Goal: Task Accomplishment & Management: Manage account settings

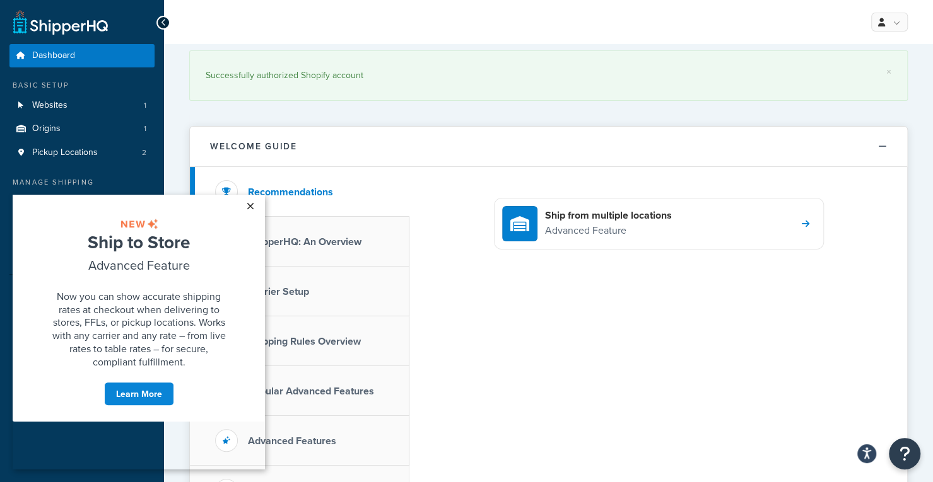
click at [251, 207] on link "×" at bounding box center [250, 206] width 22 height 23
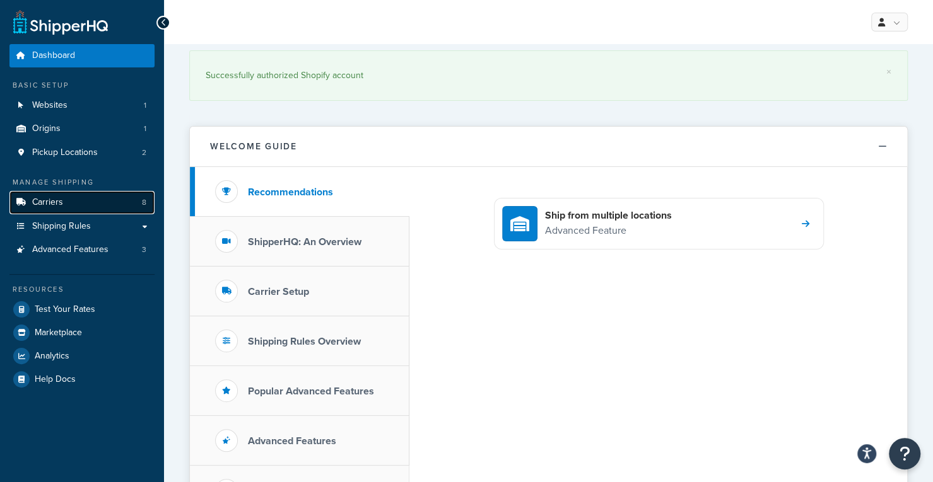
click at [108, 209] on link "Carriers 8" at bounding box center [81, 202] width 145 height 23
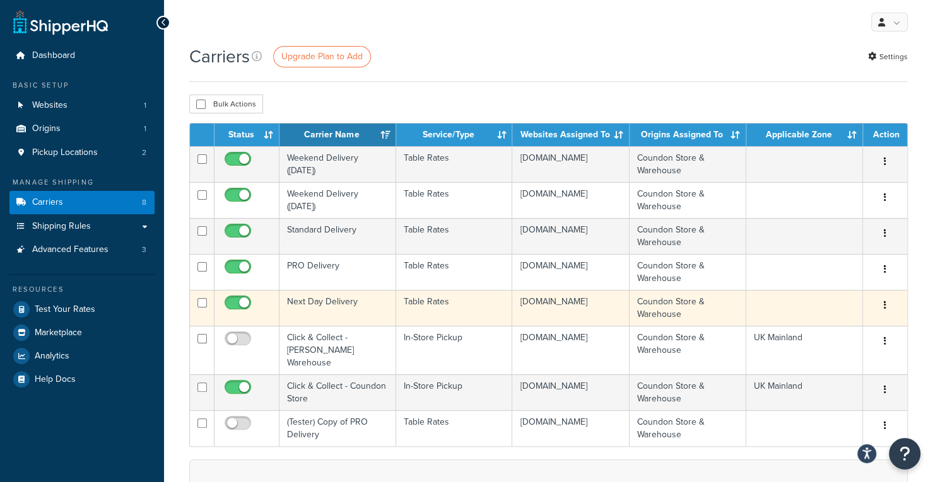
click at [351, 301] on td "Next Day Delivery" at bounding box center [337, 308] width 117 height 36
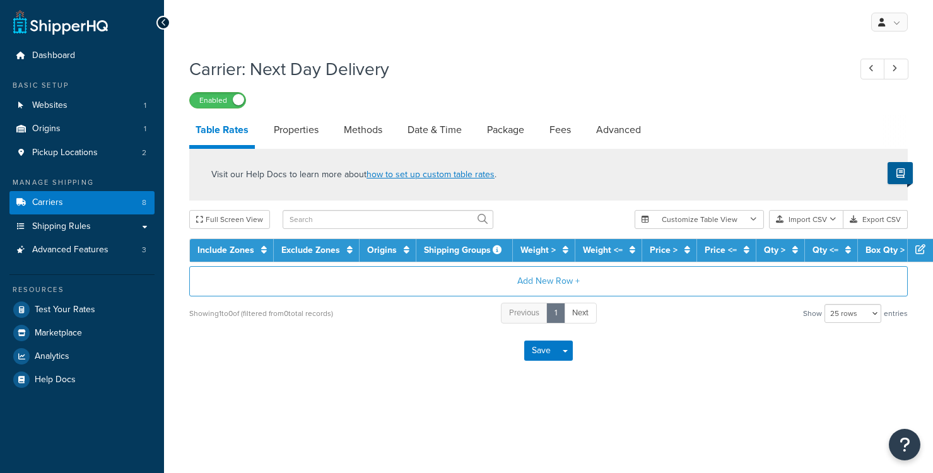
select select "25"
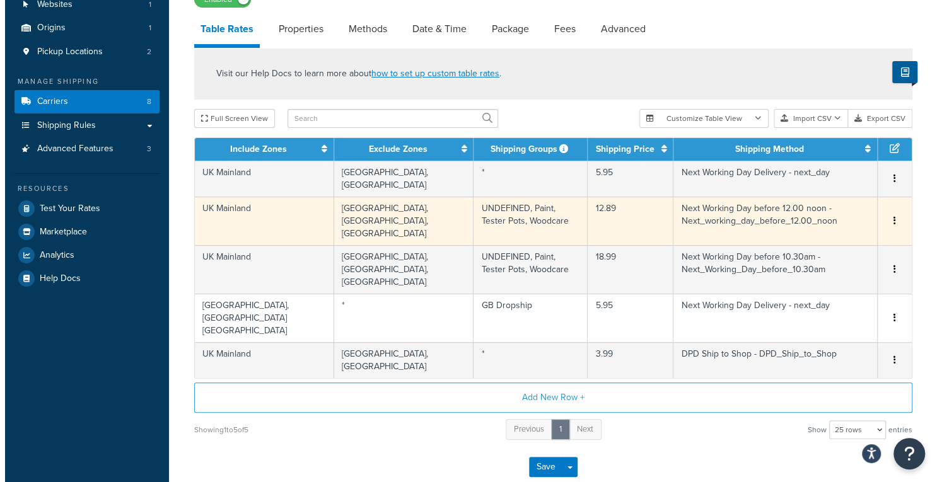
scroll to position [108, 0]
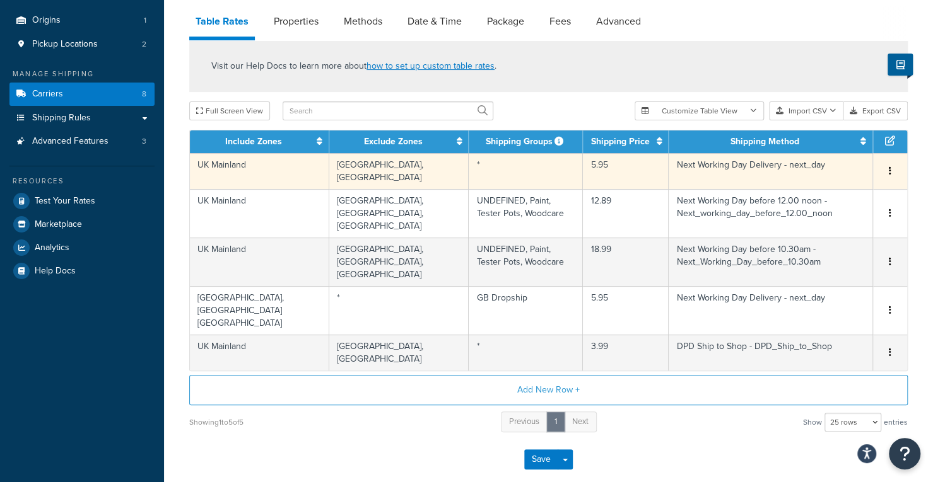
click at [377, 185] on td "Northern Ireland, Scottish Highlands" at bounding box center [399, 171] width 140 height 36
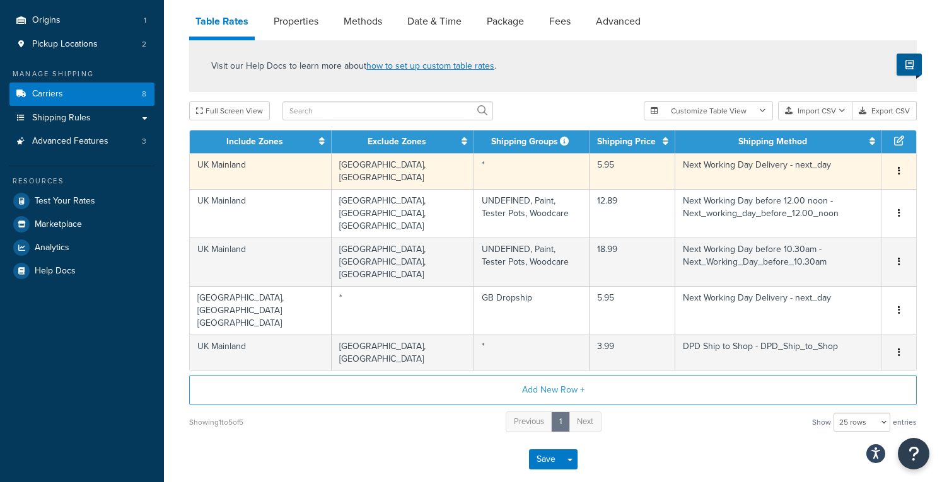
select select "157625"
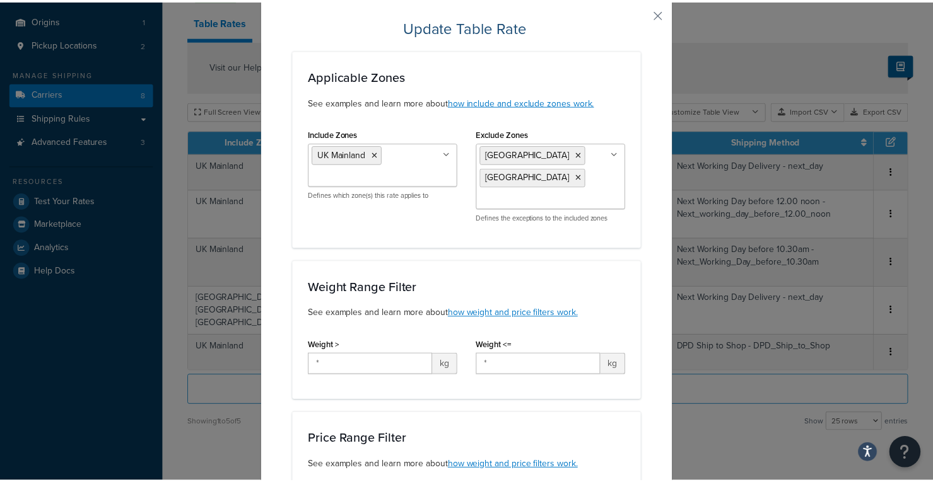
scroll to position [0, 0]
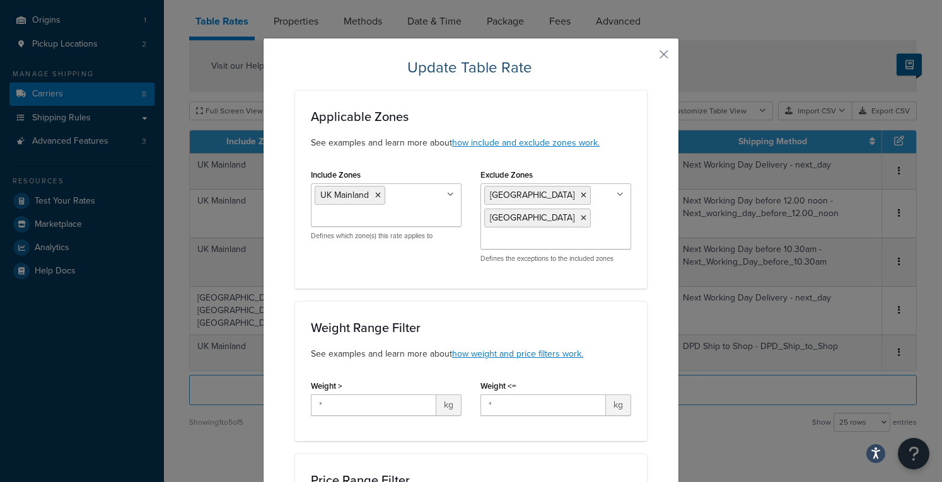
click at [647, 57] on button "button" at bounding box center [645, 58] width 3 height 3
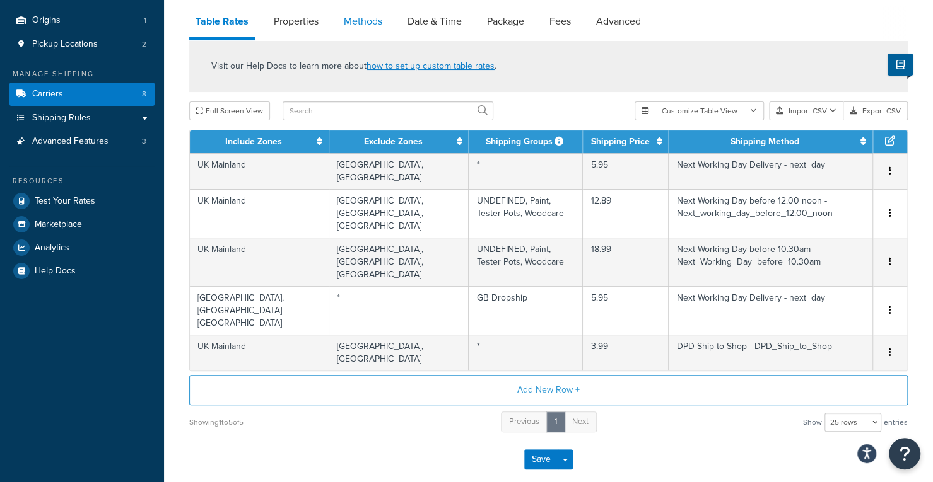
click at [358, 21] on link "Methods" at bounding box center [362, 21] width 51 height 30
select select "25"
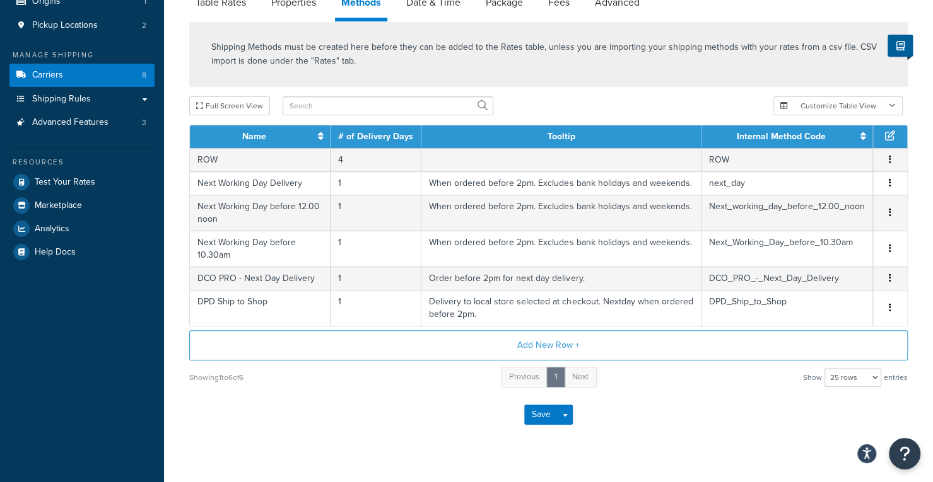
scroll to position [130, 0]
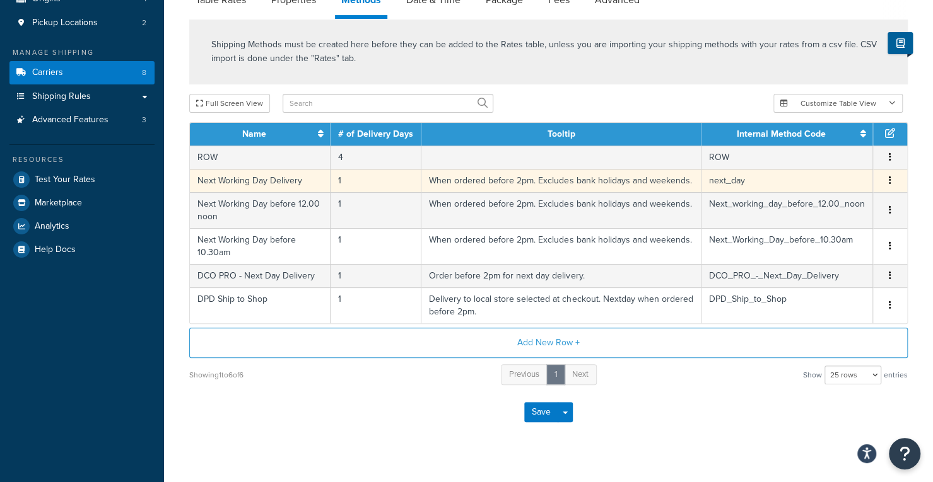
click at [281, 189] on td "Next Working Day Delivery" at bounding box center [260, 180] width 141 height 23
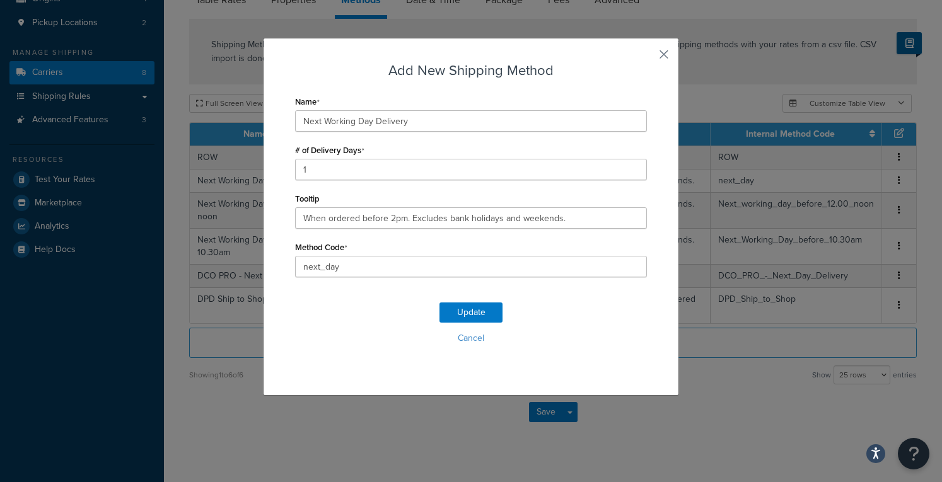
click at [647, 57] on button "button" at bounding box center [645, 58] width 3 height 3
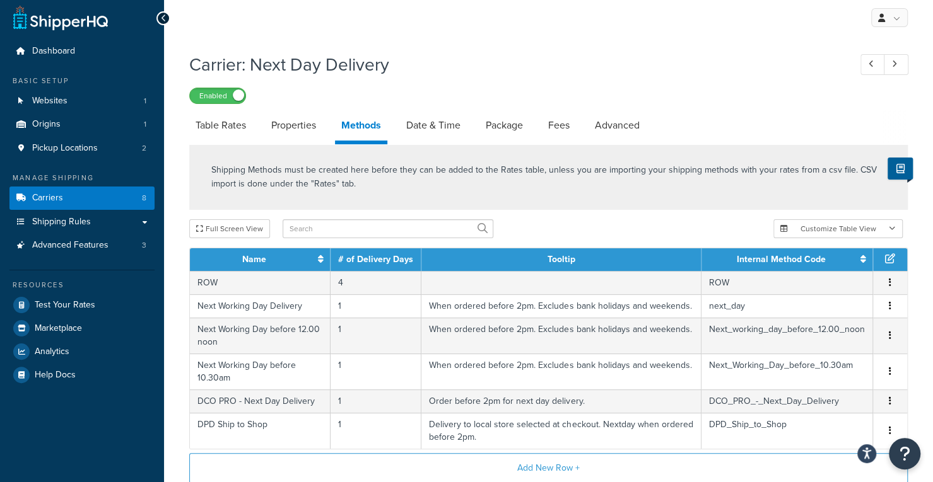
scroll to position [0, 0]
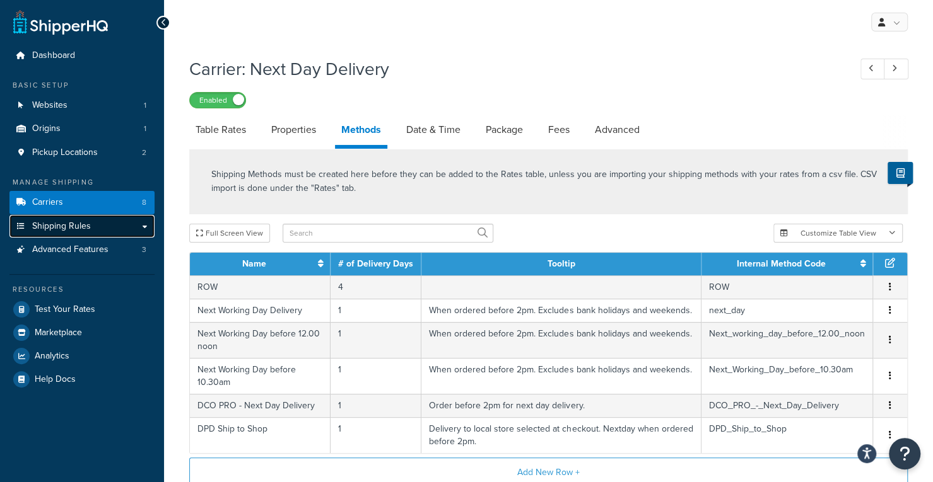
click at [132, 224] on link "Shipping Rules" at bounding box center [81, 226] width 145 height 23
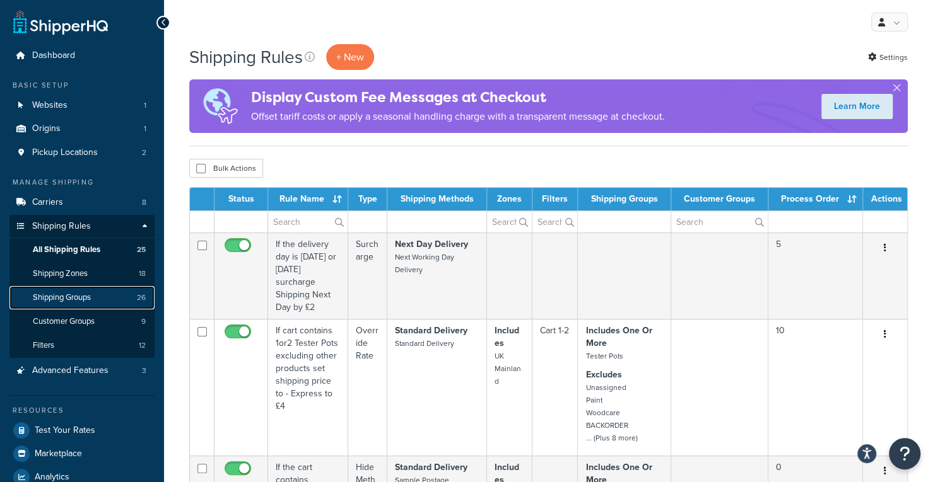
click at [96, 302] on link "Shipping Groups 26" at bounding box center [81, 297] width 145 height 23
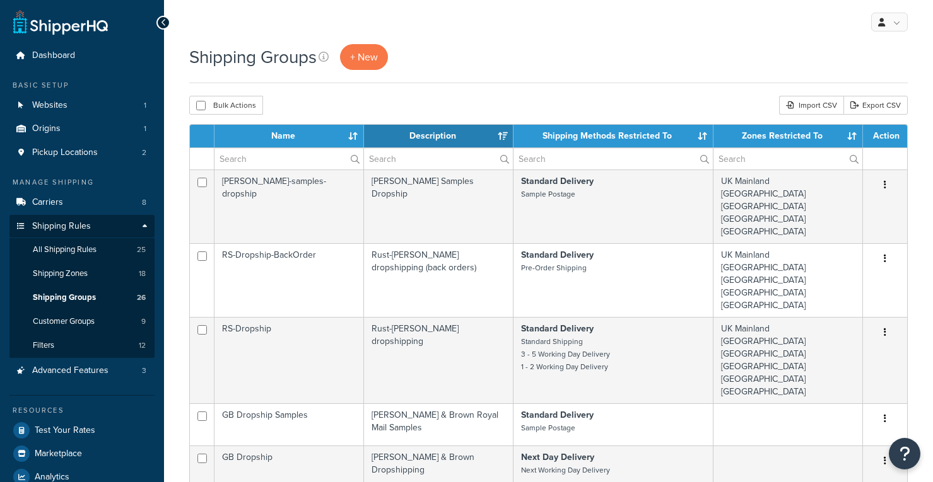
select select "15"
click at [361, 60] on span "+ New" at bounding box center [364, 57] width 28 height 15
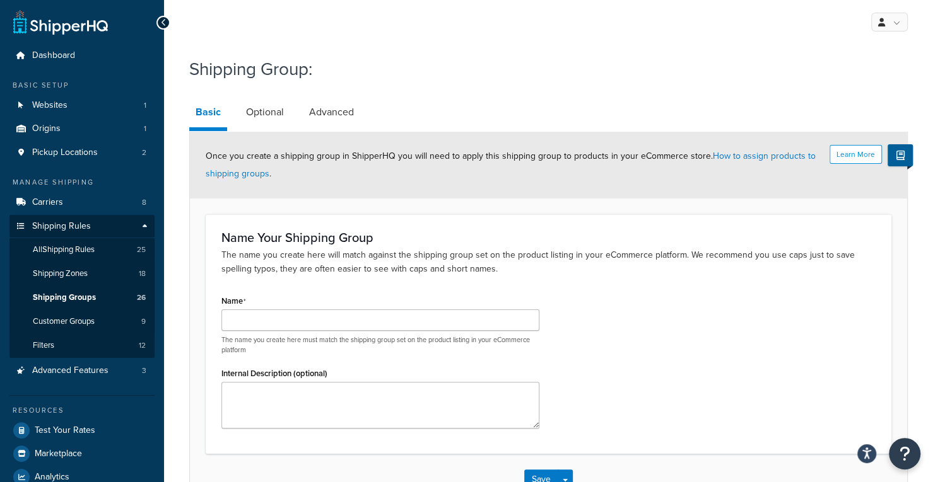
scroll to position [86, 0]
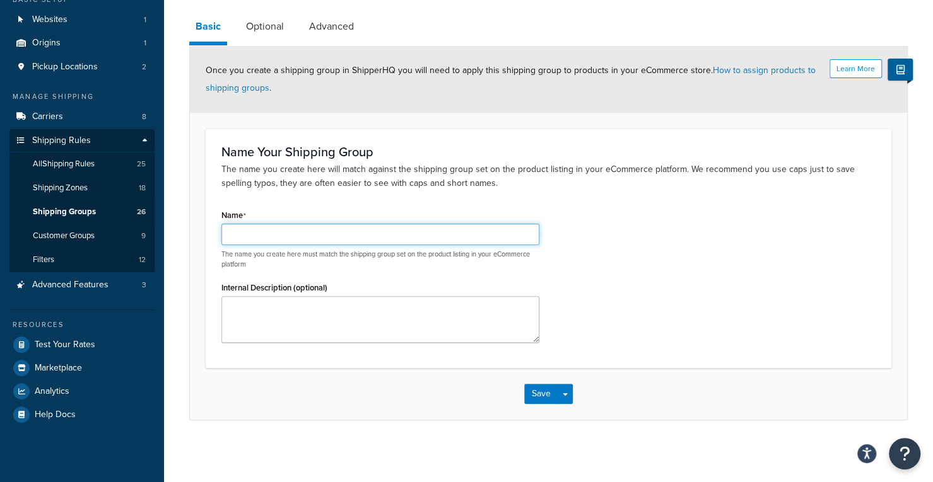
click at [330, 242] on input "Name" at bounding box center [380, 234] width 318 height 21
type input "Pallet Delivery"
click at [330, 283] on div "Internal Description (optional)" at bounding box center [380, 311] width 318 height 64
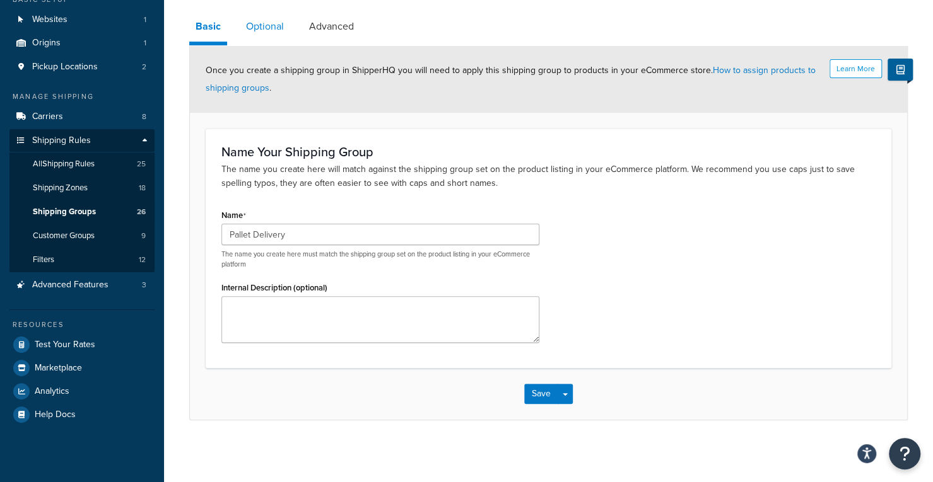
click at [259, 27] on link "Optional" at bounding box center [265, 26] width 50 height 30
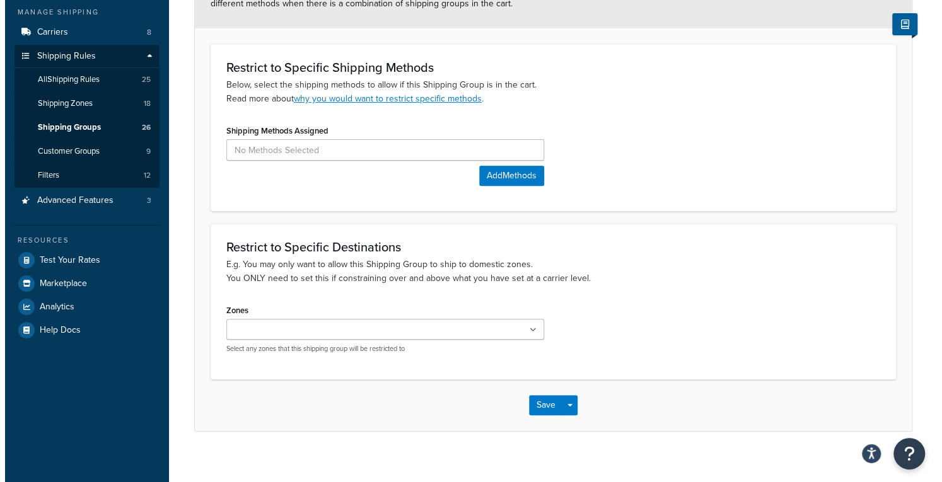
scroll to position [170, 0]
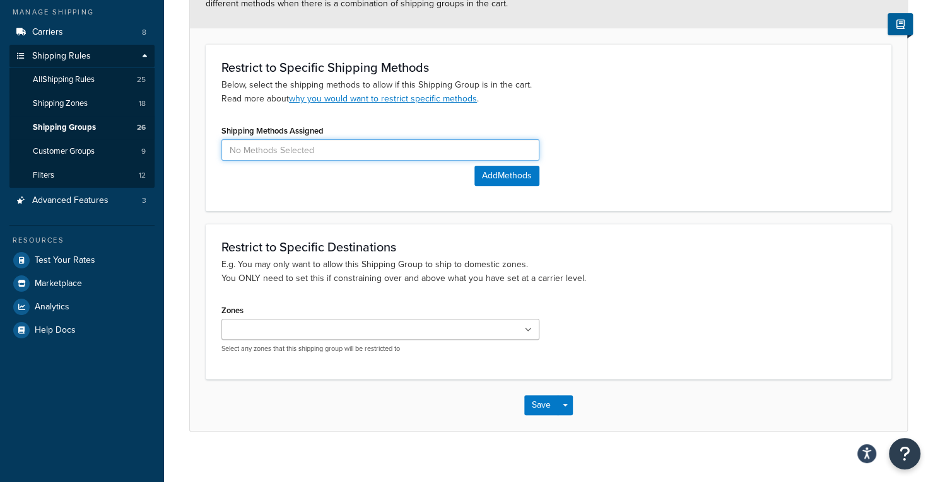
click at [406, 153] on input at bounding box center [380, 149] width 318 height 21
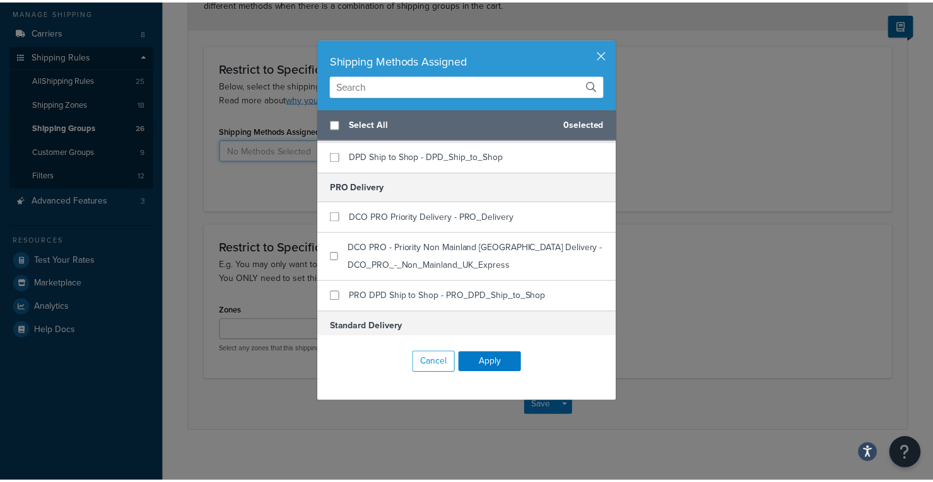
scroll to position [0, 0]
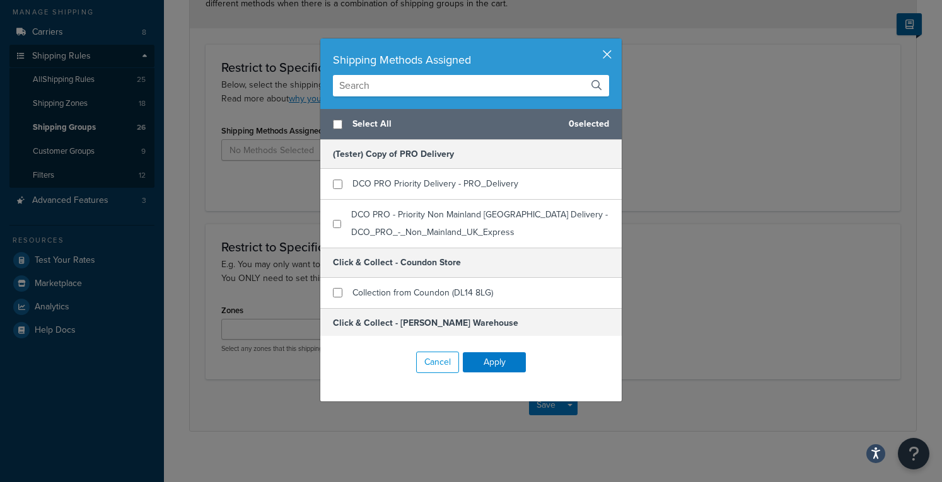
click at [619, 42] on button "button" at bounding box center [620, 39] width 3 height 3
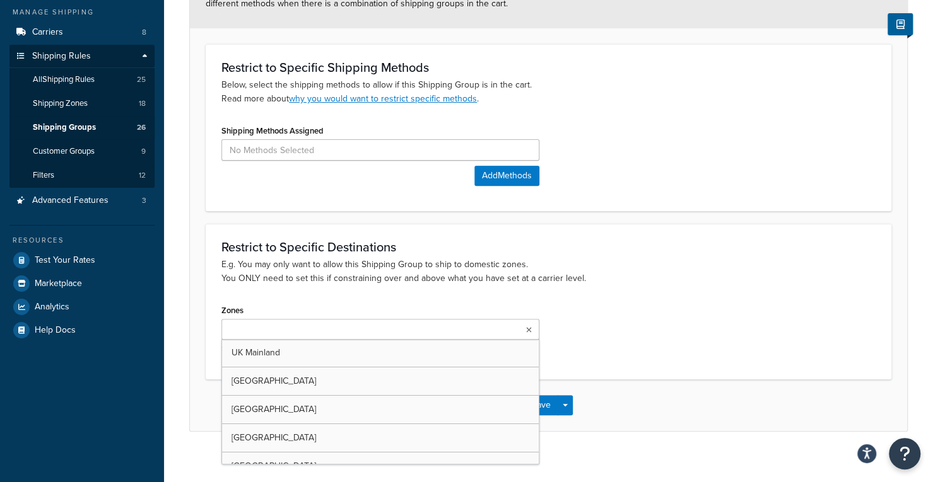
click at [464, 335] on ul at bounding box center [380, 329] width 318 height 21
click at [580, 313] on div "Zones UK Mainland Scottish Highlands Northern Ireland Isle of Wight Scottish Is…" at bounding box center [548, 333] width 673 height 65
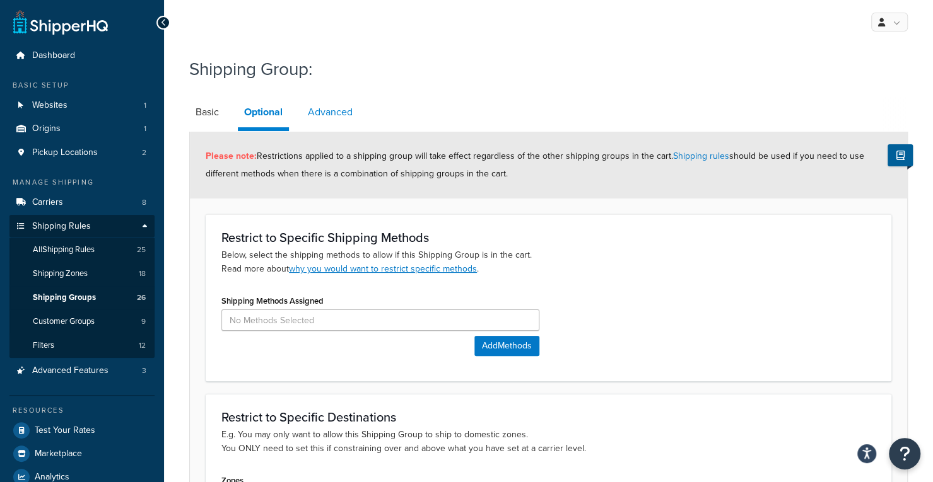
click at [323, 103] on link "Advanced" at bounding box center [329, 112] width 57 height 30
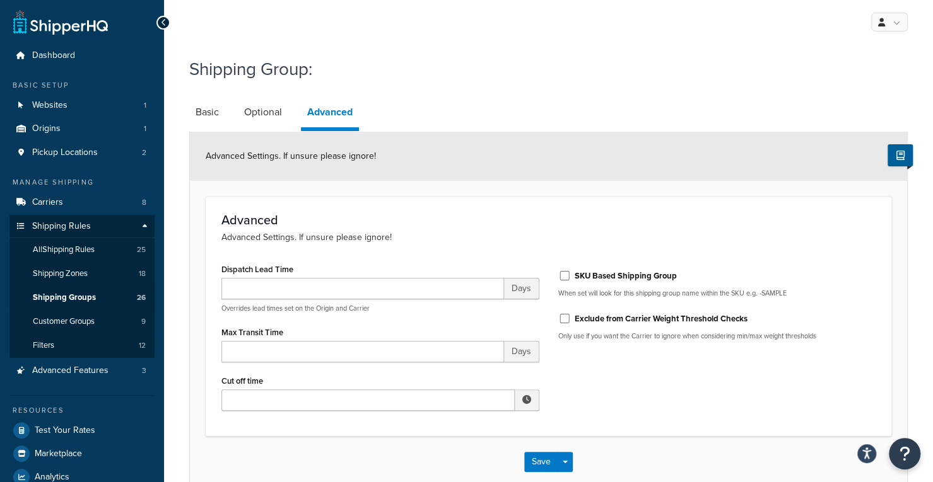
scroll to position [69, 0]
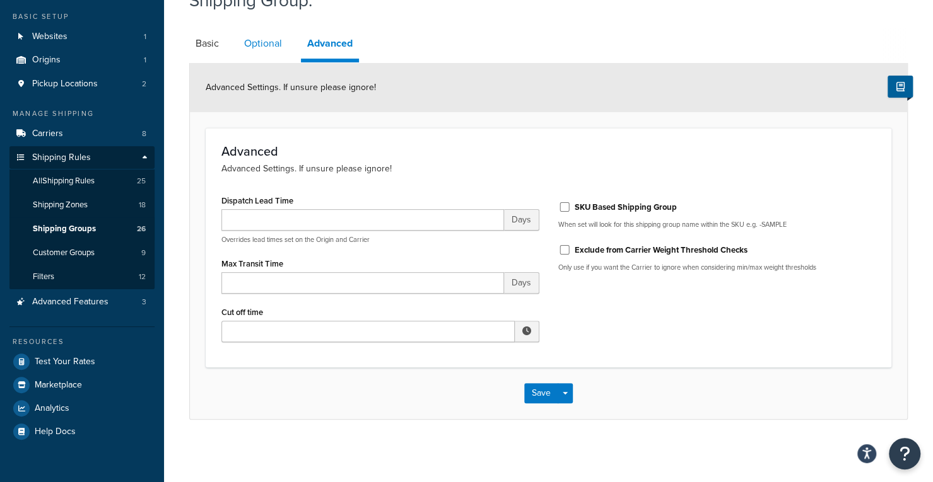
click at [264, 41] on link "Optional" at bounding box center [263, 43] width 50 height 30
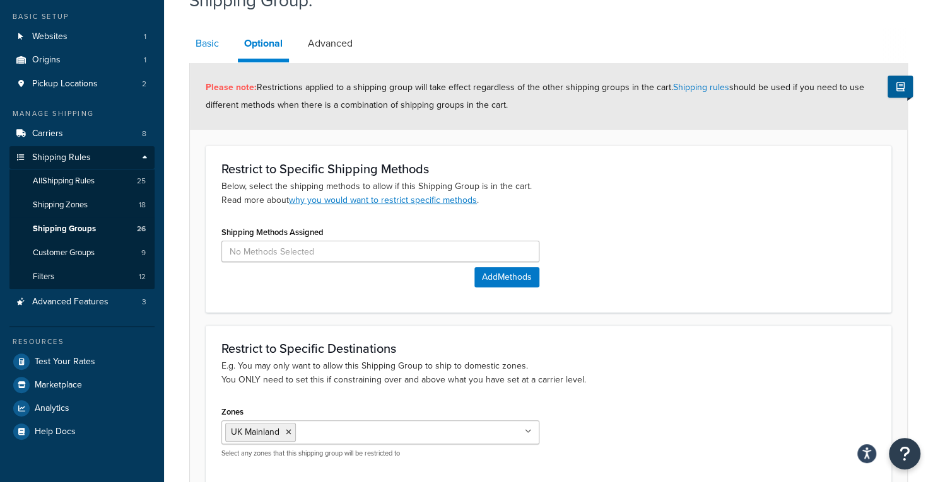
click at [215, 46] on link "Basic" at bounding box center [207, 43] width 36 height 30
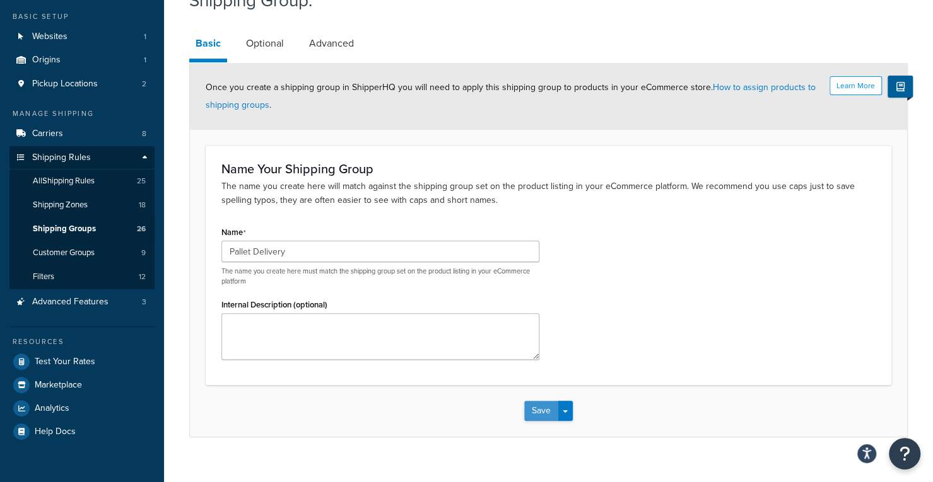
click at [545, 411] on button "Save" at bounding box center [541, 411] width 34 height 20
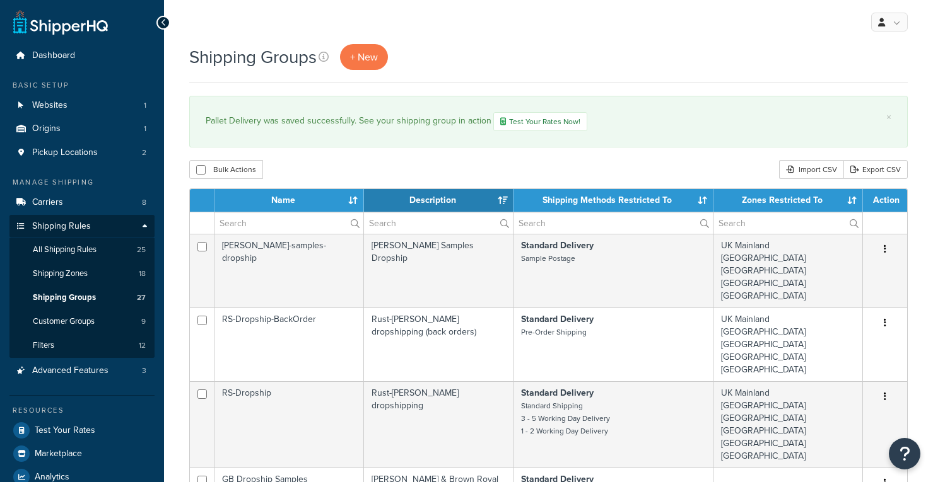
select select "15"
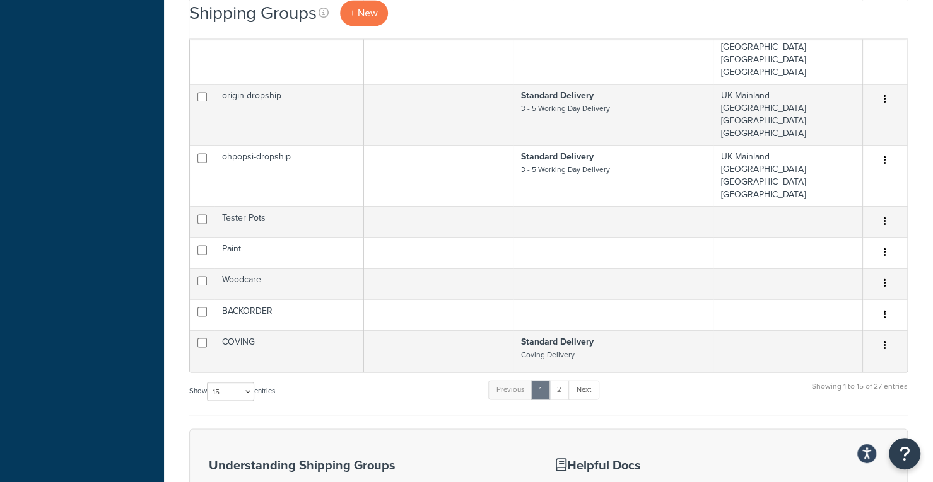
scroll to position [1095, 0]
click at [565, 379] on link "2" at bounding box center [559, 388] width 21 height 19
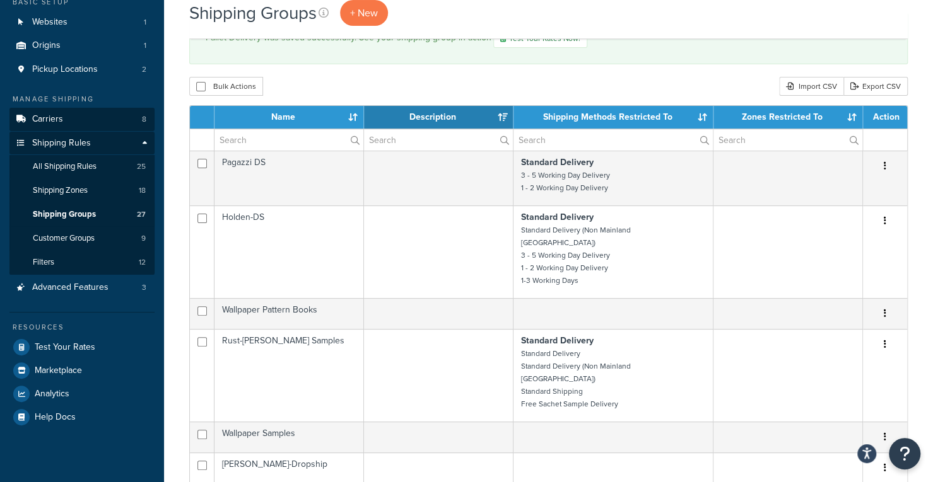
scroll to position [84, 0]
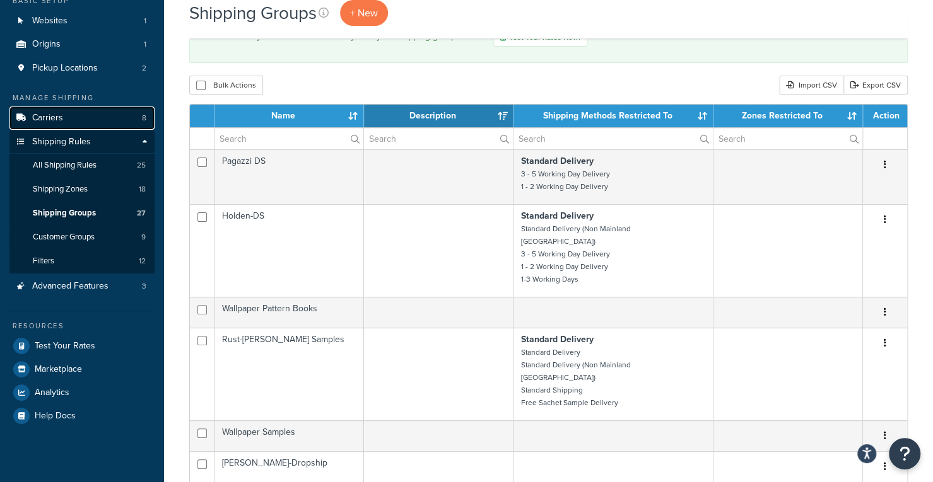
click at [100, 120] on link "Carriers 8" at bounding box center [81, 118] width 145 height 23
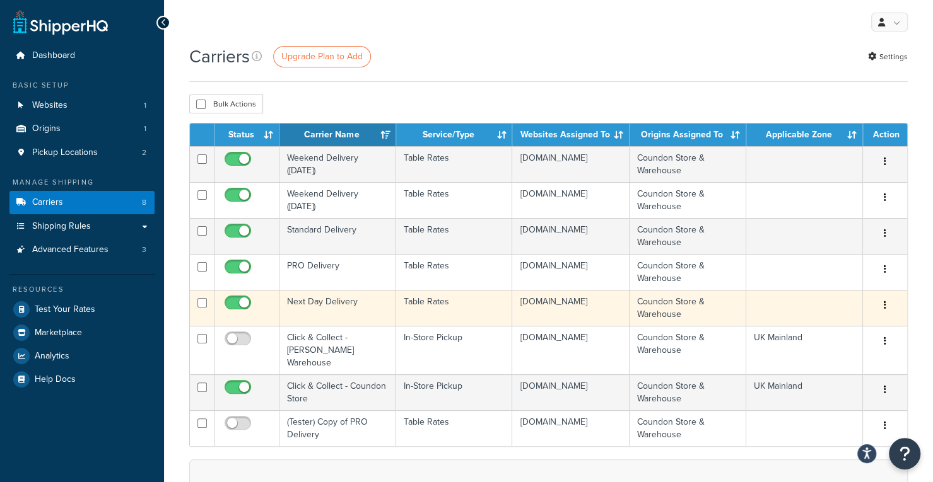
click at [362, 303] on td "Next Day Delivery" at bounding box center [337, 308] width 117 height 36
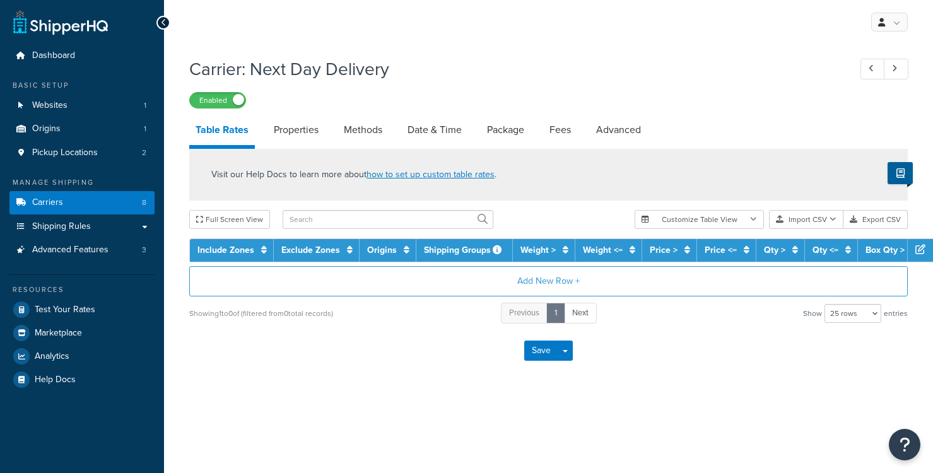
select select "25"
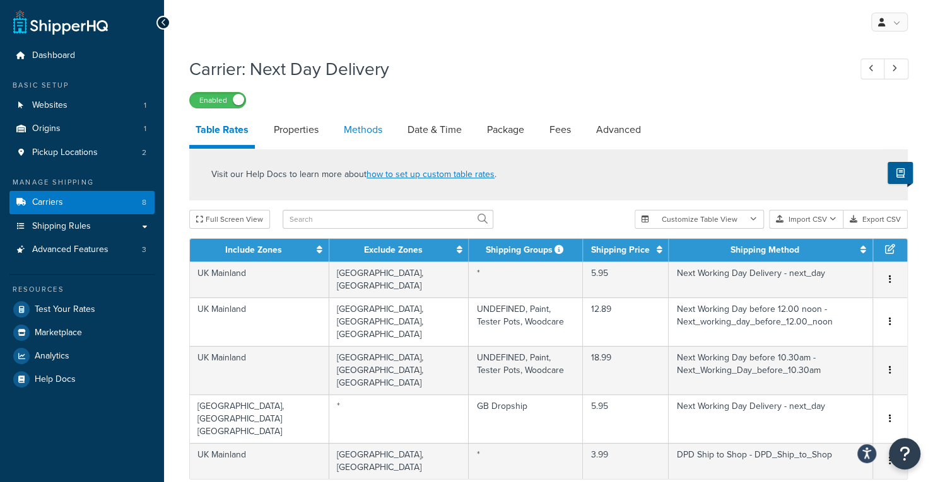
click at [363, 123] on link "Methods" at bounding box center [362, 130] width 51 height 30
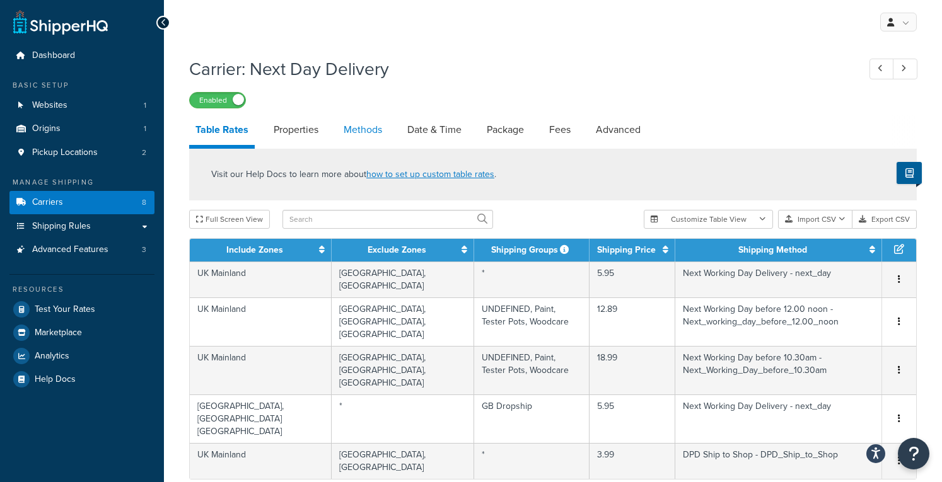
select select "25"
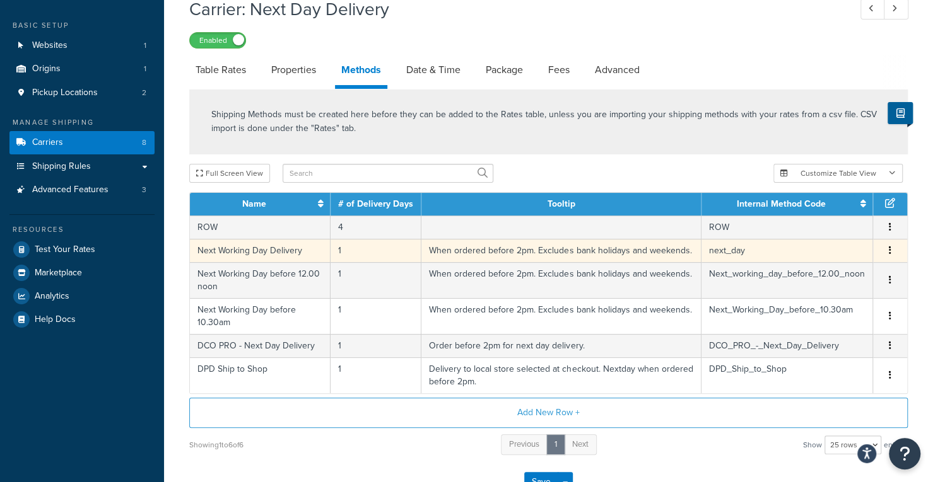
scroll to position [61, 0]
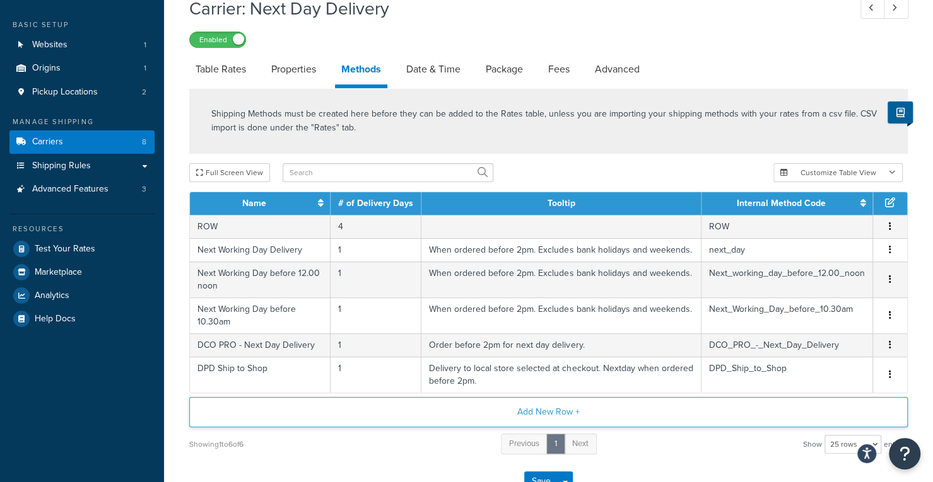
click at [433, 413] on button "Add New Row +" at bounding box center [548, 412] width 718 height 30
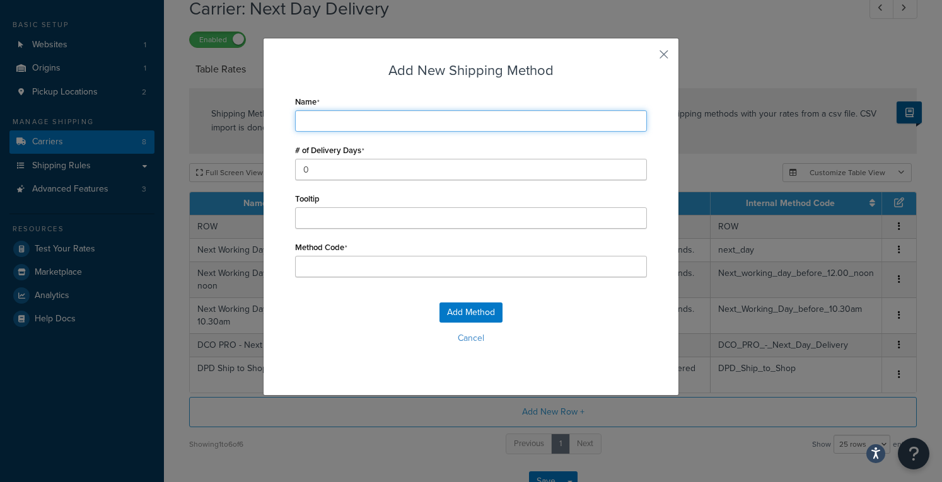
click at [406, 122] on input "Name" at bounding box center [471, 120] width 352 height 21
type input "N"
type input "Ne"
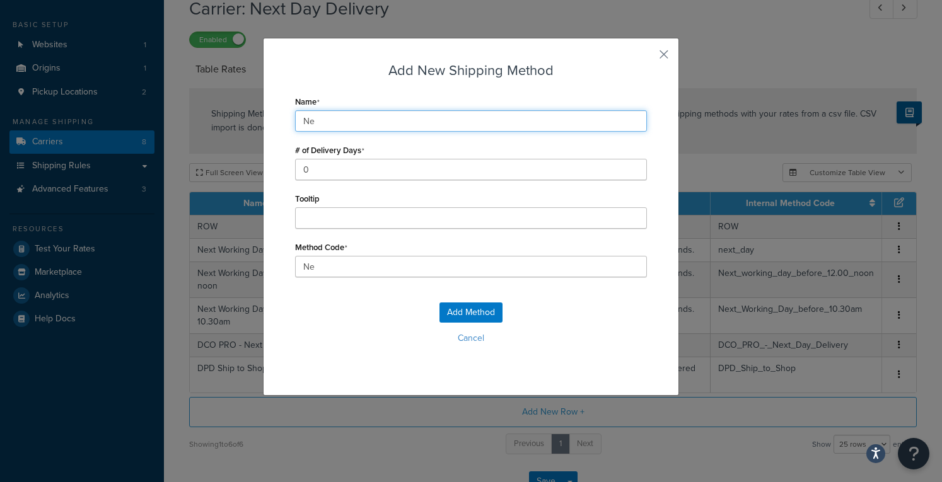
type input "Nex"
type input "Next"
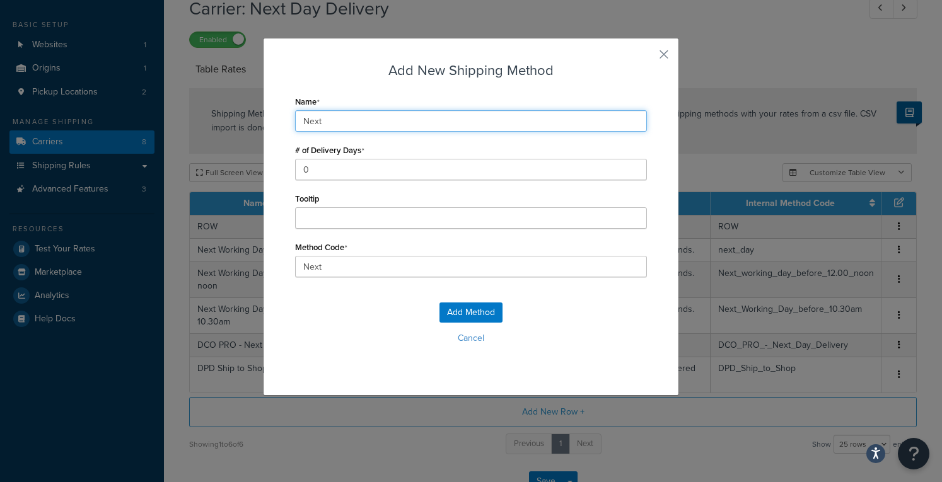
type input "Next_"
type input "Next D"
type input "Next_D"
type input "Next Da"
type input "Next_Da"
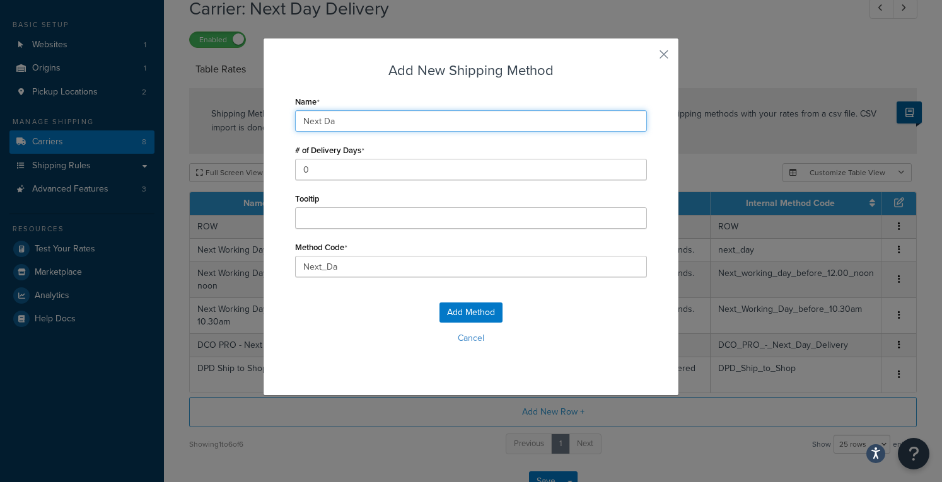
type input "Next Day"
type input "Next_Day"
type input "Next Day"
type input "Next_Day_"
type input "Next Day P"
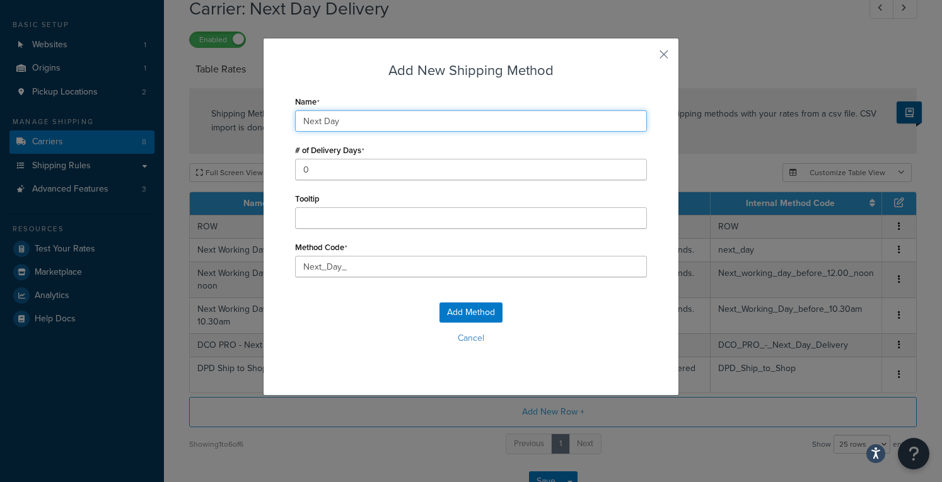
type input "Next_Day_P"
type input "Next Day Pa"
type input "Next_Day_Pa"
type input "Next Day Pal"
type input "Next_Day_Pal"
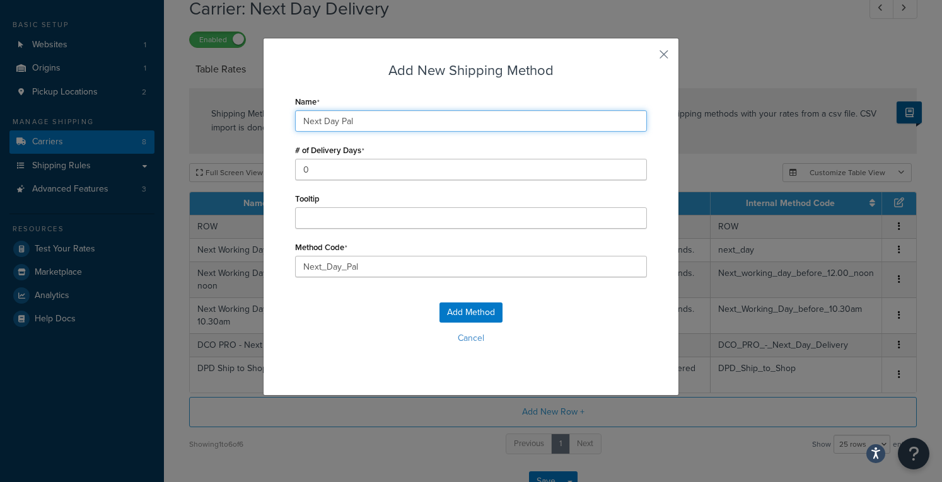
type input "Next Day Pall"
type input "Next_Day_Pall"
type input "Next Day Palle"
type input "Next_Day_Palle"
type input "Next Day Pallet"
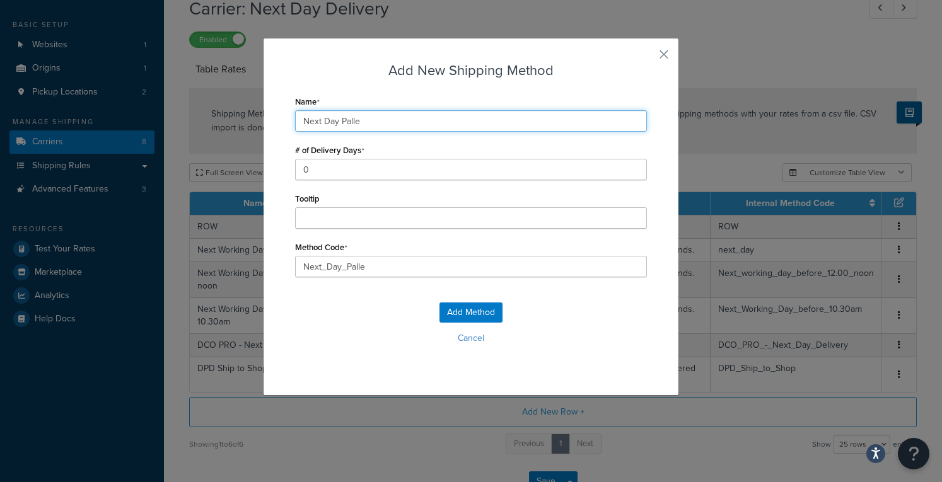
type input "Next_Day_Pallet"
type input "Next Day Pallet"
type input "Next_Day_Pallet_"
type input "Next Day Pallet D"
type input "Next_Day_Pallet_D"
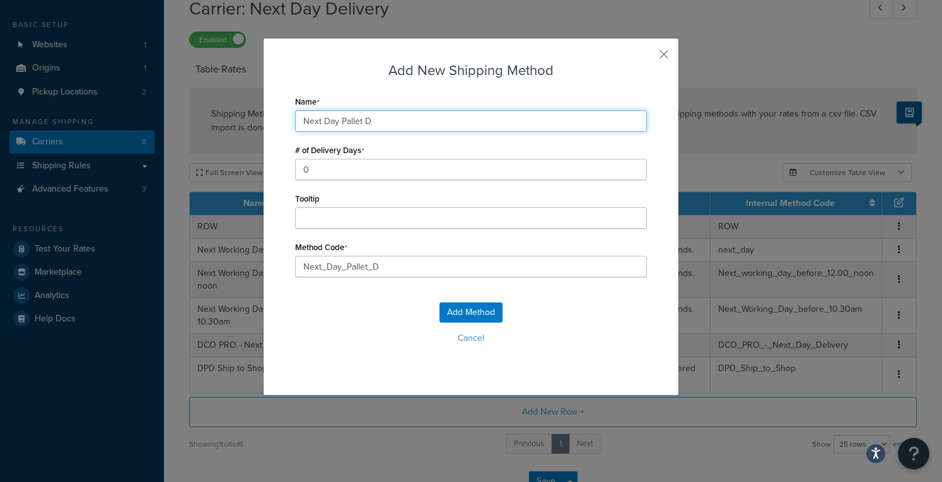
type input "Next Day Pallet De"
type input "Next_Day_Pallet_De"
type input "Next Day Pallet Del"
type input "Next_Day_Pallet_Del"
type input "Next Day Pallet Deli"
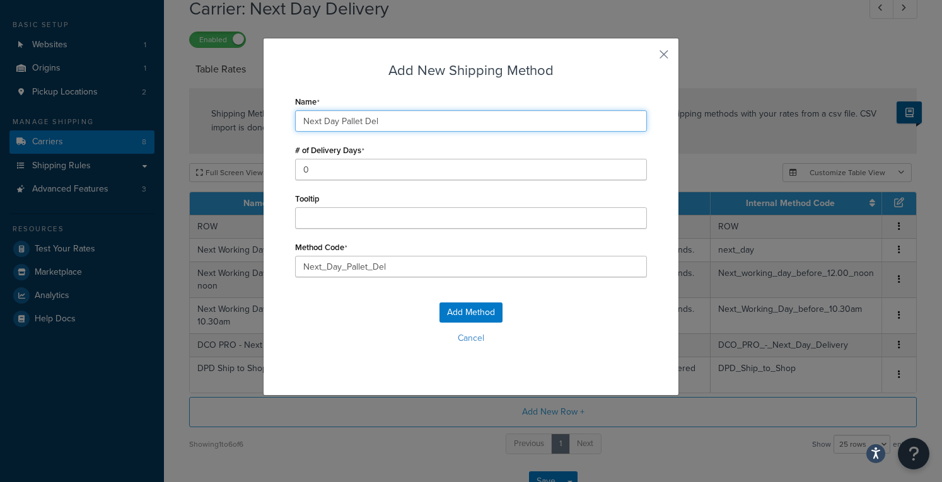
type input "Next_Day_Pallet_Deli"
type input "Next Day Pallet Deliv"
type input "Next_Day_Pallet_Deliv"
type input "Next Day Pallet Delive"
type input "Next_Day_Pallet_Delive"
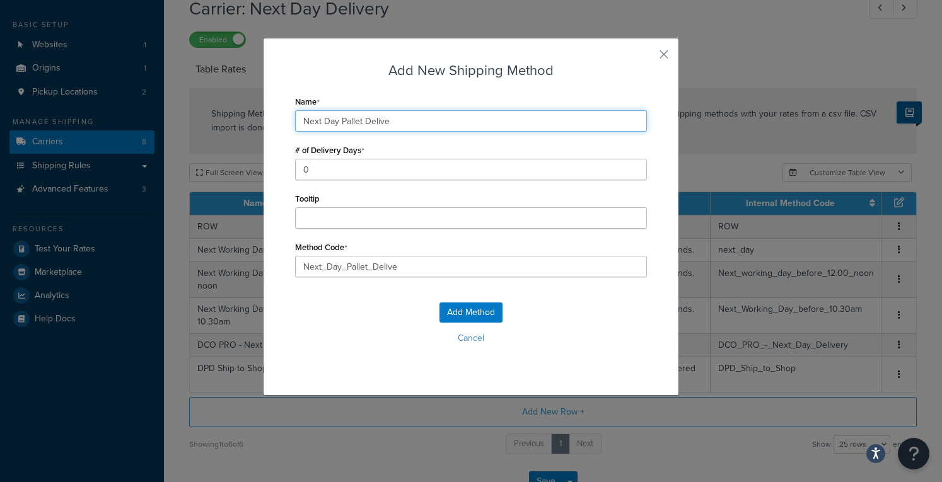
type input "Next Day Pallet Deliver"
type input "Next_Day_Pallet_Deliver"
type input "Next Day Pallet Delivery"
type input "Next_Day_Pallet_Delivery"
type input "Next Day Pallet Delivery"
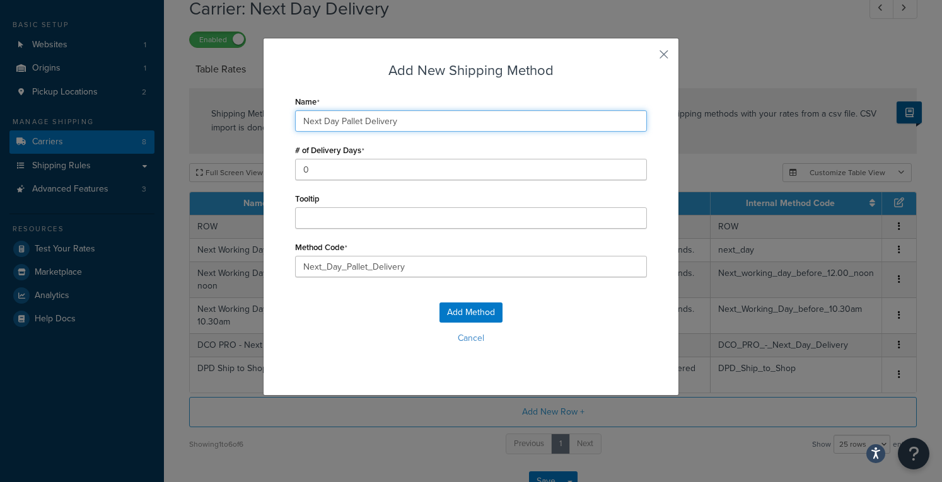
type input "Next_Day_Pallet_Delivery_"
type input "Next Day Pallet Delivery -"
type input "Next_Day_Pallet_Delivery_-"
type input "Next Day Pallet Delivery -"
type input "Next_Day_Pallet_Delivery_-_"
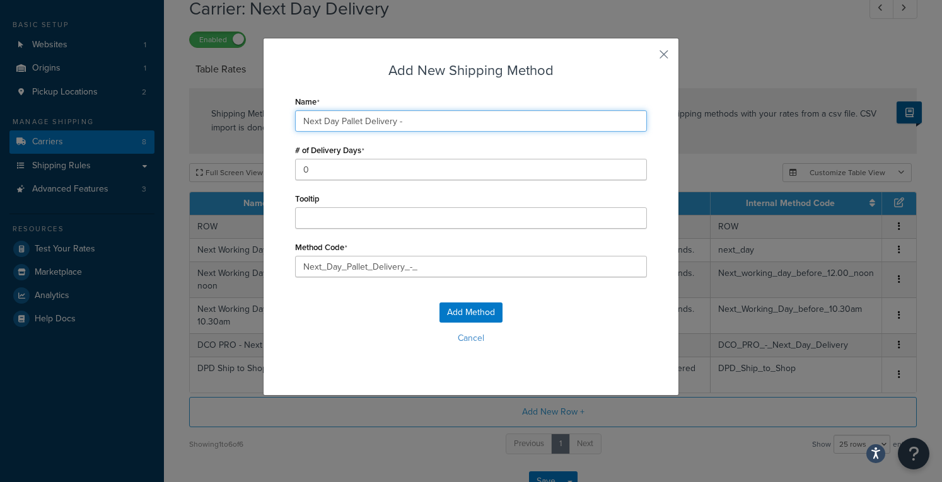
type input "Next Day Pallet Delivery - P"
type input "Next_Day_Pallet_Delivery_-_P"
type input "Next Day Pallet Delivery - Pr"
type input "Next_Day_Pallet_Delivery_-_Pr"
type input "Next Day Pallet Delivery - Pre"
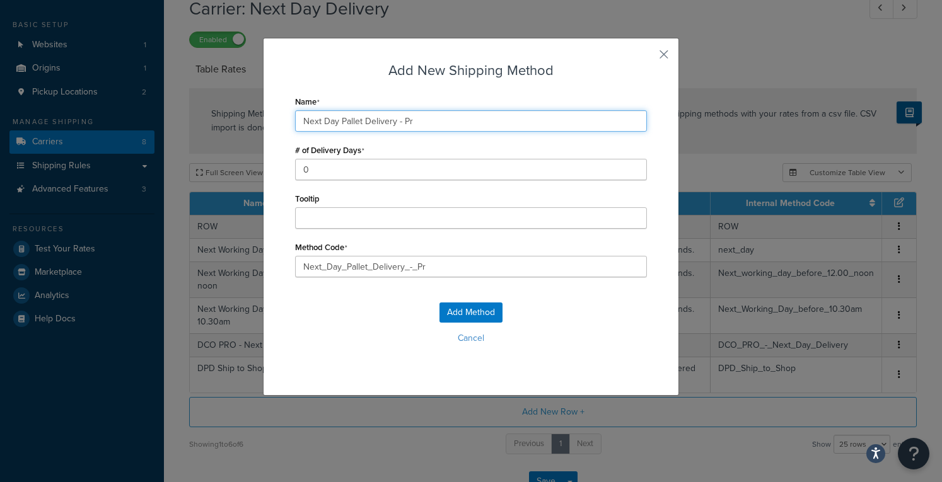
type input "Next_Day_Pallet_Delivery_-_Pre"
type input "Next Day Pallet Delivery - Pre"
type input "Next_Day_Pallet_Delivery_-_Pre_"
type input "Next Day Pallet Delivery - Pre 5"
type input "Next_Day_Pallet_Delivery_-_Pre_5"
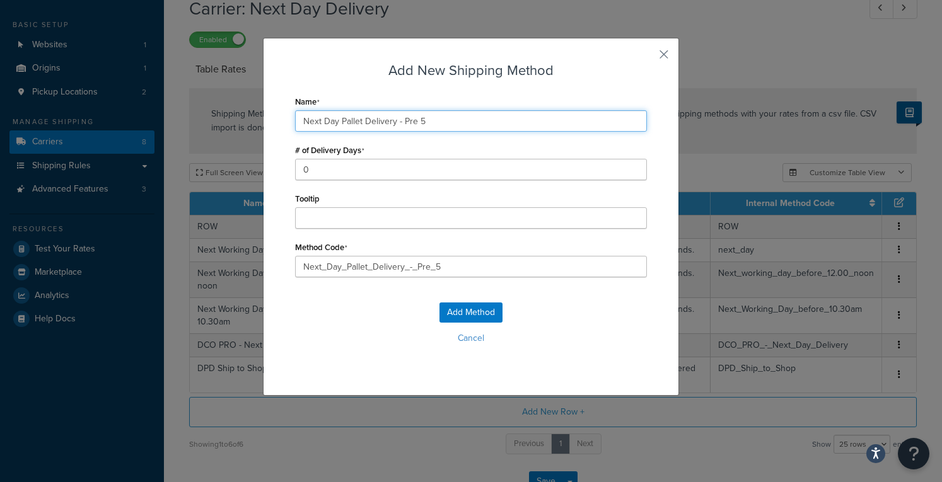
type input "Next Day Pallet Delivery - Pre 5p"
type input "Next_Day_Pallet_Delivery_-_Pre_5p"
type input "Next Day Pallet Delivery - Pre 5pm"
type input "Next_Day_Pallet_Delivery_-_Pre_5pm"
drag, startPoint x: 438, startPoint y: 122, endPoint x: 402, endPoint y: 122, distance: 35.3
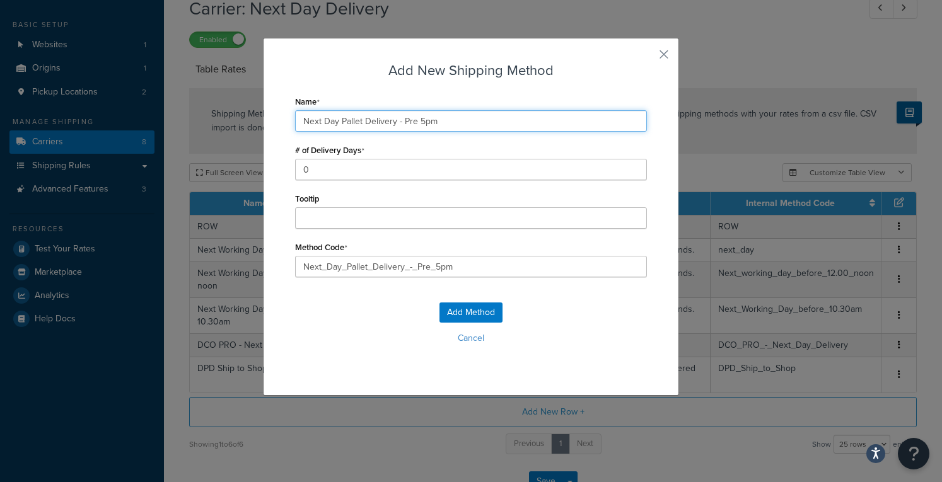
click at [402, 122] on input "Next Day Pallet Delivery - Pre 5pm" at bounding box center [471, 120] width 352 height 21
type input "Next Day Pallet Delivery - P"
type input "Next_Day_Pallet_Delivery_-_P"
type input "Next Day Pallet Delivery -"
type input "Next_Day_Pallet_Delivery_-_"
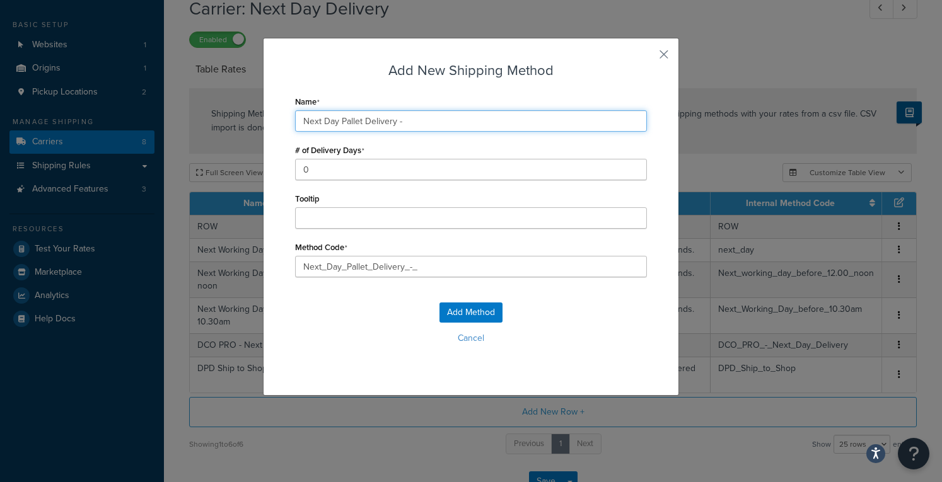
type input "Next Day Pallet Delivery -"
type input "Next_Day_Pallet_Delivery_-"
type input "Next Day Pallet Delivery"
type input "Next_Day_Pallet_Delivery_"
drag, startPoint x: 402, startPoint y: 122, endPoint x: 243, endPoint y: 119, distance: 158.9
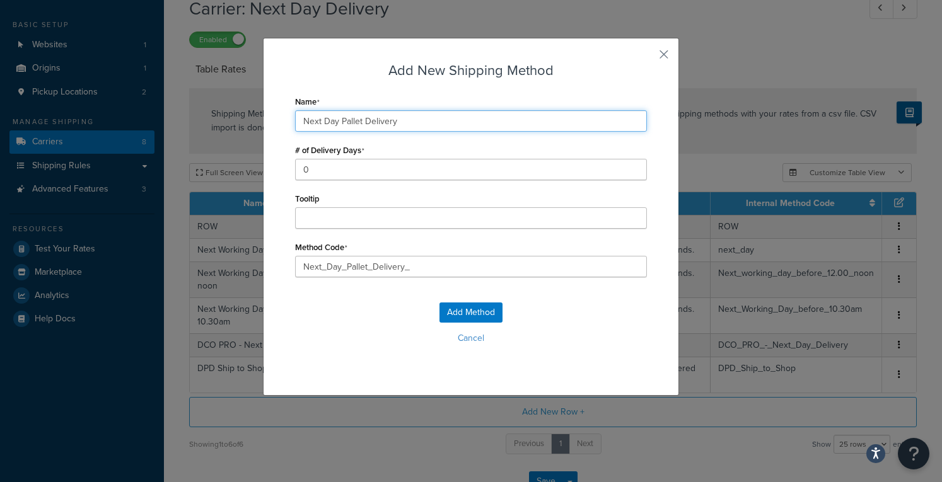
click at [243, 119] on div "Add New Shipping Method Name Next Day Pallet Delivery # of Delivery Days 0 Tool…" at bounding box center [471, 241] width 942 height 482
type input "P"
type input "Pa"
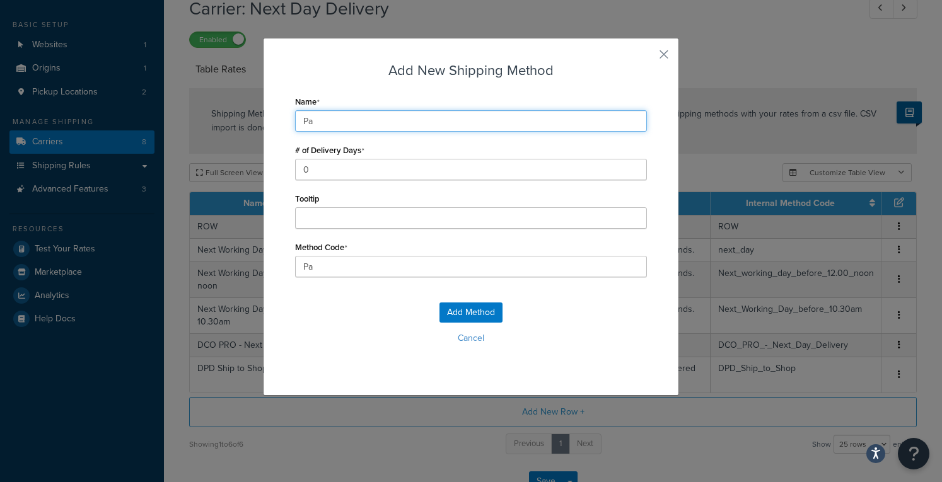
type input "Pal"
type input "Pall"
type input "Palle"
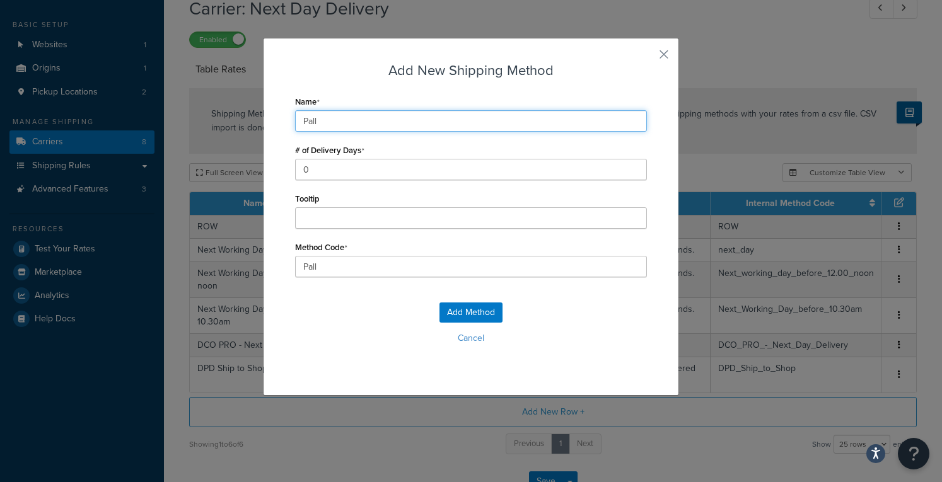
type input "Palle"
type input "Pallet"
type input "Pallet_"
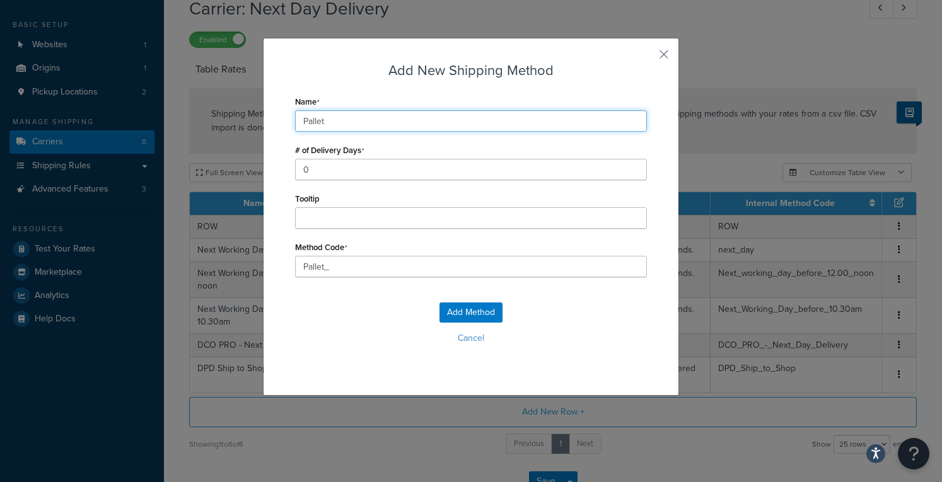
type input "Pallet D"
type input "Pallet_D"
type input "Pallet De"
type input "Pallet_De"
type input "Pallet Del"
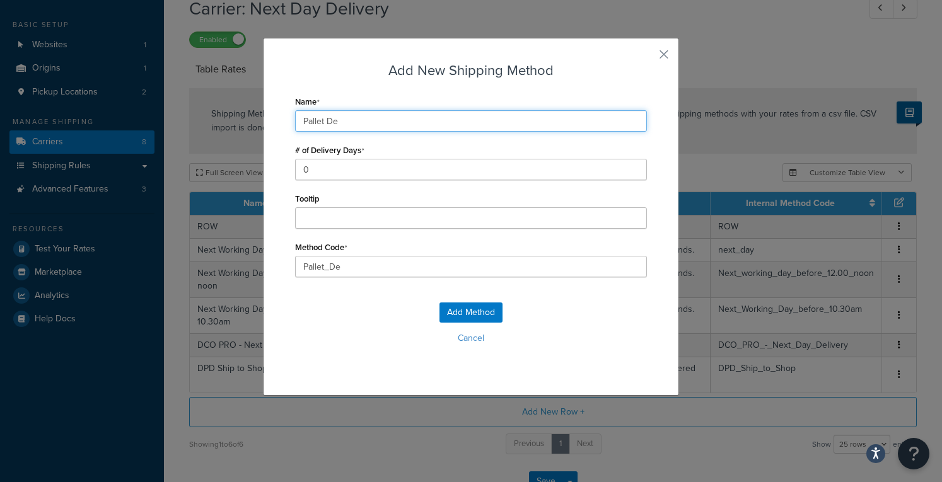
type input "Pallet_Del"
type input "Pallet Deli"
type input "Pallet_Deli"
type input "Pallet Deliv"
type input "Pallet_Deliv"
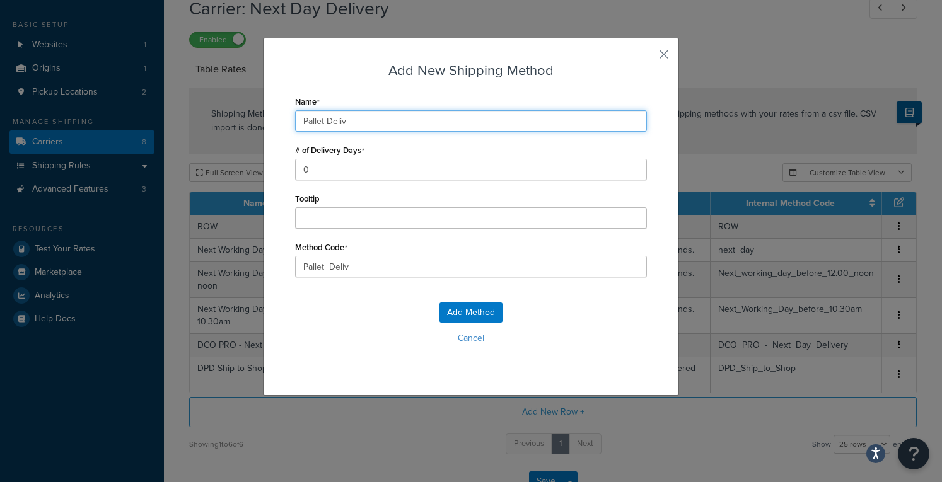
type input "Pallet Delive"
type input "Pallet_Delive"
type input "Pallet Deliver"
type input "Pallet_Deliver"
type input "Pallet Delivery"
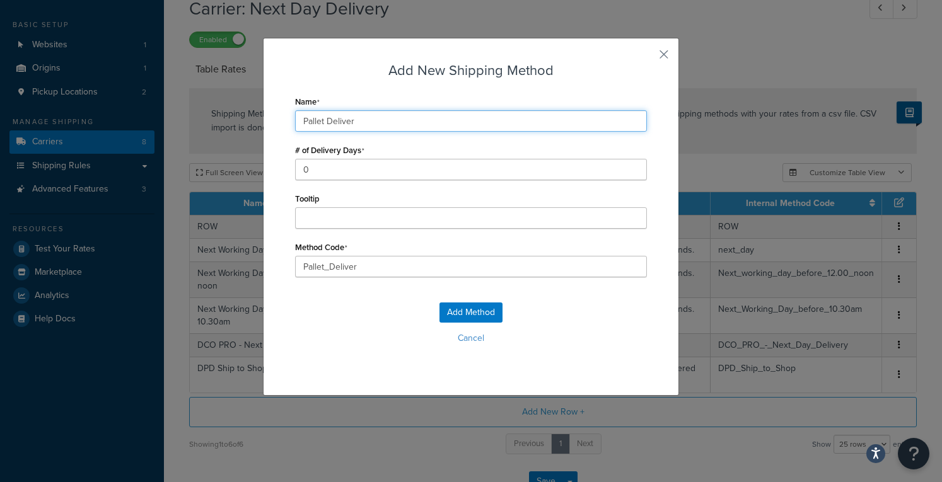
type input "Pallet_Delivery"
type input "Pallet Delivery;"
type input "Pallet_Delivery;"
type input "Pallet Delivery;"
type input "Pallet_Delivery;_"
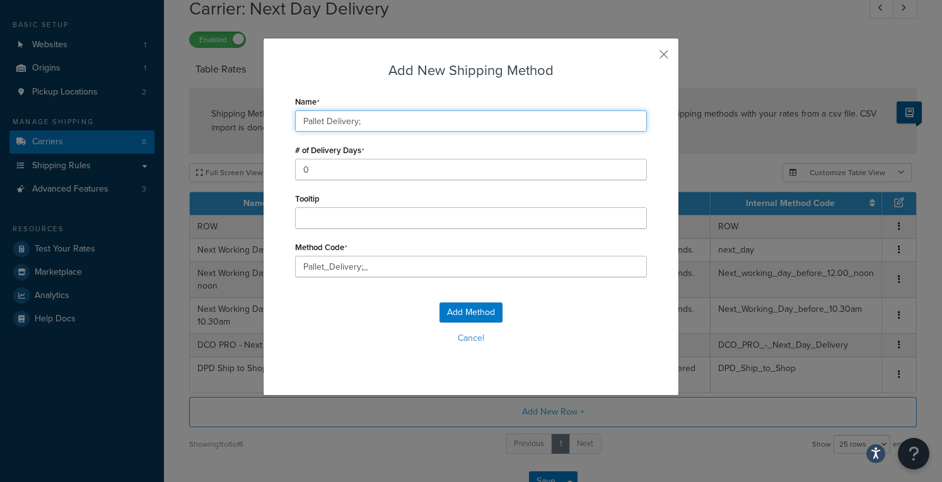
type input "Pallet Delivery; p"
type input "Pallet_Delivery;_p"
type input "Pallet Delivery; pr"
type input "Pallet_Delivery;_pr"
type input "Pallet Delivery; pre"
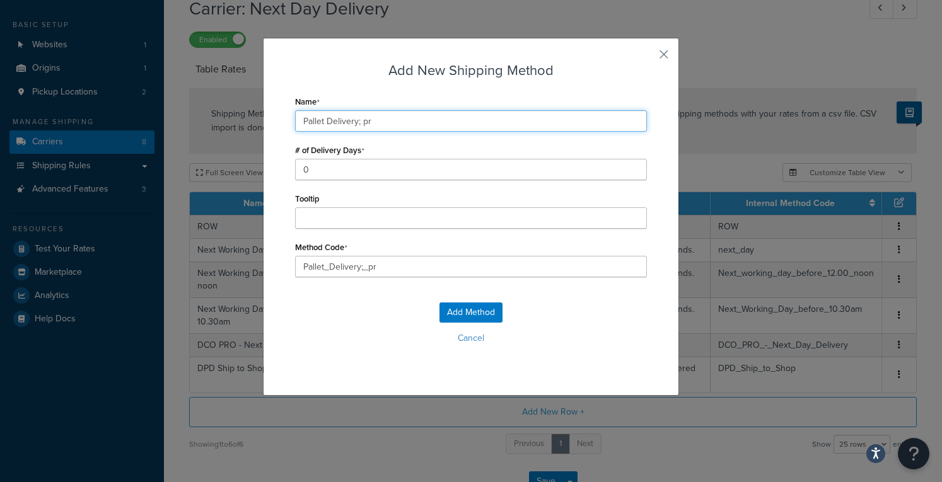
type input "Pallet_Delivery;_pre"
type input "Pallet Delivery; pre-"
type input "Pallet_Delivery;_pre-"
type input "Pallet Delivery; pre"
type input "Pallet_Delivery;_pre"
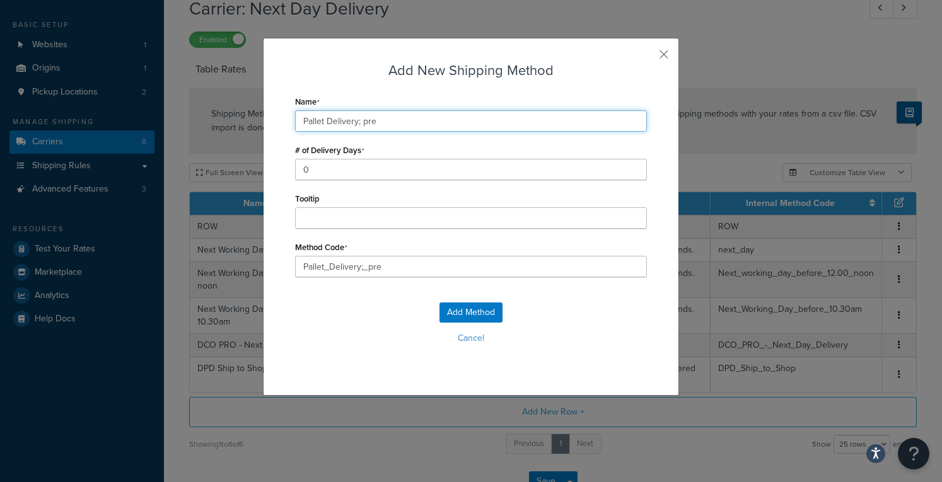
type input "Pallet Delivery; pr"
type input "Pallet_Delivery;_pr"
type input "Pallet Delivery; p"
type input "Pallet_Delivery;_p"
type input "Pallet Delivery;"
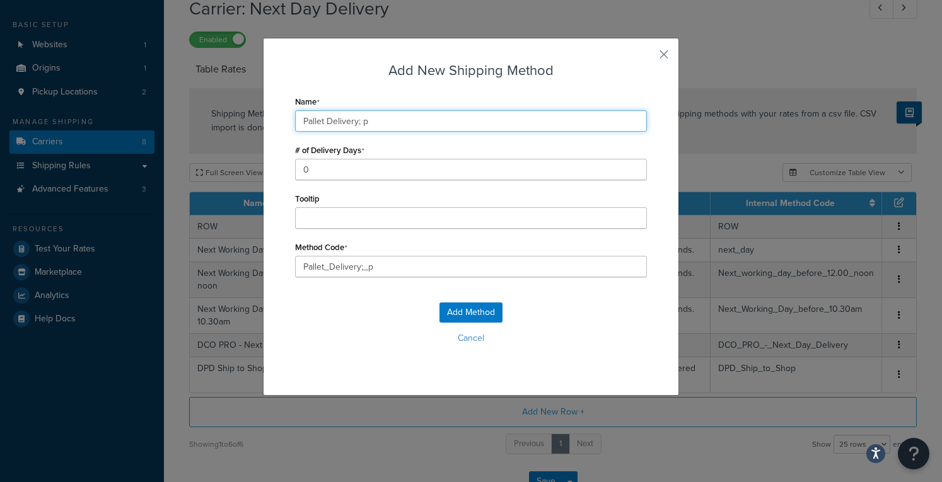
type input "Pallet_Delivery;_"
type input "Pallet Delivery;"
type input "Pallet_Delivery;"
type input "Pallet Delivery"
type input "Pallet_Delivery"
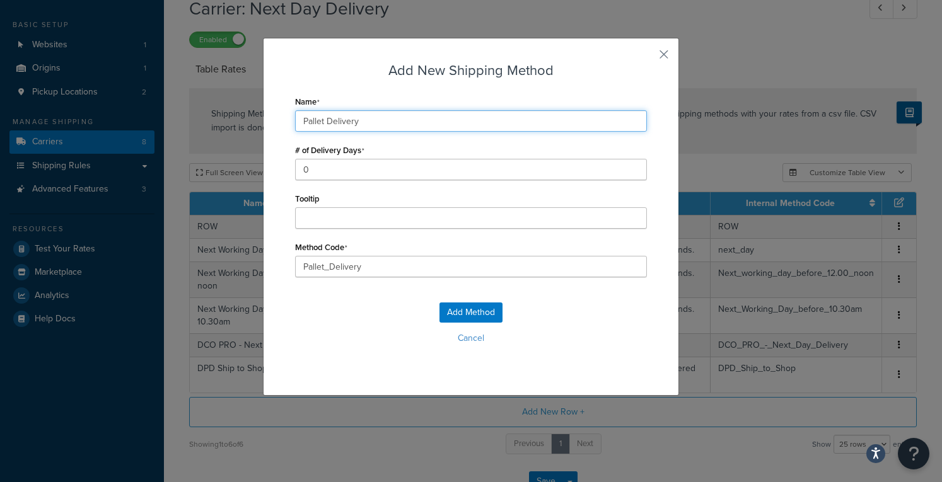
type input "Pallet Deliver"
type input "Pallet_Deliver"
type input "Pallet Delive"
type input "Pallet_Delive"
type input "Pallet Deliv"
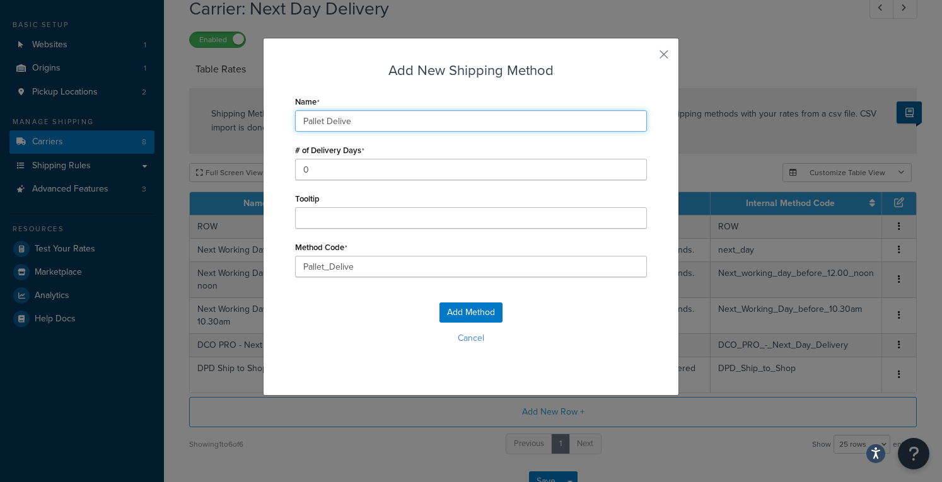
type input "Pallet_Deliv"
type input "Pallet Deli"
type input "Pallet_Deli"
type input "Pallet Del"
type input "Pallet_Del"
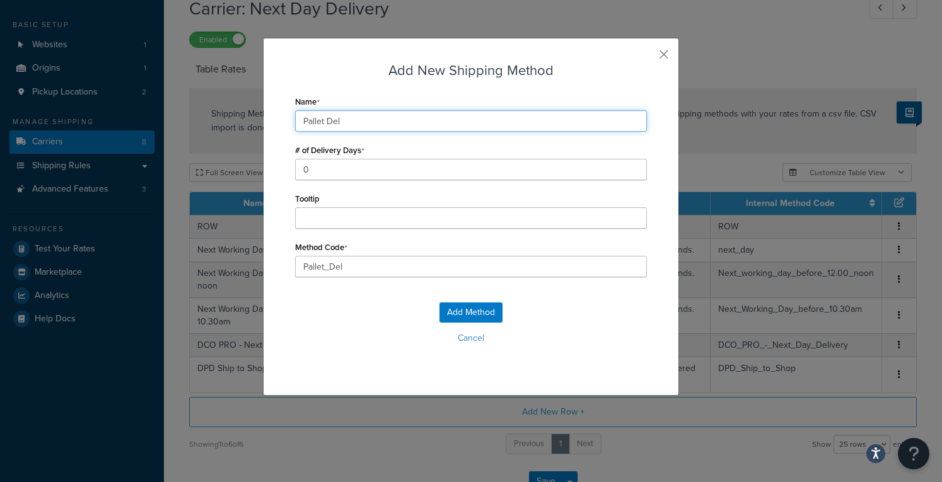
type input "Pallet De"
type input "Pallet_De"
type input "Pallet D"
type input "Pallet_D"
type input "Pallet"
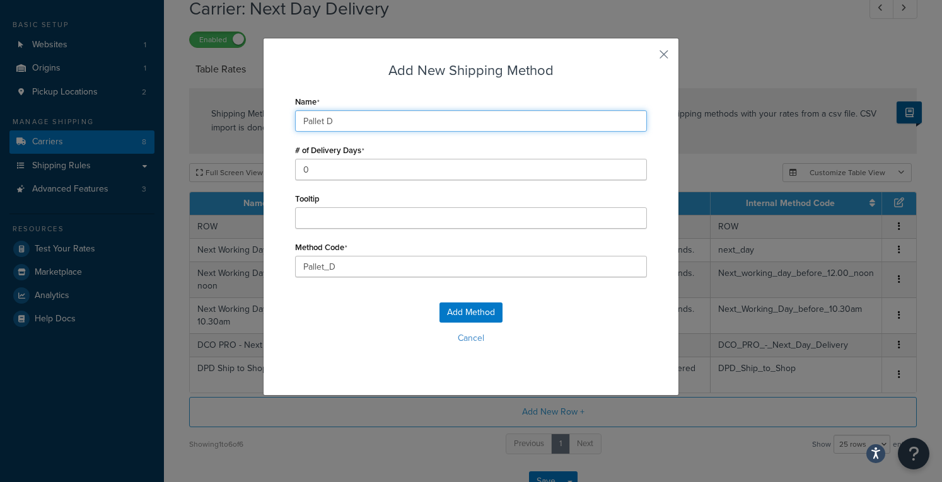
type input "Pallet_"
type input "Pallet"
type input "Palle"
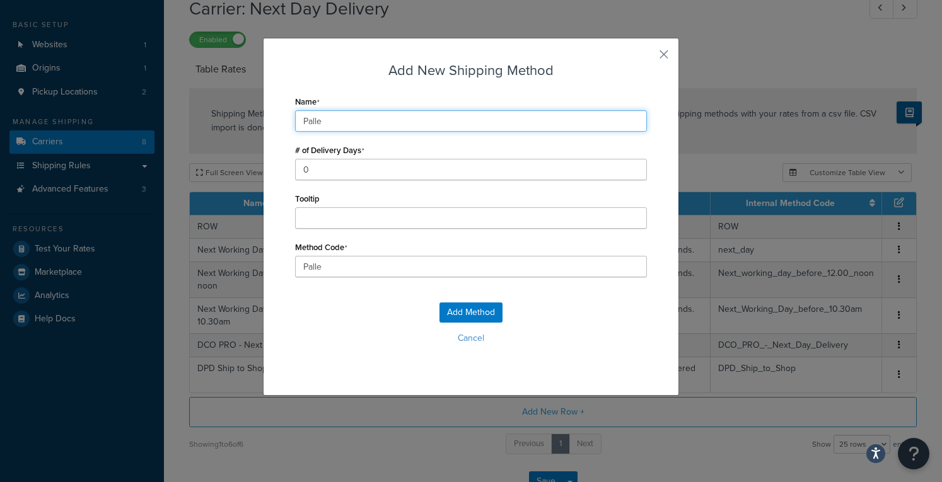
type input "Pall"
type input "Pal"
type input "Pa"
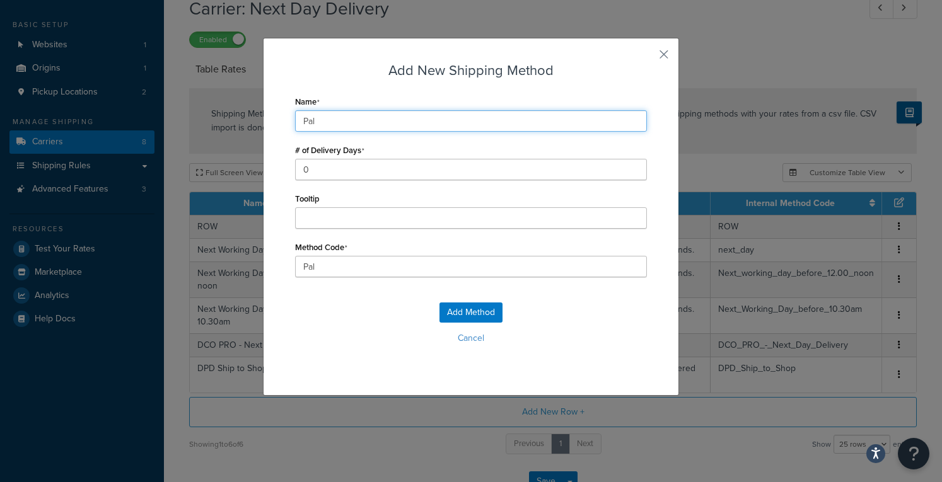
type input "Pa"
type input "P"
type input "N"
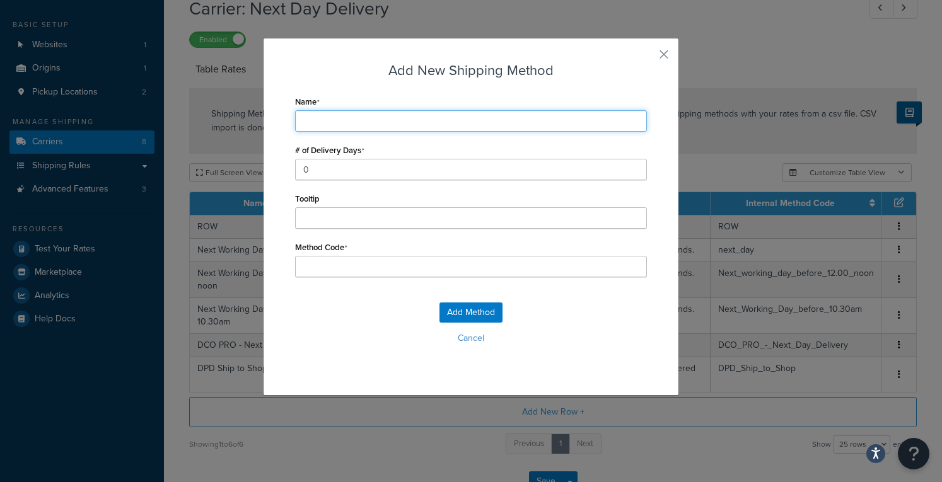
type input "N"
type input "Ne"
type input "Nex"
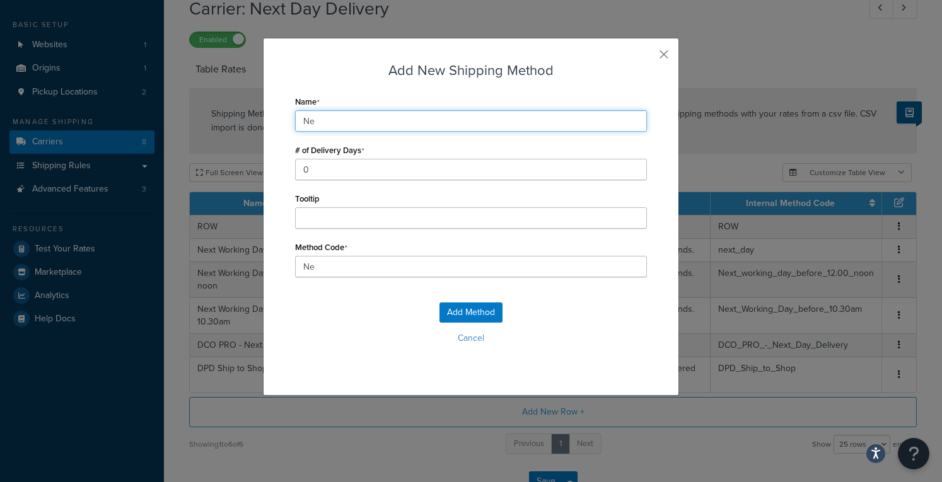
type input "Nex"
type input "Next"
type input "Next_"
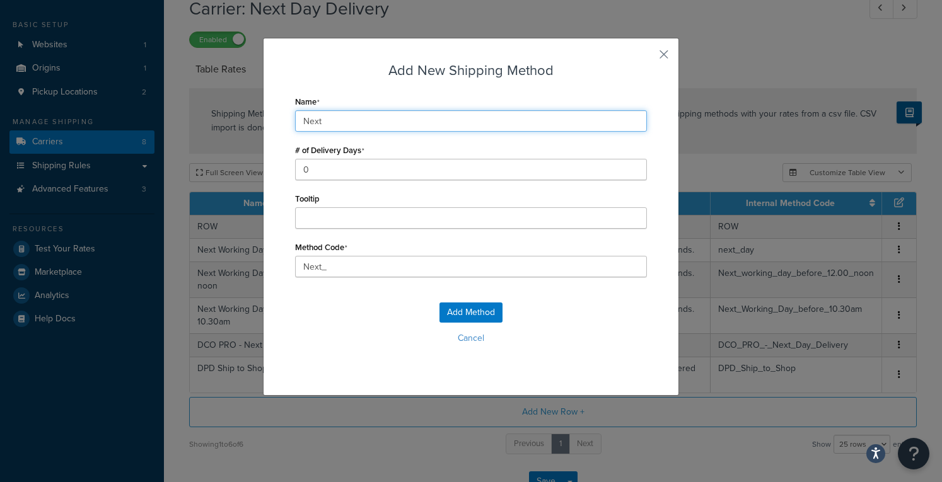
type input "Next D"
type input "Next_D"
type input "Next Da"
type input "Next_Da"
type input "Next Day"
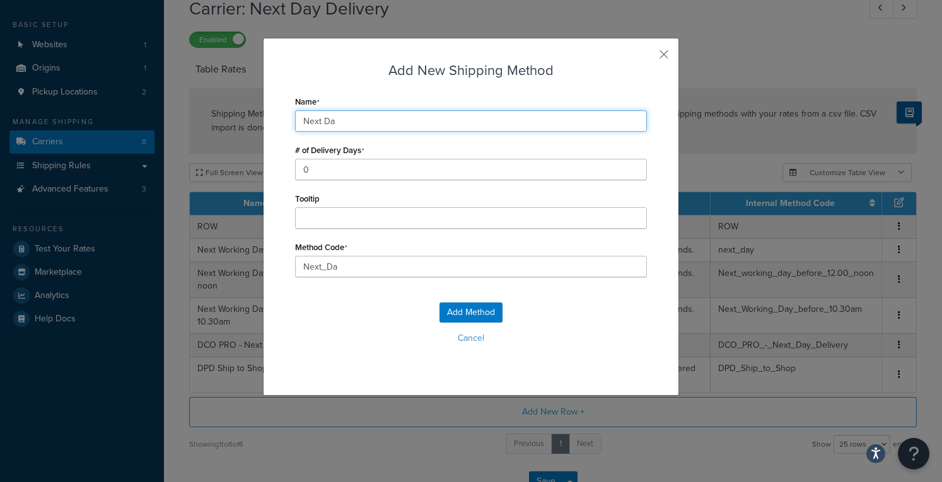
type input "Next_Day"
type input "Next Day"
type input "Next_Day_"
type input "Next Day P"
type input "Next_Day_P"
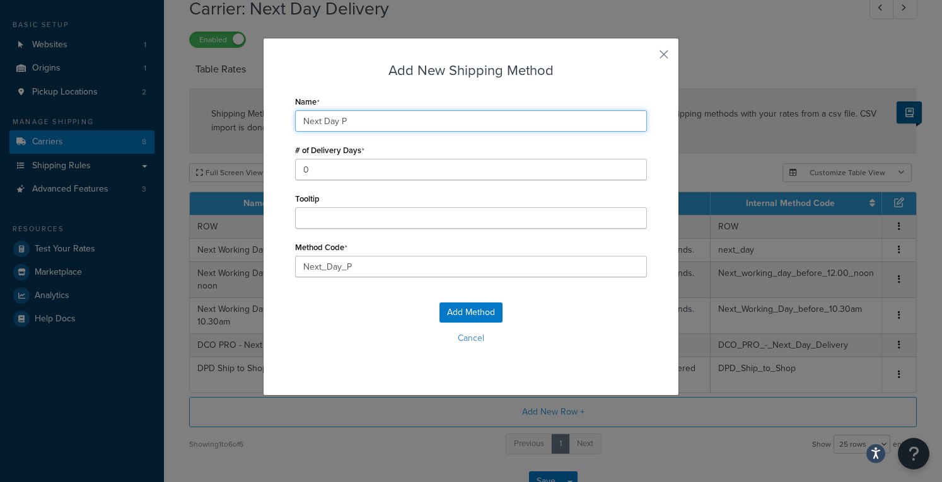
type input "Next Day Pa"
type input "Next_Day_Pa"
type input "Next Day Pal"
type input "Next_Day_Pal"
type input "Next Day Pall"
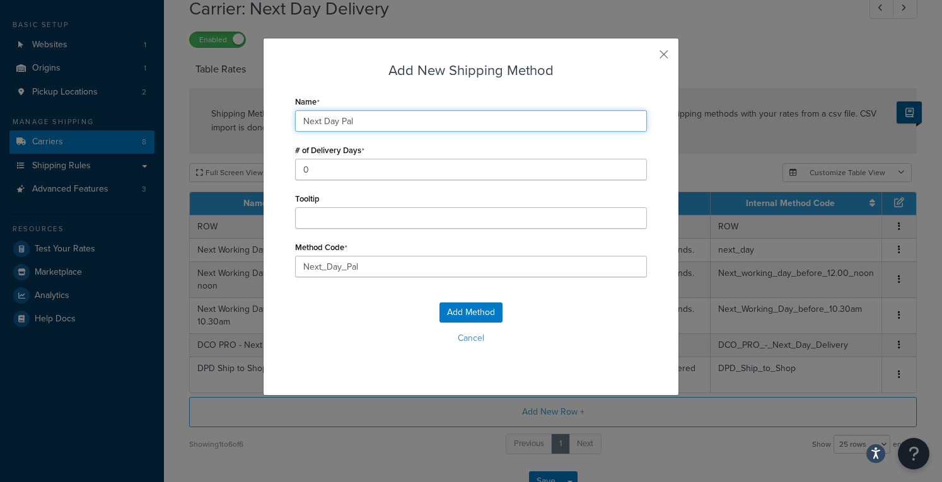
type input "Next_Day_Pall"
type input "Next Day Palle"
type input "Next_Day_Palle"
type input "Next Day Pallet"
type input "Next_Day_Pallet"
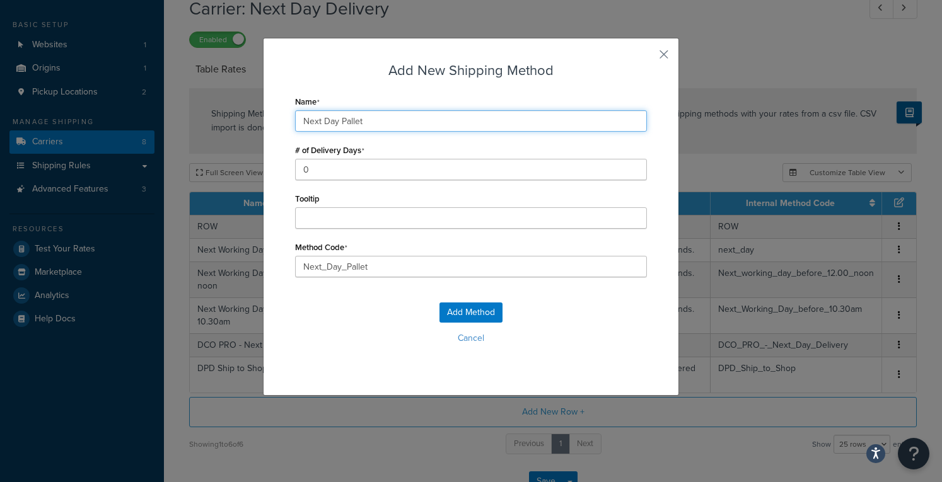
type input "Next Day Pallet"
type input "Next_Day_Pallet_"
type input "Next Day Pallet D"
type input "Next_Day_Pallet_D"
click at [320, 120] on input "Next Day Pallet Delivery" at bounding box center [471, 120] width 352 height 21
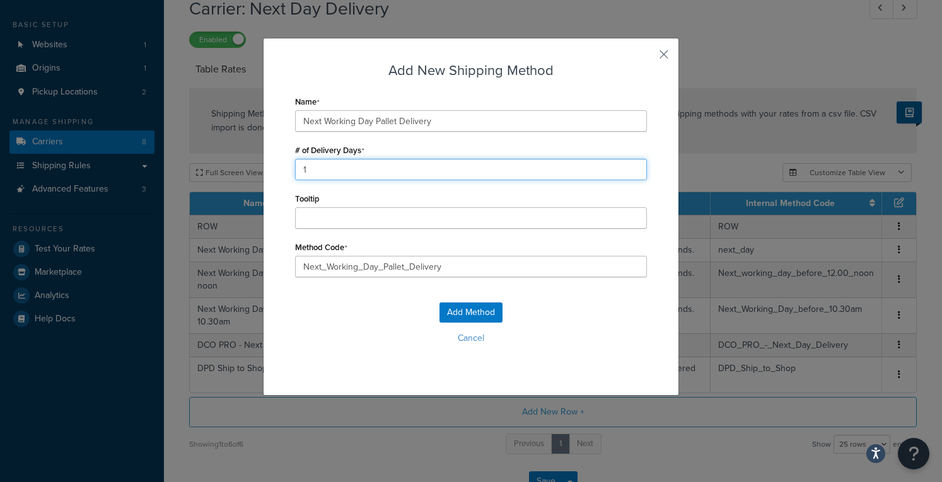
click at [346, 177] on input "1" at bounding box center [471, 169] width 352 height 21
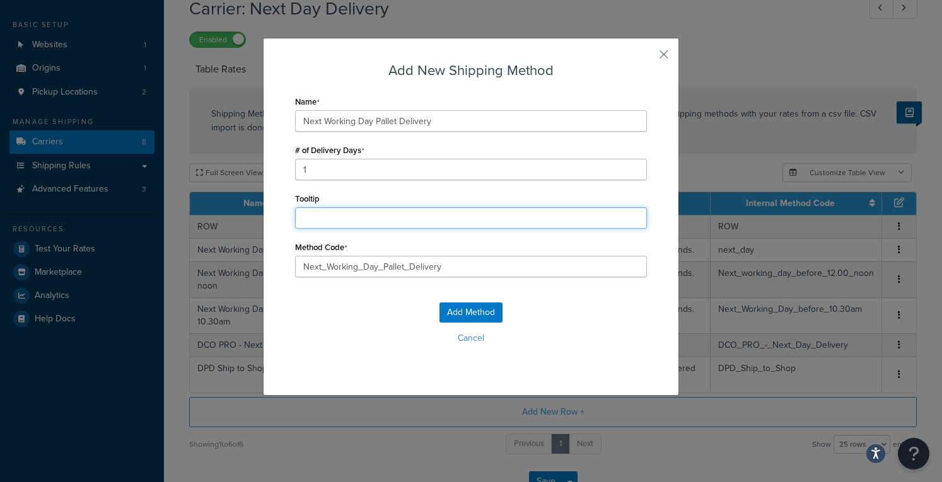
click at [328, 224] on input "Tooltip" at bounding box center [471, 217] width 352 height 21
click at [319, 310] on div "Add Method Cancel" at bounding box center [471, 328] width 352 height 83
click at [322, 223] on input "Tooltip" at bounding box center [471, 217] width 352 height 21
drag, startPoint x: 484, startPoint y: 221, endPoint x: 408, endPoint y: 218, distance: 76.4
click at [408, 218] on input "Delivered next day by 5pm - Pallet Delivery" at bounding box center [471, 217] width 352 height 21
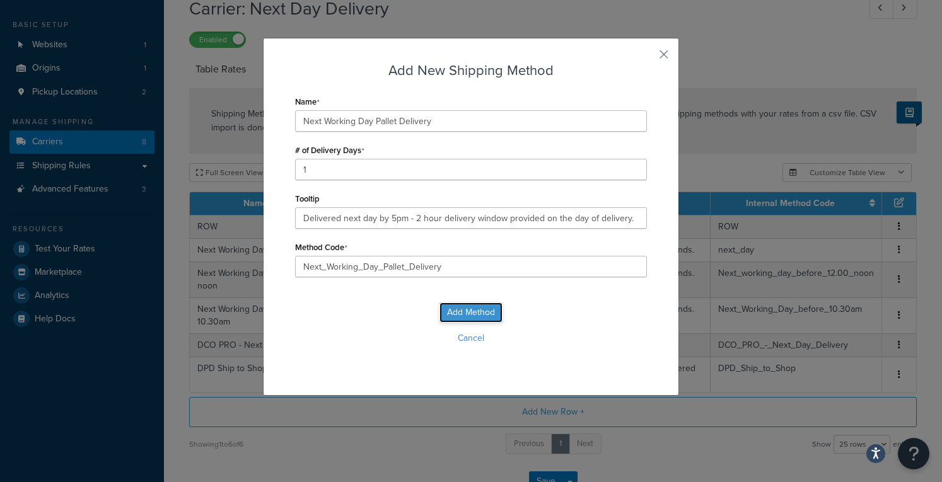
click at [463, 317] on button "Add Method" at bounding box center [471, 313] width 63 height 20
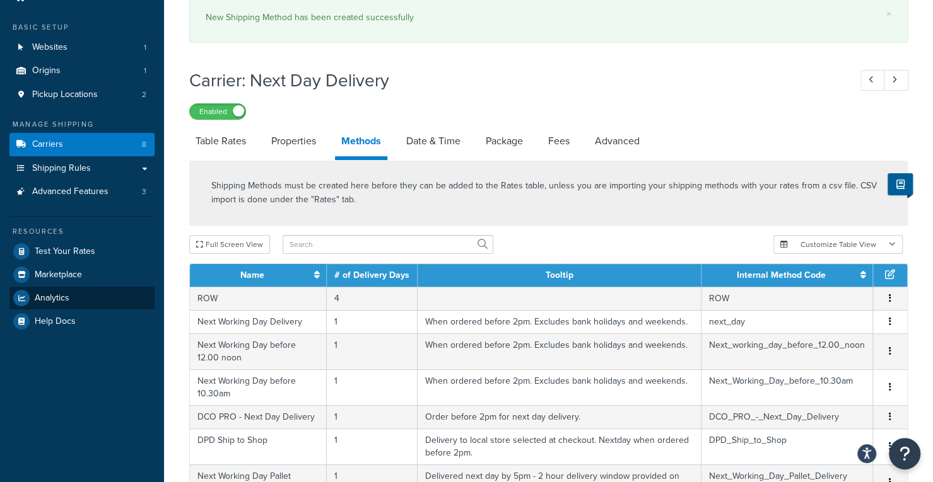
scroll to position [52, 0]
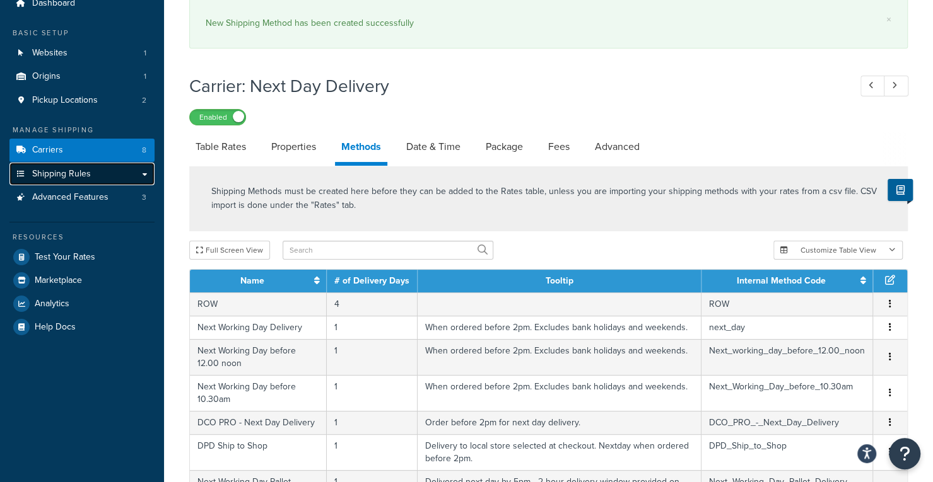
click at [135, 173] on link "Shipping Rules" at bounding box center [81, 174] width 145 height 23
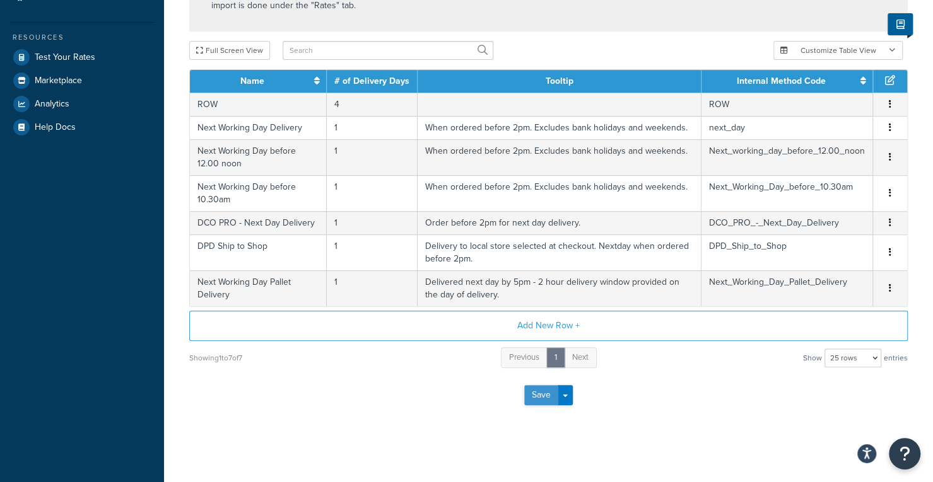
click at [549, 393] on button "Save" at bounding box center [541, 395] width 34 height 20
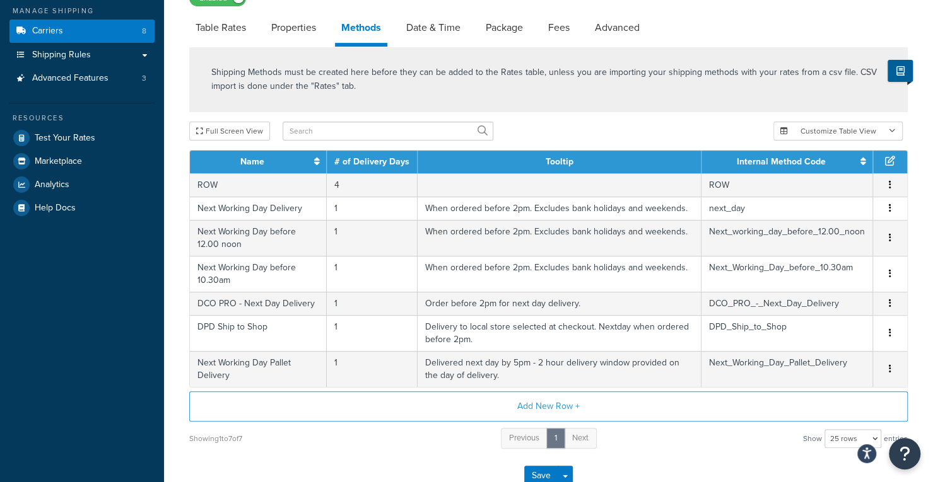
scroll to position [185, 0]
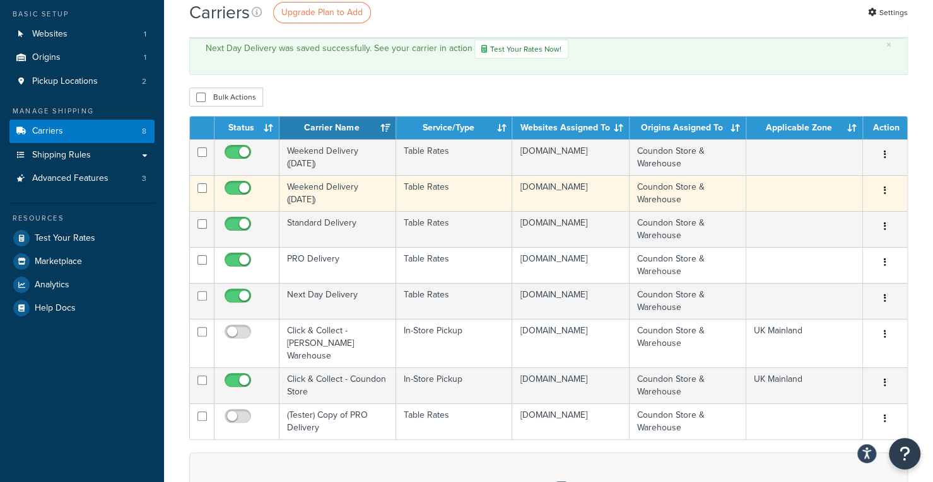
scroll to position [70, 0]
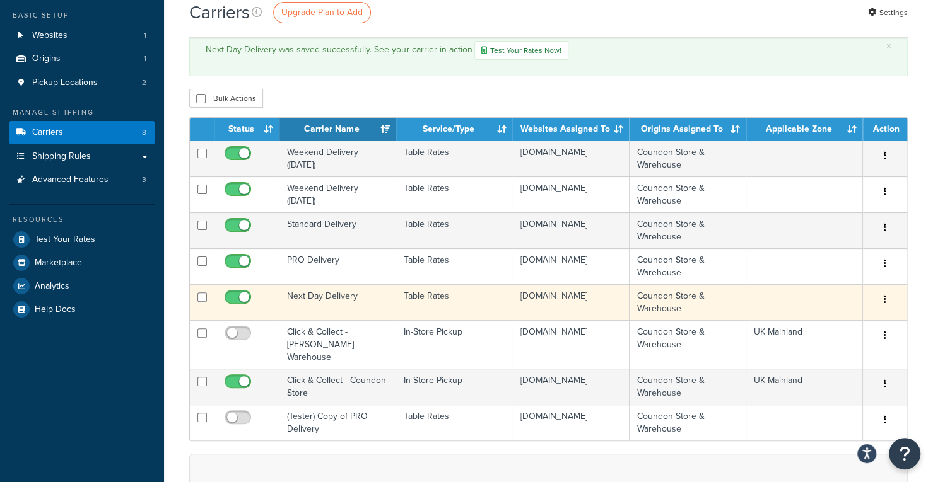
click at [323, 304] on td "Next Day Delivery" at bounding box center [337, 302] width 117 height 36
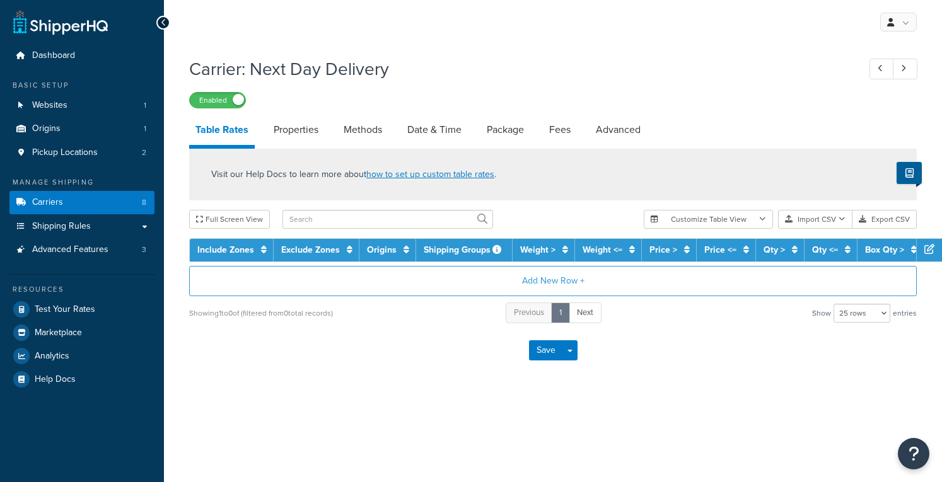
select select "25"
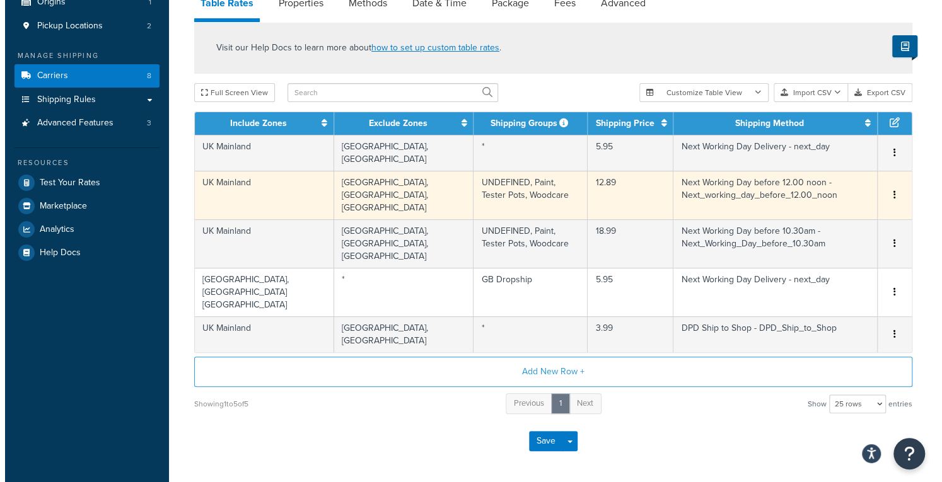
scroll to position [127, 0]
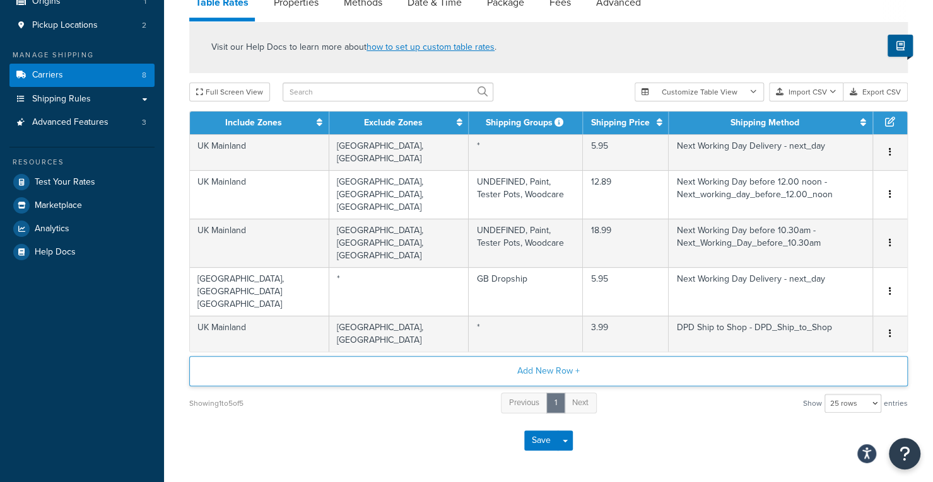
click at [450, 356] on button "Add New Row +" at bounding box center [548, 371] width 718 height 30
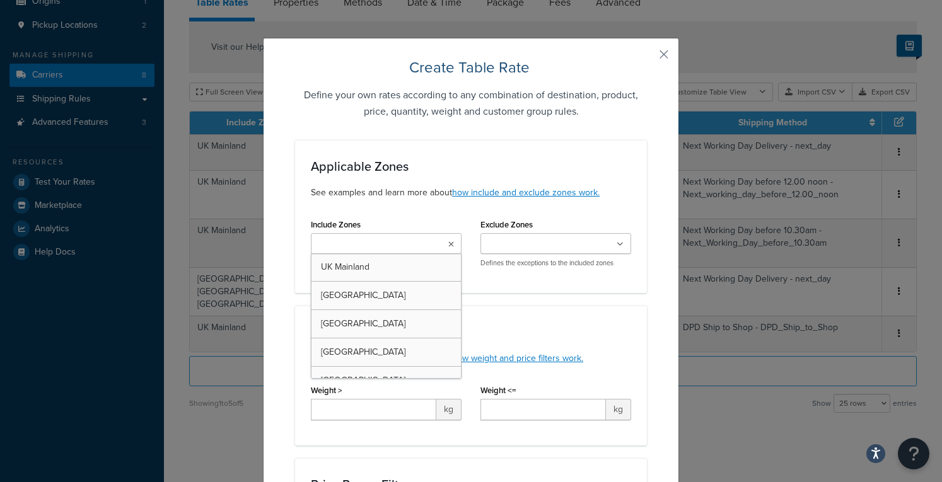
click at [438, 242] on ul at bounding box center [386, 243] width 151 height 21
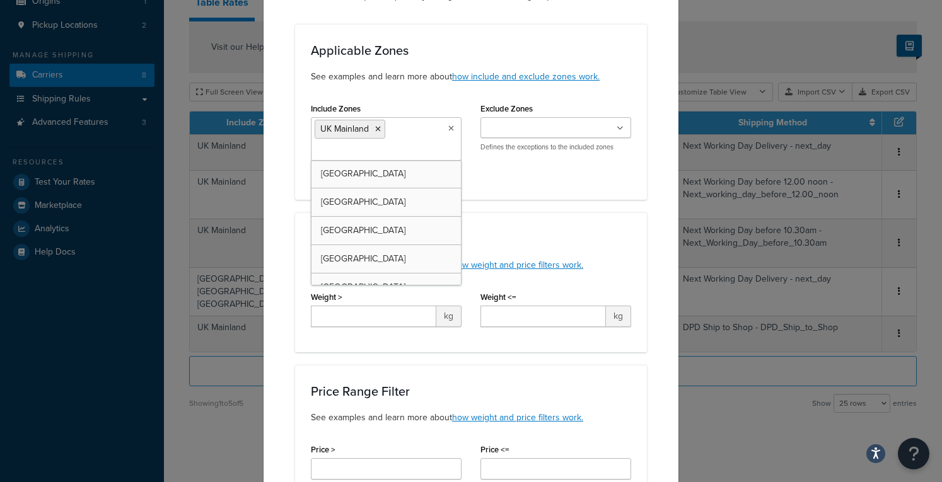
scroll to position [117, 0]
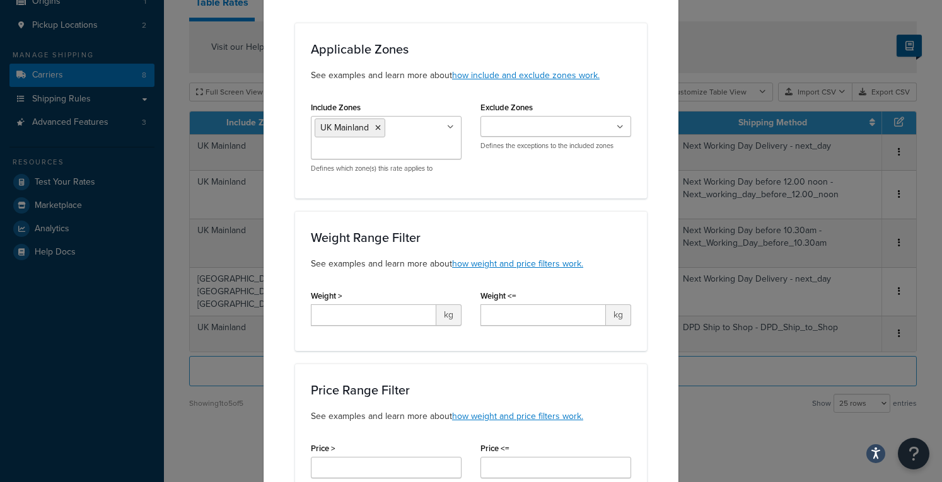
click at [512, 219] on div "Weight Range Filter See examples and learn more about how weight and price filt…" at bounding box center [471, 281] width 352 height 140
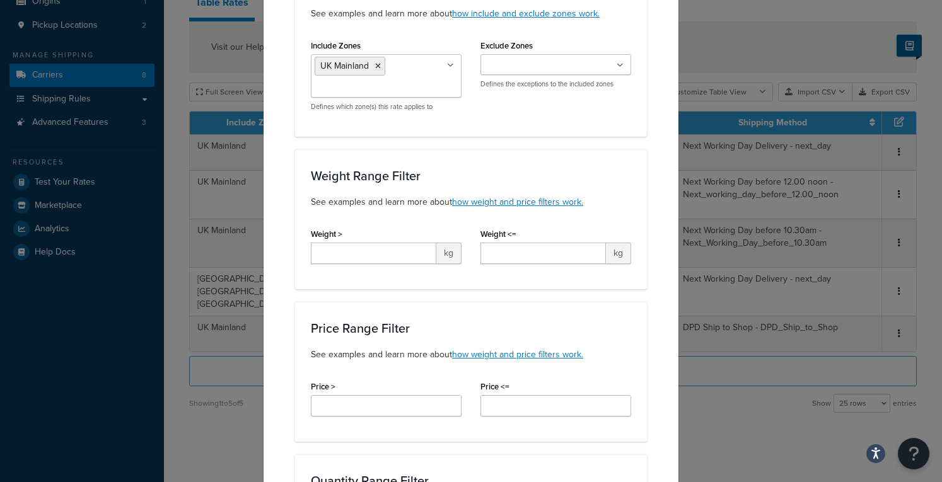
scroll to position [180, 0]
click at [412, 256] on input "Weight >" at bounding box center [373, 252] width 125 height 21
click at [696, 474] on div "Create Table Rate Define your own rates according to any combination of destina…" at bounding box center [471, 241] width 942 height 482
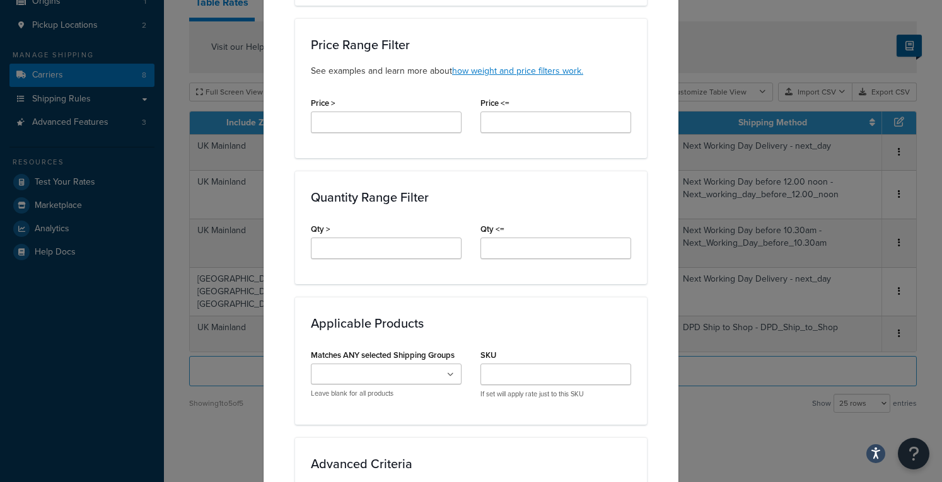
scroll to position [775, 0]
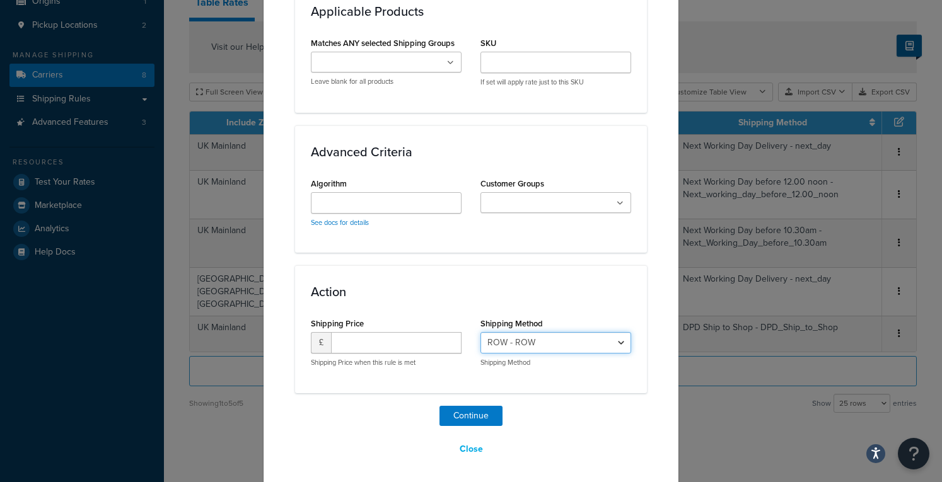
click at [502, 344] on select "ROW - ROW Next Working Day Delivery - next_day Next Working Day before 12.00 no…" at bounding box center [556, 342] width 151 height 21
select select "181683"
click at [481, 332] on select "ROW - ROW Next Working Day Delivery - next_day Next Working Day before 12.00 no…" at bounding box center [556, 342] width 151 height 21
click at [422, 338] on input "number" at bounding box center [396, 342] width 131 height 21
type input "60"
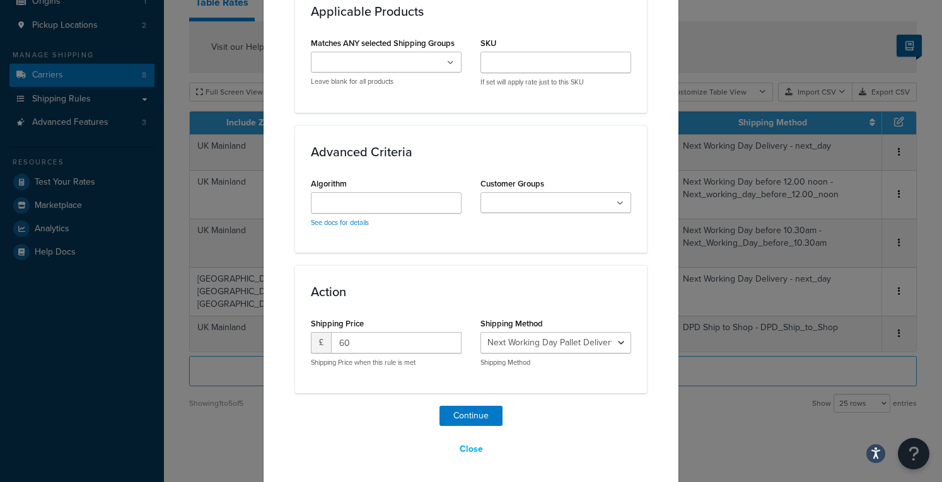
click at [485, 273] on div "Action Shipping Price £ 60 Shipping Price when this rule is met Shipping Method…" at bounding box center [471, 328] width 352 height 127
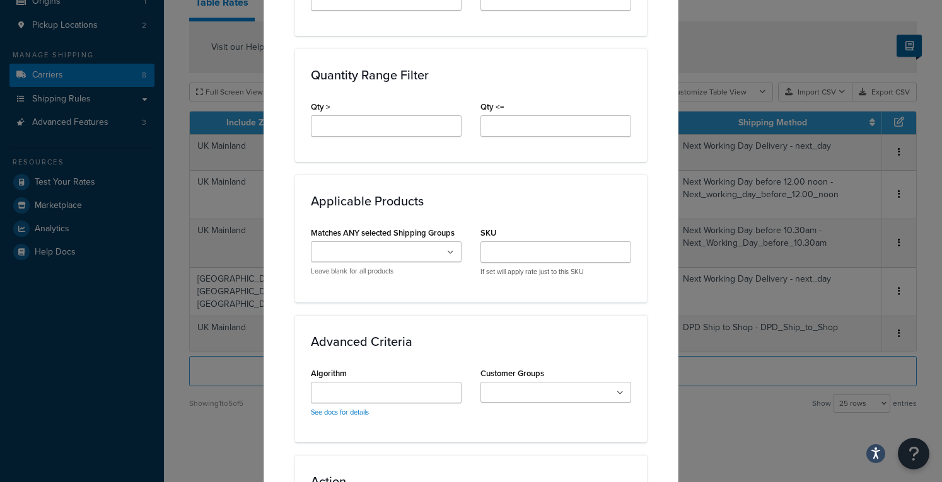
scroll to position [584, 0]
click at [447, 254] on icon at bounding box center [450, 254] width 7 height 8
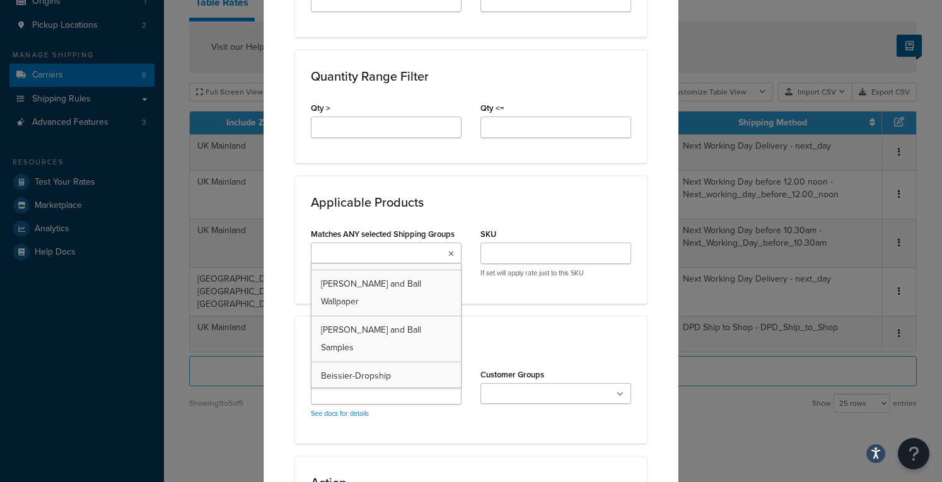
scroll to position [642, 0]
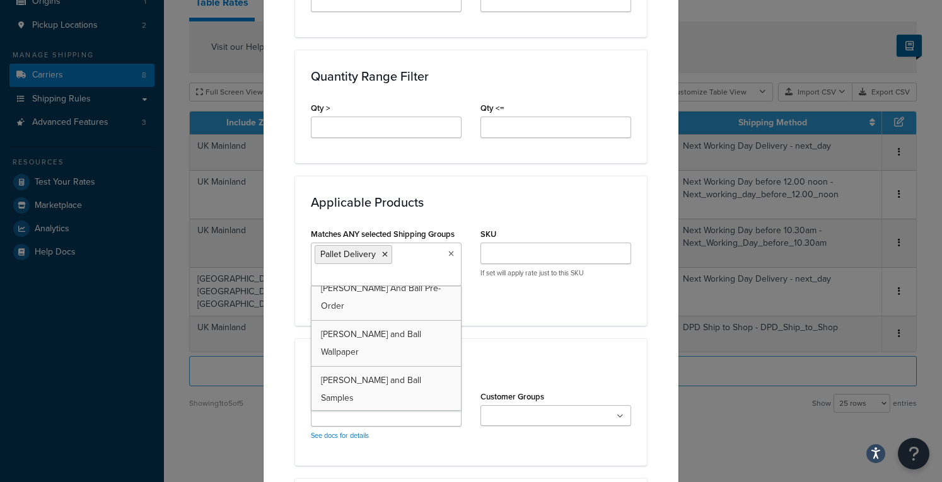
click at [515, 325] on div "Applicable Zones See examples and learn more about how include and exclude zone…" at bounding box center [471, 81] width 352 height 1051
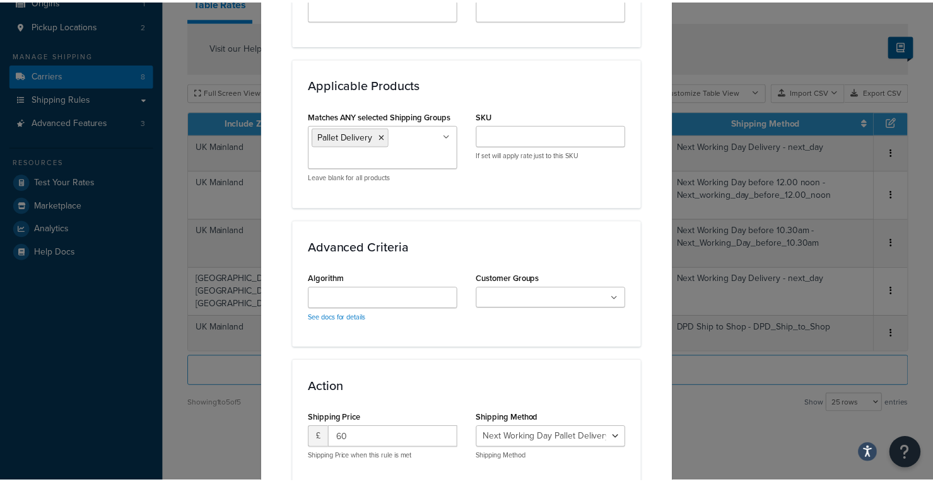
scroll to position [796, 0]
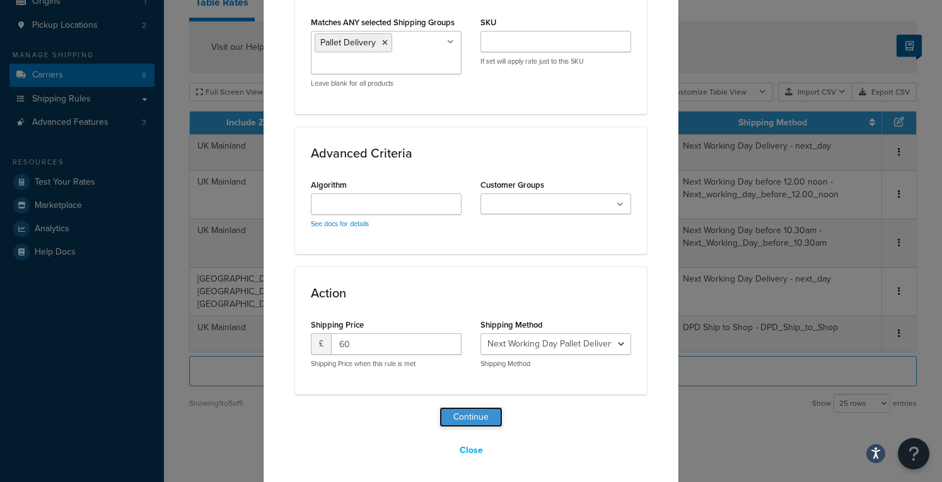
click at [477, 417] on button "Continue" at bounding box center [471, 417] width 63 height 20
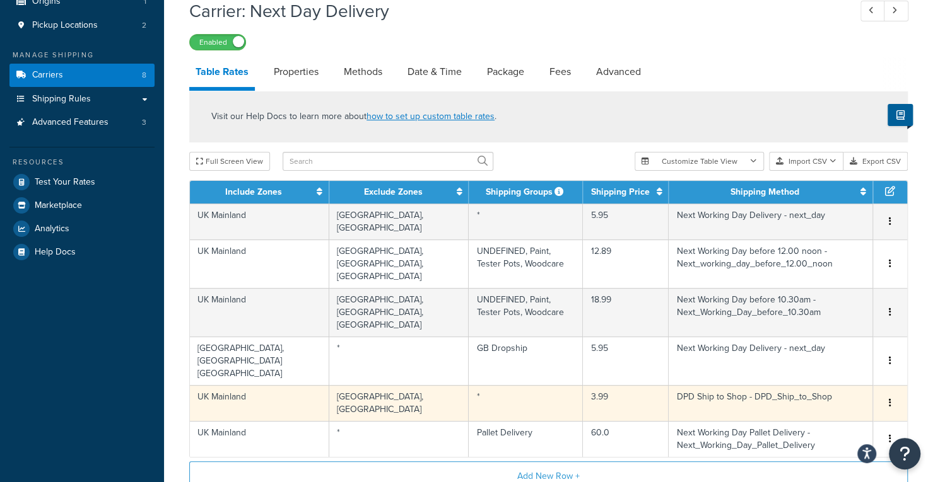
scroll to position [241, 0]
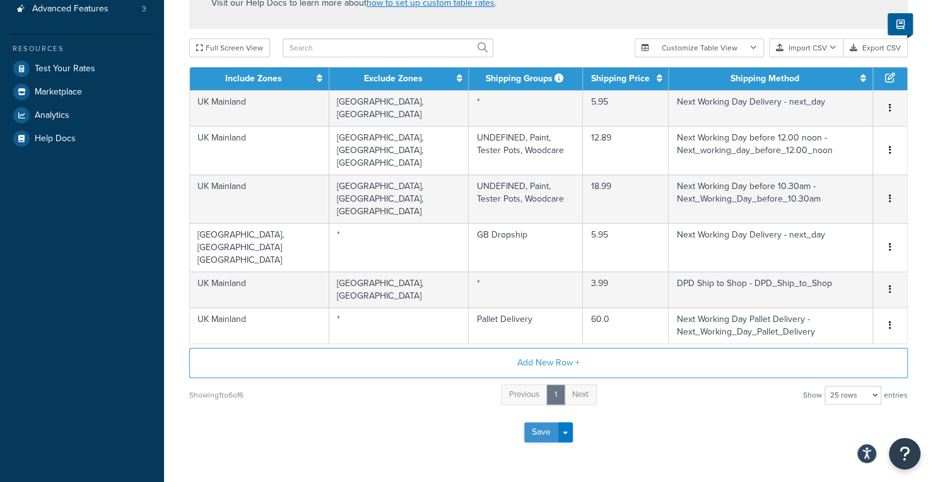
click at [537, 422] on button "Save" at bounding box center [541, 432] width 34 height 20
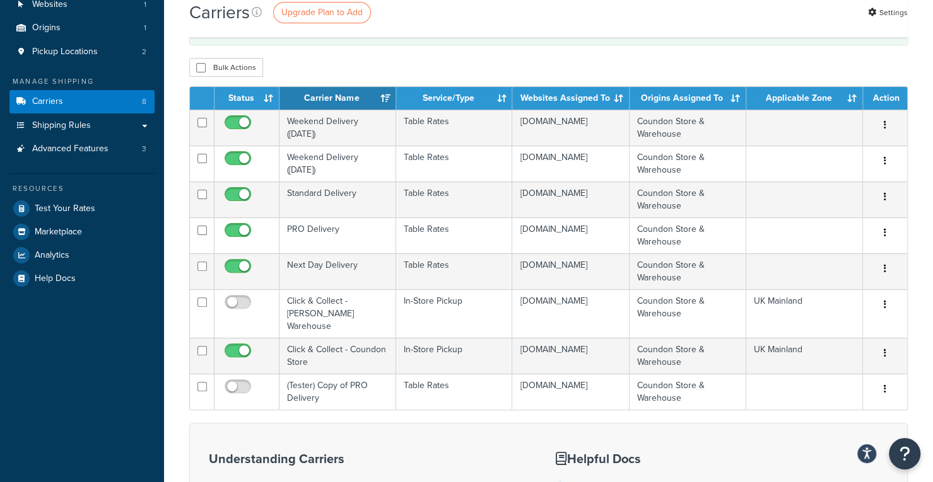
scroll to position [100, 0]
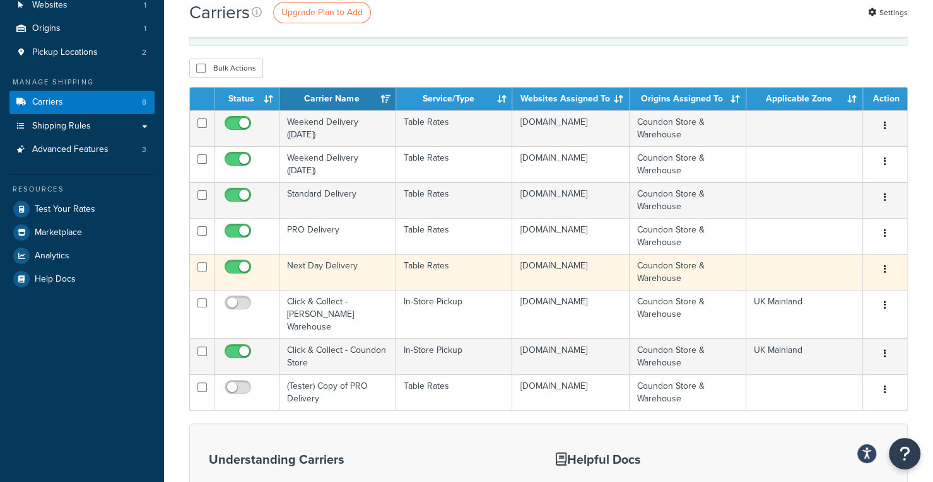
click at [325, 271] on td "Next Day Delivery" at bounding box center [337, 272] width 117 height 36
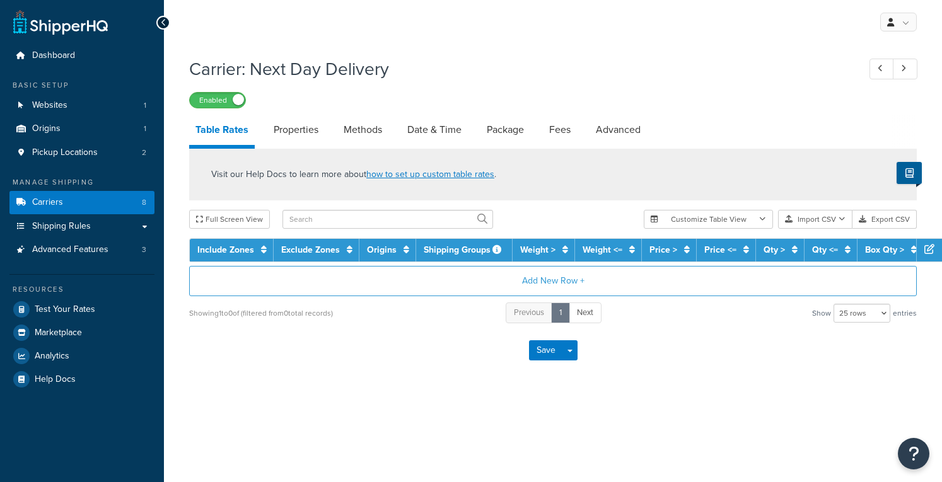
select select "25"
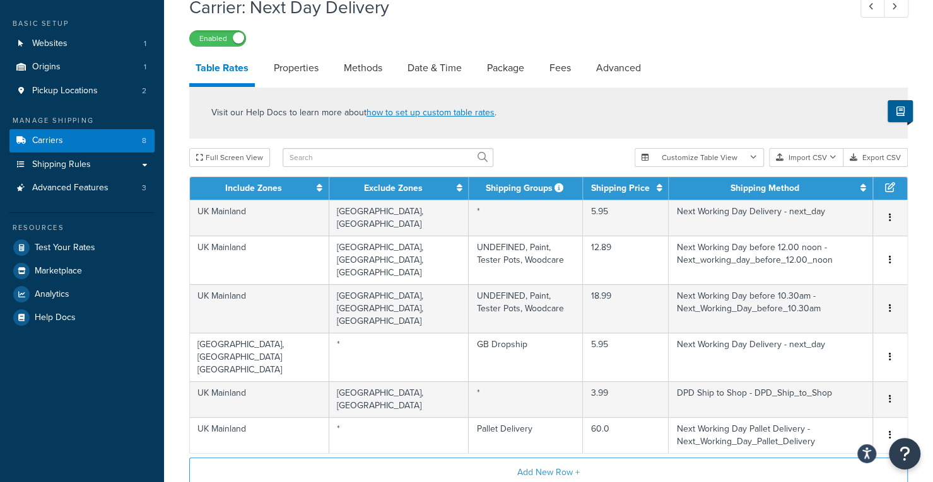
scroll to position [84, 0]
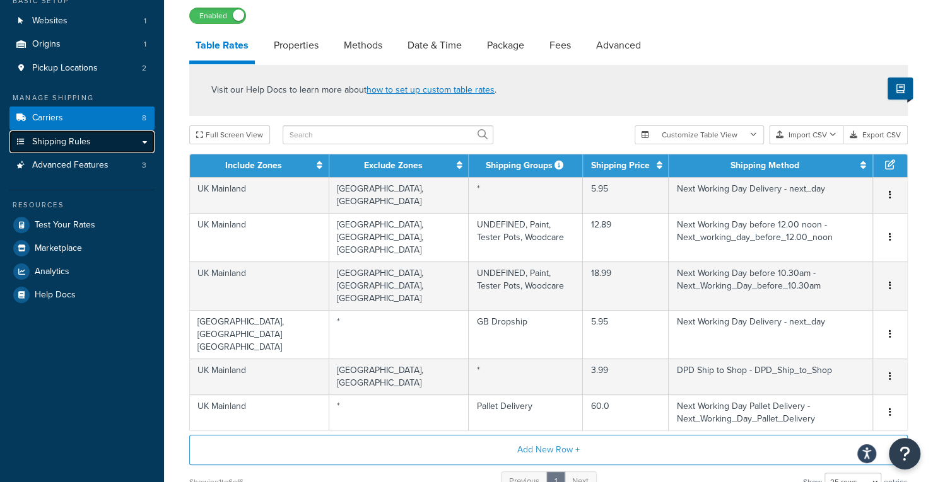
click at [143, 141] on link "Shipping Rules" at bounding box center [81, 142] width 145 height 23
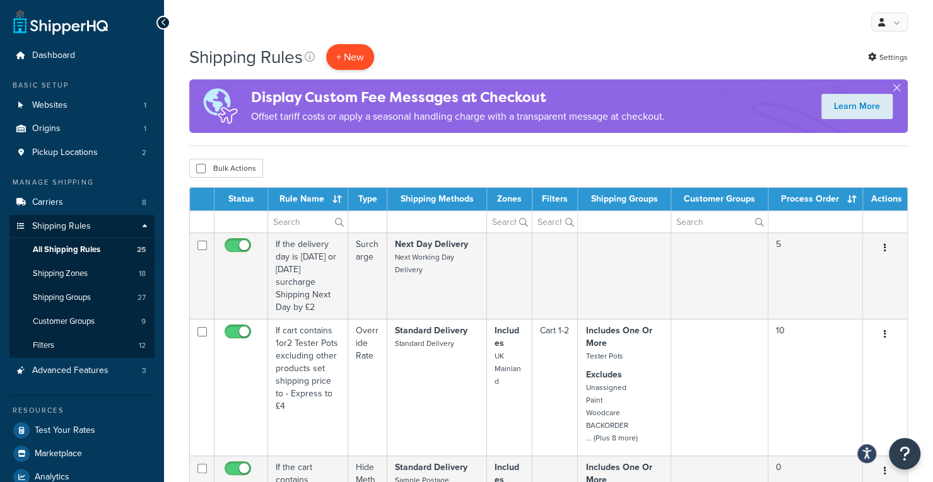
click at [359, 59] on p "+ New" at bounding box center [350, 57] width 48 height 26
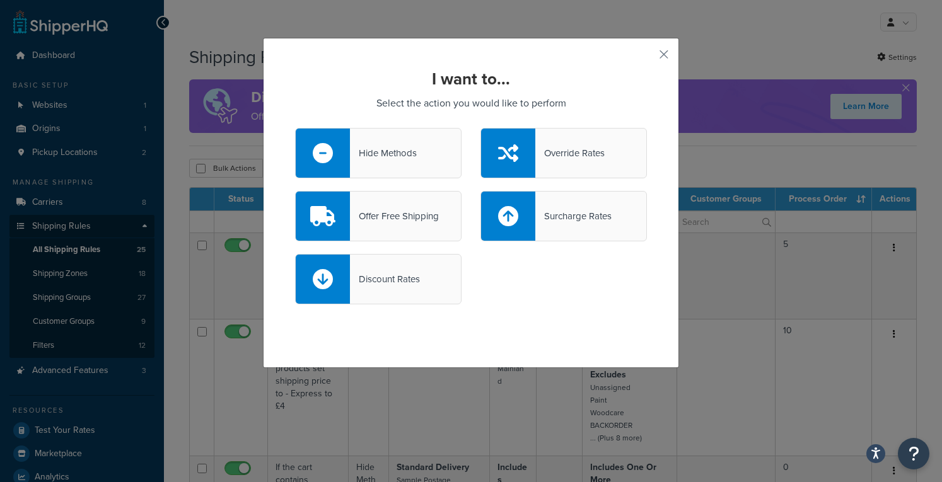
click at [552, 154] on div "Override Rates" at bounding box center [569, 153] width 69 height 18
click at [0, 0] on input "Override Rates" at bounding box center [0, 0] width 0 height 0
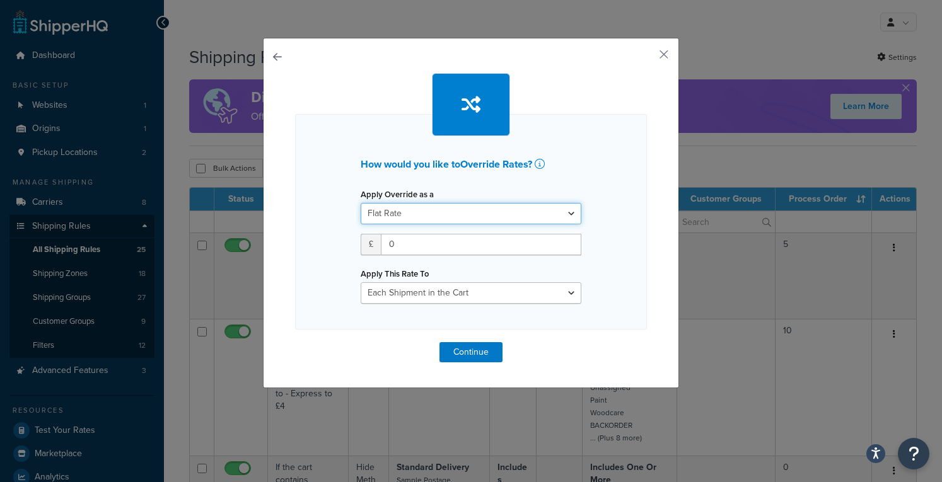
click at [472, 213] on select "Flat Rate Percentage Flat Rate & Percentage" at bounding box center [471, 213] width 221 height 21
click at [361, 203] on select "Flat Rate Percentage Flat Rate & Percentage" at bounding box center [471, 213] width 221 height 21
click at [446, 248] on input "0" at bounding box center [481, 244] width 201 height 21
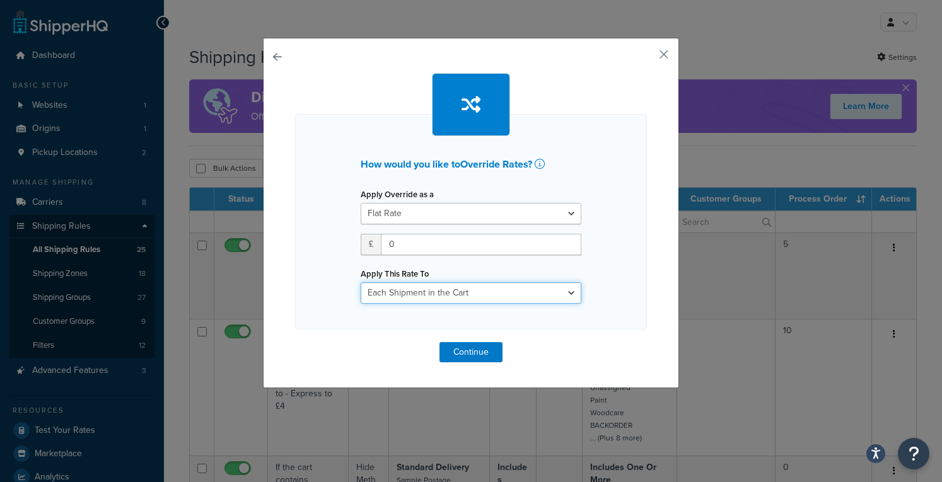
click at [512, 290] on select "Each Shipment in the Cart Each Shipping Group in the Cart Each Item within a Sh…" at bounding box center [471, 293] width 221 height 21
click at [361, 283] on select "Each Shipment in the Cart Each Shipping Group in the Cart Each Item within a Sh…" at bounding box center [471, 293] width 221 height 21
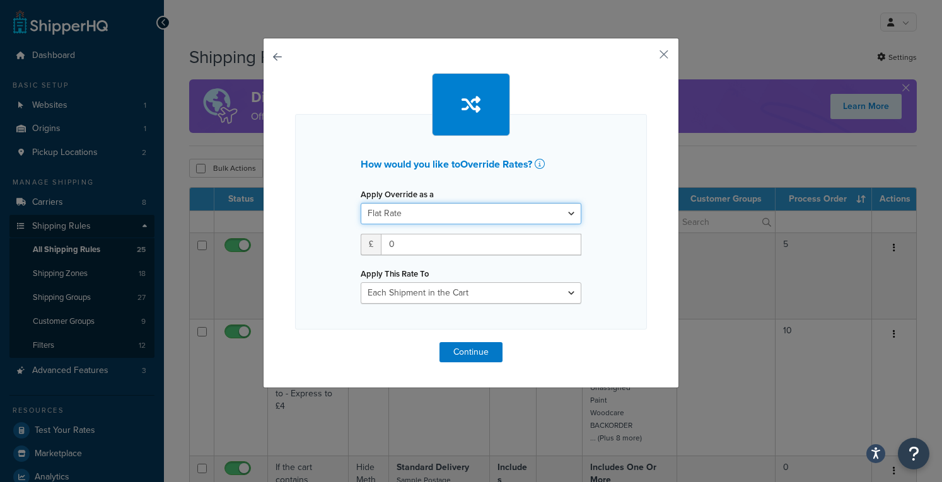
click at [475, 219] on select "Flat Rate Percentage Flat Rate & Percentage" at bounding box center [471, 213] width 221 height 21
click at [361, 203] on select "Flat Rate Percentage Flat Rate & Percentage" at bounding box center [471, 213] width 221 height 21
click at [467, 215] on select "Flat Rate Percentage Flat Rate & Percentage" at bounding box center [471, 213] width 221 height 21
click at [361, 203] on select "Flat Rate Percentage Flat Rate & Percentage" at bounding box center [471, 213] width 221 height 21
click at [499, 245] on input "0" at bounding box center [481, 244] width 201 height 21
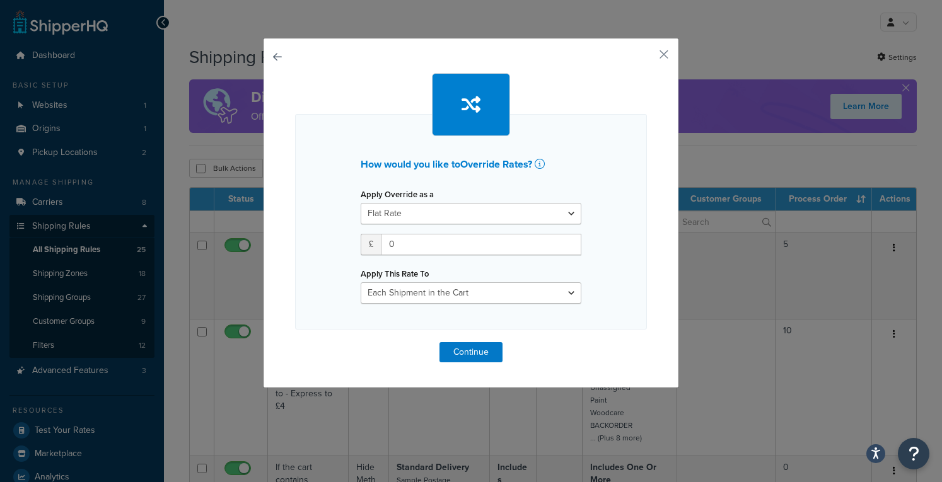
click at [502, 265] on div "Apply This Rate To Each Shipment in the Cart Each Shipping Group in the Cart Ea…" at bounding box center [471, 284] width 221 height 39
click at [464, 354] on button "Continue" at bounding box center [471, 352] width 63 height 20
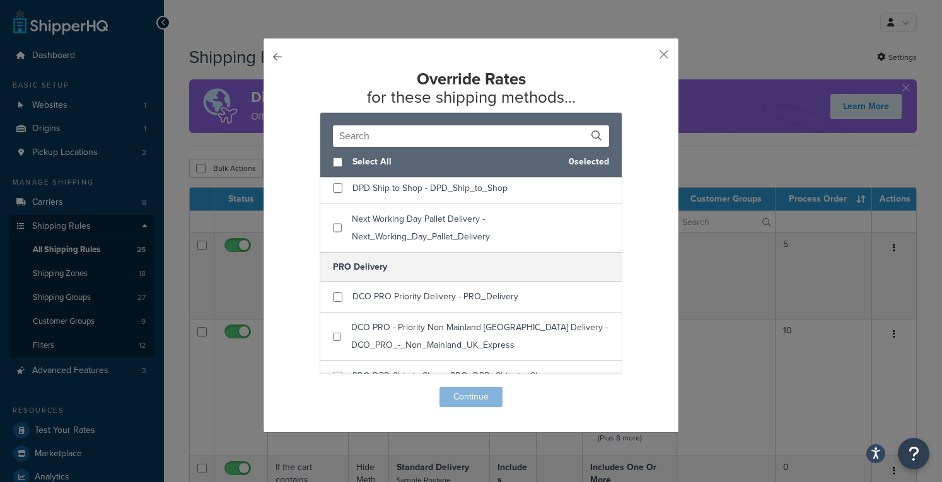
scroll to position [458, 0]
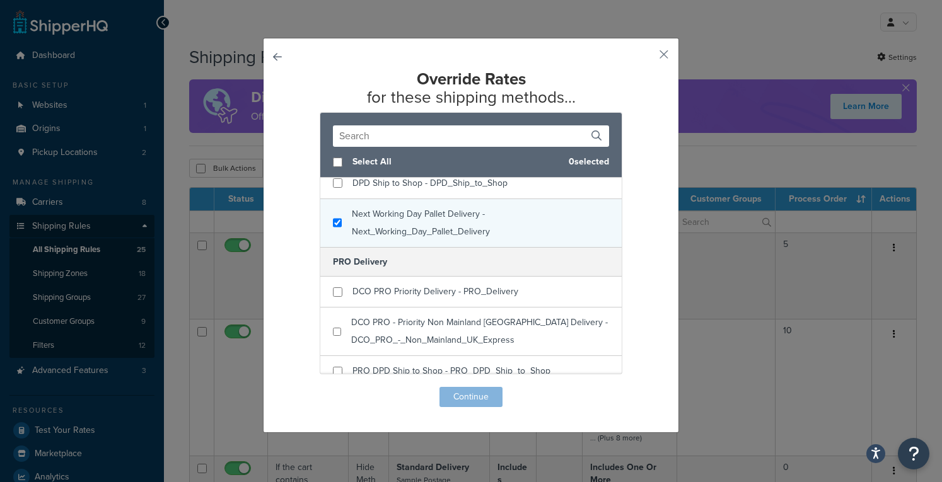
checkbox input "true"
click at [422, 234] on span "Next Working Day Pallet Delivery - Next_Working_Day_Pallet_Delivery" at bounding box center [421, 222] width 138 height 31
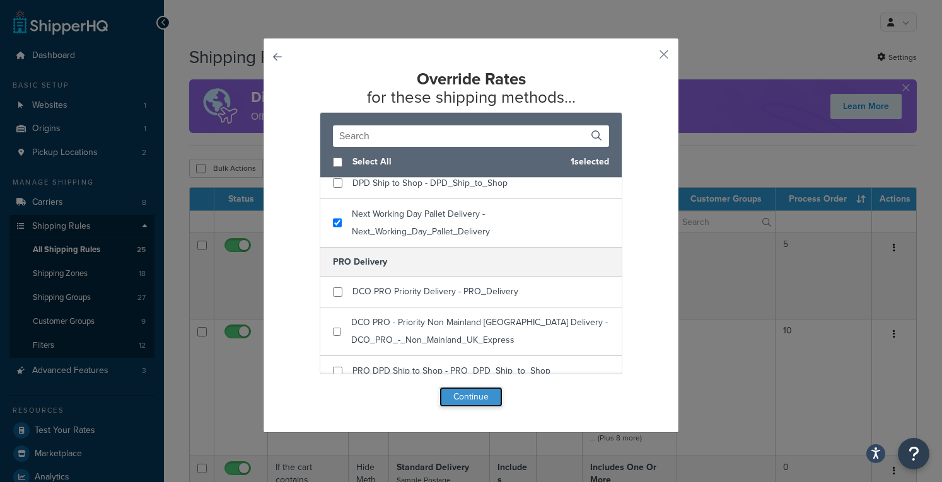
click at [463, 397] on button "Continue" at bounding box center [471, 397] width 63 height 20
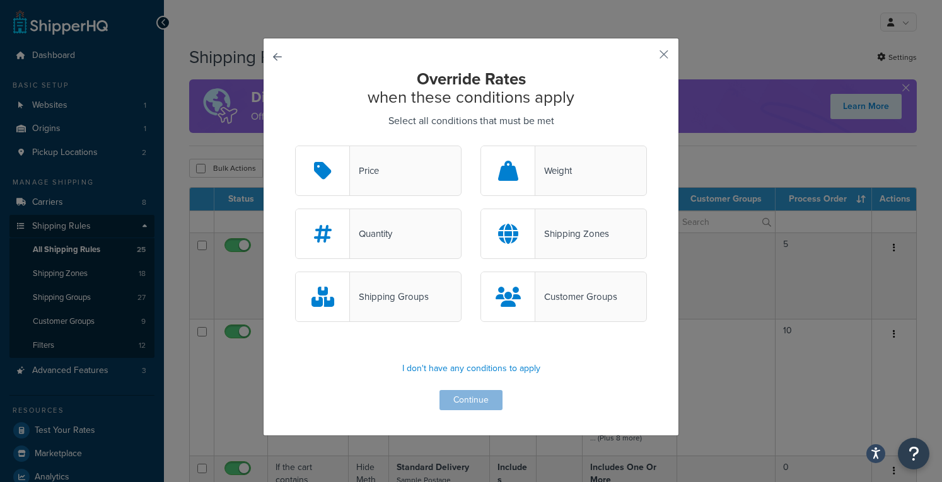
click at [426, 173] on div "Price" at bounding box center [378, 171] width 166 height 50
click at [0, 0] on input "Price" at bounding box center [0, 0] width 0 height 0
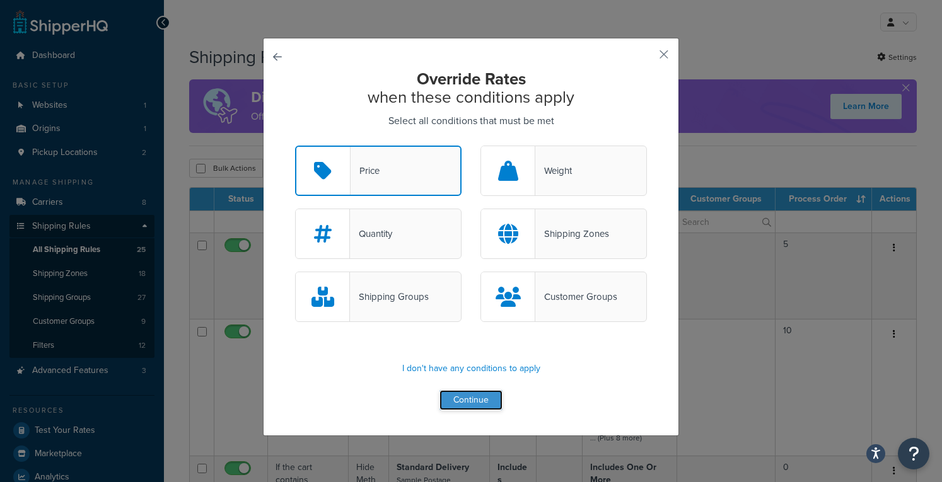
click at [486, 399] on button "Continue" at bounding box center [471, 400] width 63 height 20
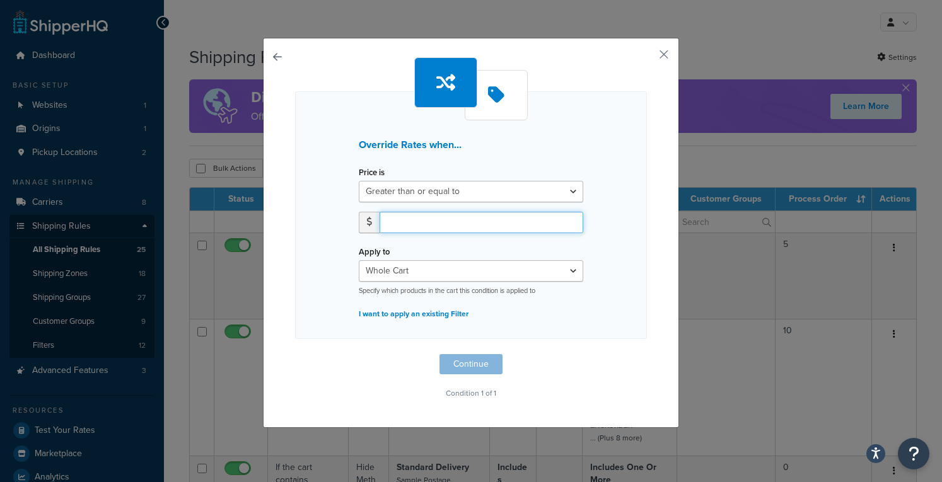
click at [439, 220] on input "number" at bounding box center [482, 222] width 204 height 21
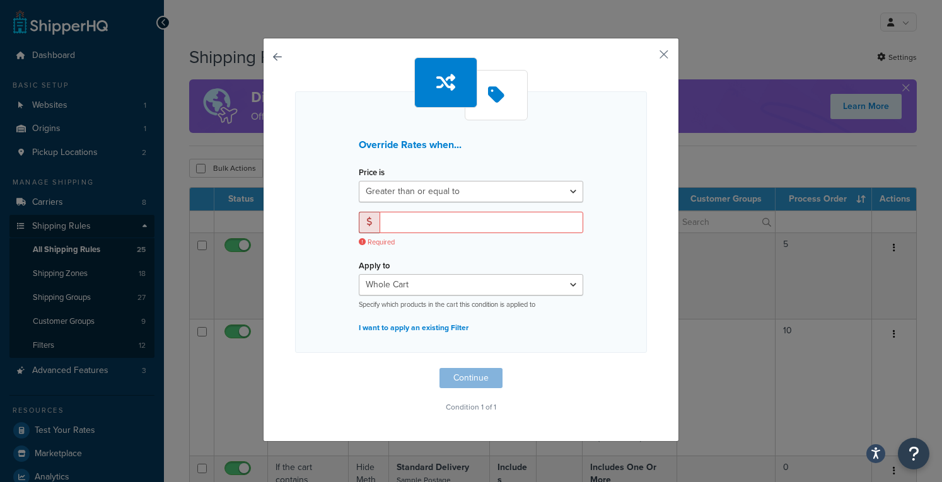
click at [367, 220] on span at bounding box center [369, 222] width 5 height 9
click at [397, 220] on input "number" at bounding box center [482, 222] width 204 height 21
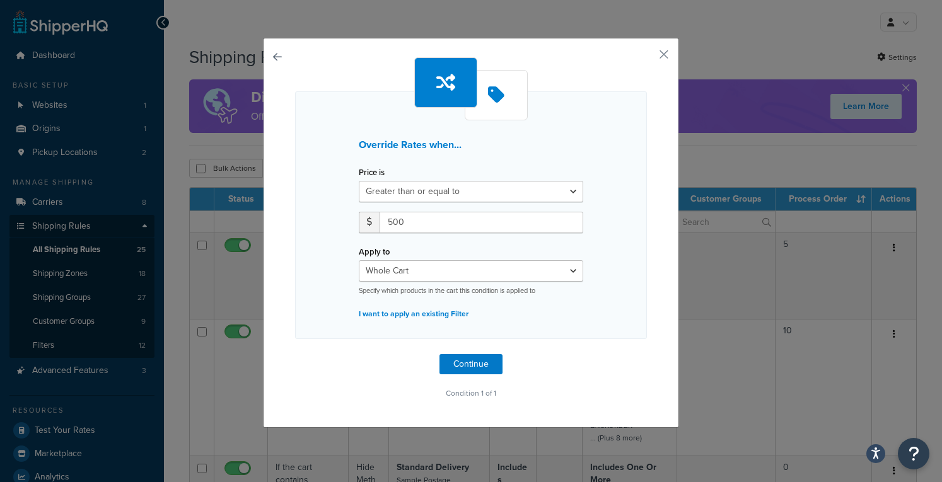
click at [345, 365] on div "Override Rates when... Price is Greater than or equal to Between or equal to Le…" at bounding box center [471, 229] width 352 height 345
click at [433, 272] on select "Whole Cart Everything in Shipping Group Everything at Origin Each Item within S…" at bounding box center [471, 270] width 224 height 21
click at [624, 322] on div "Override Rates when... Price is Greater than or equal to Between or equal to Le…" at bounding box center [471, 215] width 352 height 248
click at [602, 372] on div "Override Rates when... Price is Greater than or equal to Between or equal to Le…" at bounding box center [471, 229] width 352 height 345
drag, startPoint x: 411, startPoint y: 218, endPoint x: 358, endPoint y: 201, distance: 54.8
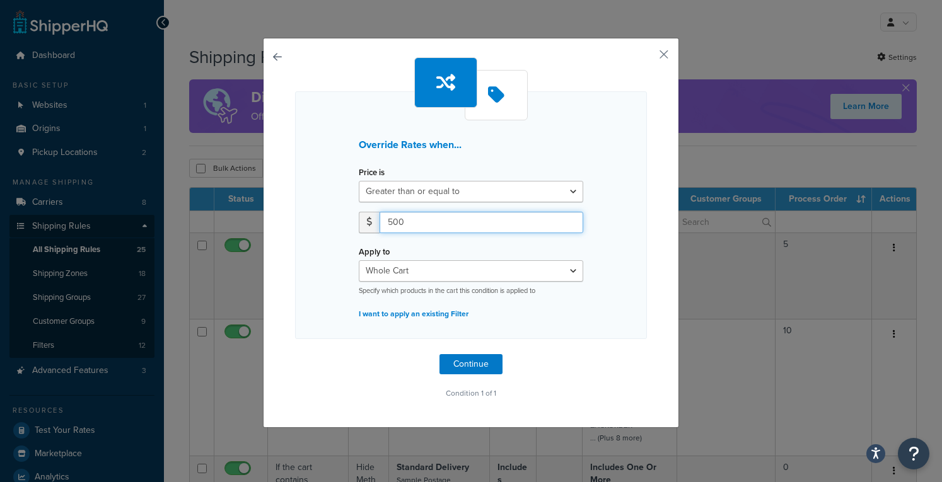
click at [358, 201] on div "Price is Greater than or equal to Between or equal to Less than or equal to 500" at bounding box center [470, 202] width 243 height 79
click at [638, 281] on div "Override Rates when... Price is Greater than or equal to Between or equal to Le…" at bounding box center [471, 215] width 352 height 248
drag, startPoint x: 470, startPoint y: 222, endPoint x: 270, endPoint y: 178, distance: 205.3
click at [270, 178] on div "Override Rates when... Price is Greater than or equal to Between or equal to Le…" at bounding box center [471, 233] width 416 height 390
type input "500"
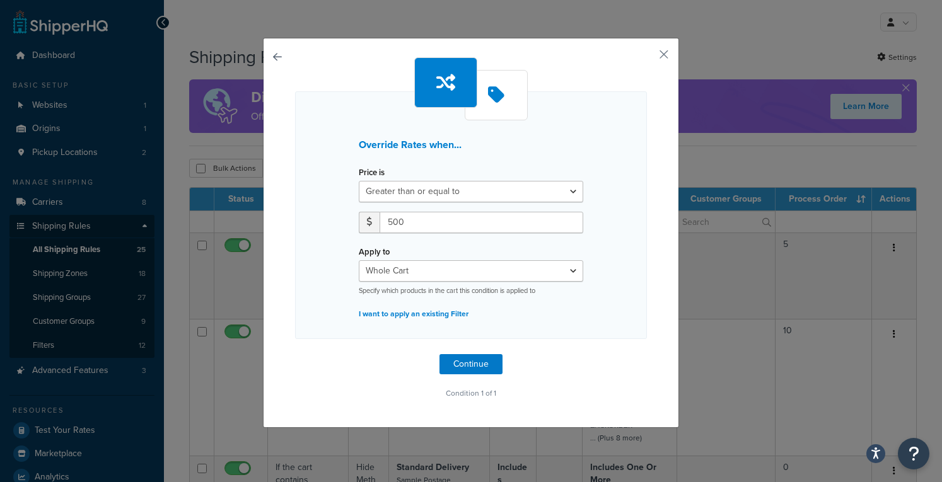
click at [298, 303] on div "Override Rates when... Price is Greater than or equal to Between or equal to Le…" at bounding box center [471, 215] width 352 height 248
click at [476, 368] on button "Continue" at bounding box center [471, 364] width 63 height 20
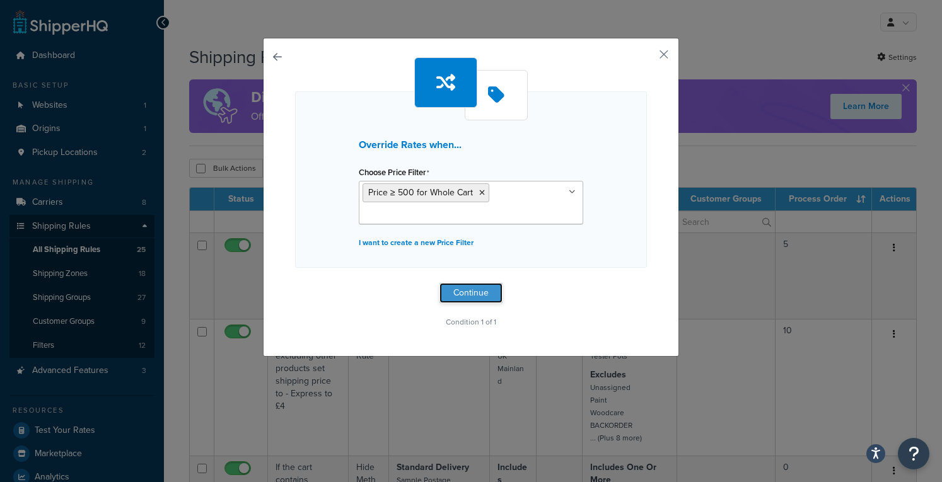
click at [475, 293] on button "Continue" at bounding box center [471, 293] width 63 height 20
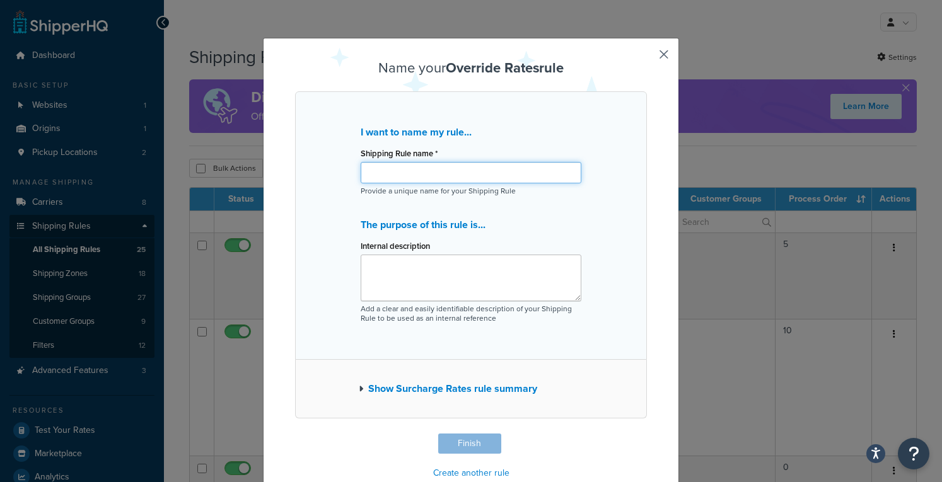
click at [453, 175] on input "Shipping Rule name *" at bounding box center [471, 172] width 221 height 21
type input "Free Pallet Delivery Threshold"
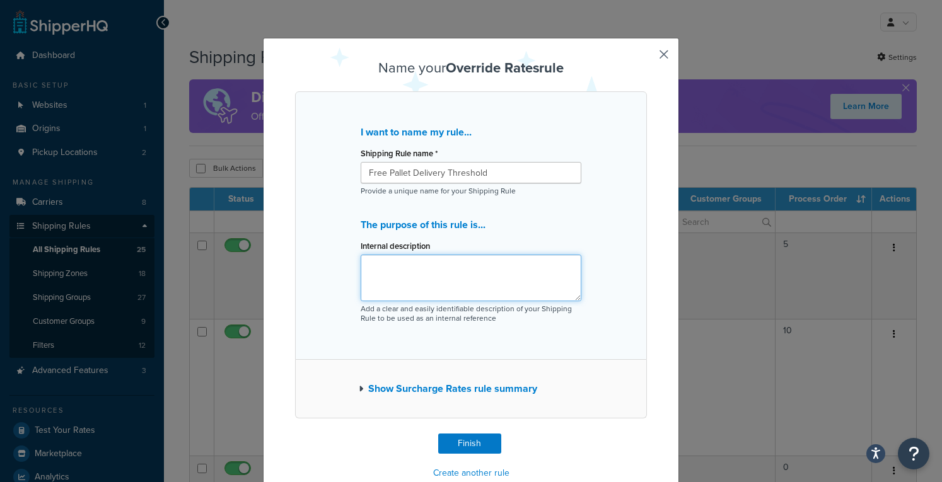
click at [439, 281] on textarea "Internal description" at bounding box center [471, 278] width 221 height 47
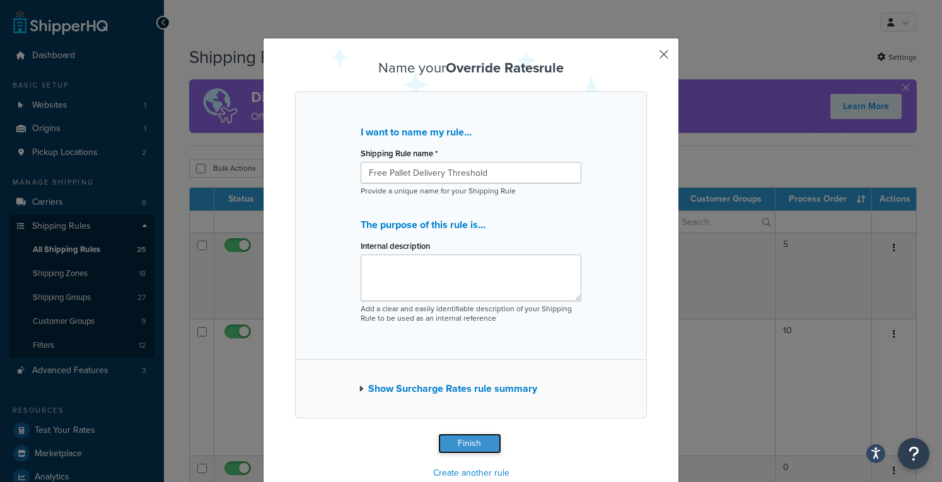
click at [457, 440] on button "Finish" at bounding box center [469, 444] width 63 height 20
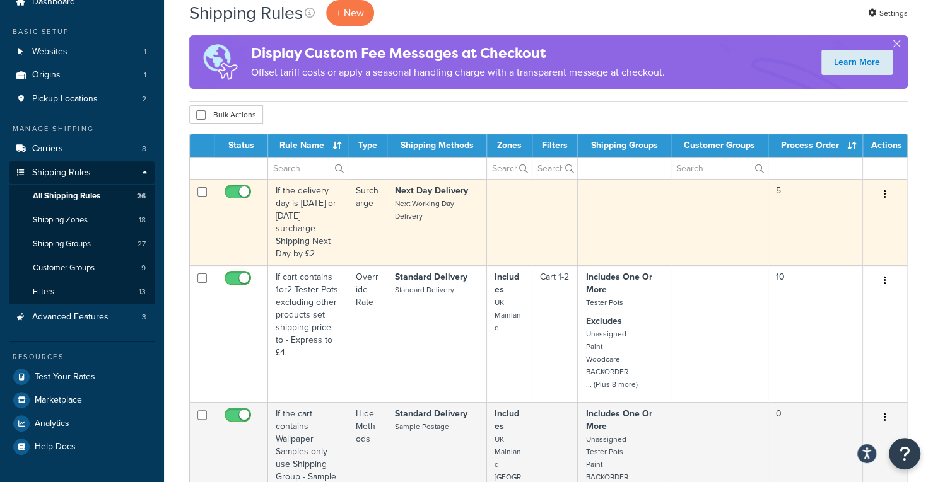
scroll to position [57, 0]
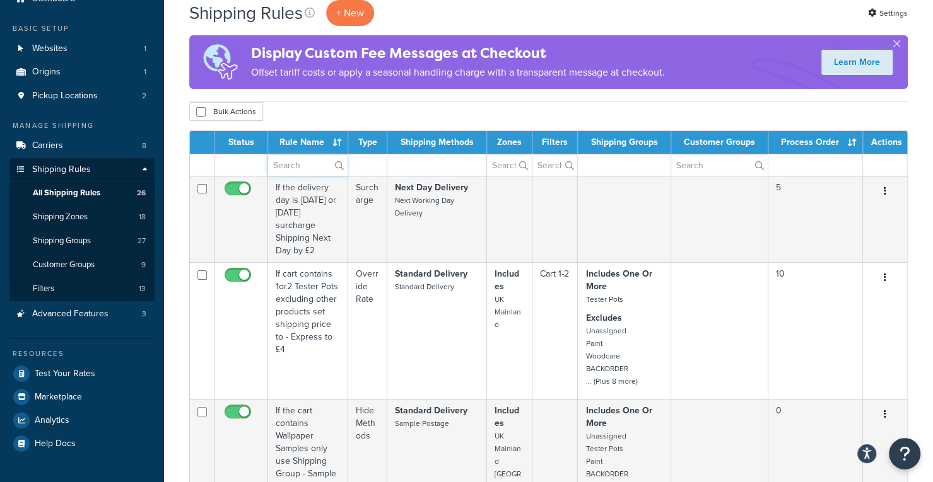
click at [317, 168] on input "text" at bounding box center [307, 164] width 79 height 21
type input "pallet"
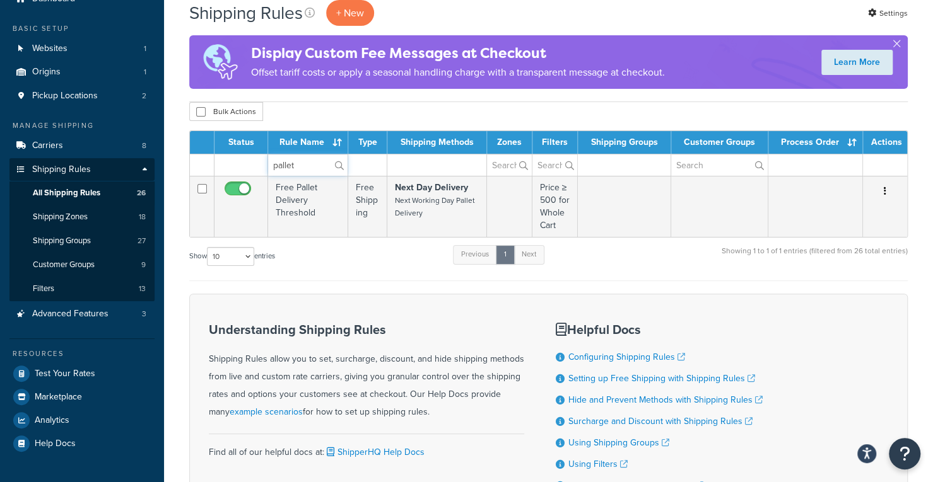
scroll to position [0, 0]
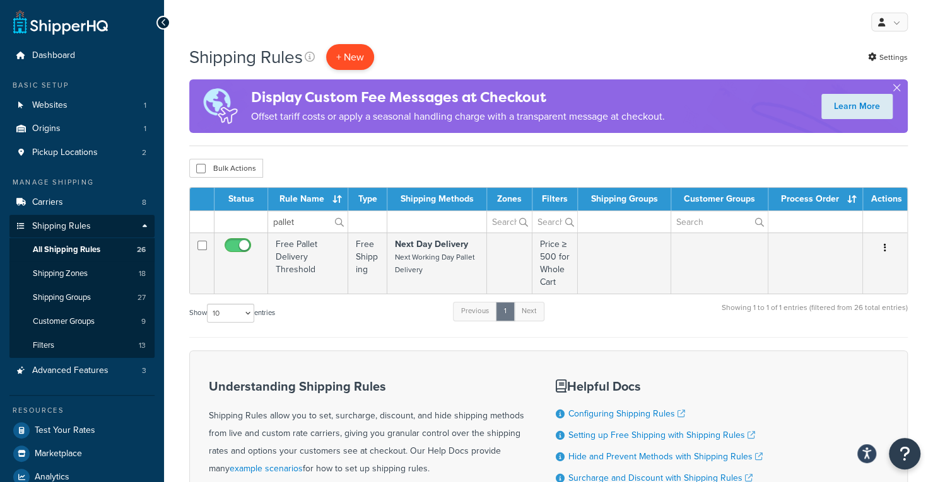
click at [352, 59] on p "+ New" at bounding box center [350, 57] width 48 height 26
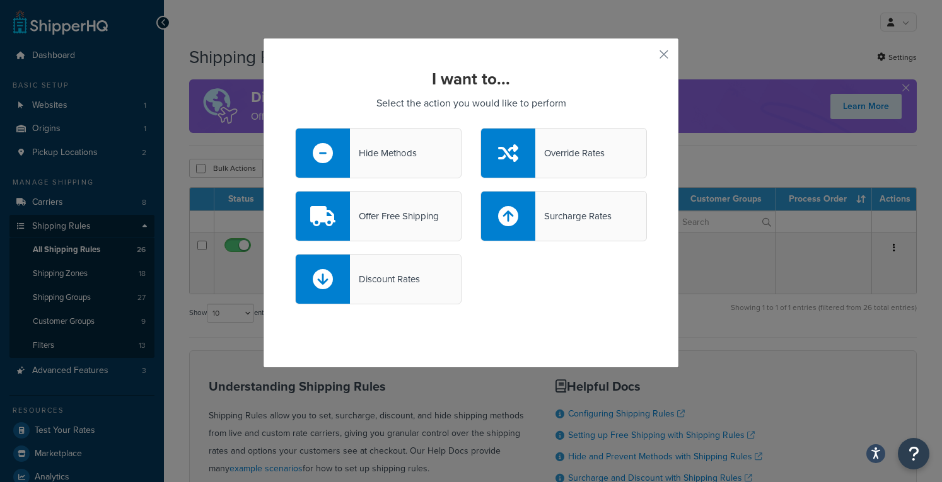
click at [79, 332] on div "I want to... Select the action you would like to perform Hide Methods Override …" at bounding box center [471, 241] width 942 height 482
click at [647, 57] on button "button" at bounding box center [645, 58] width 3 height 3
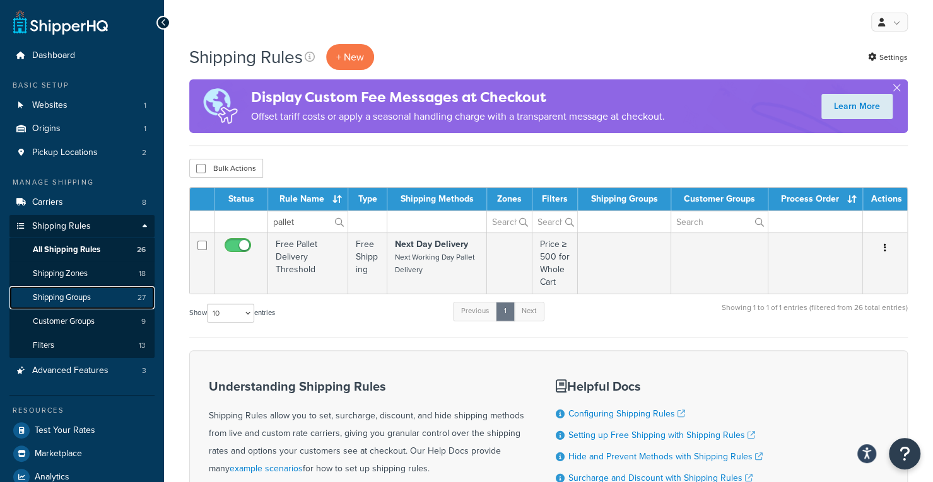
click at [77, 297] on span "Shipping Groups" at bounding box center [62, 298] width 58 height 11
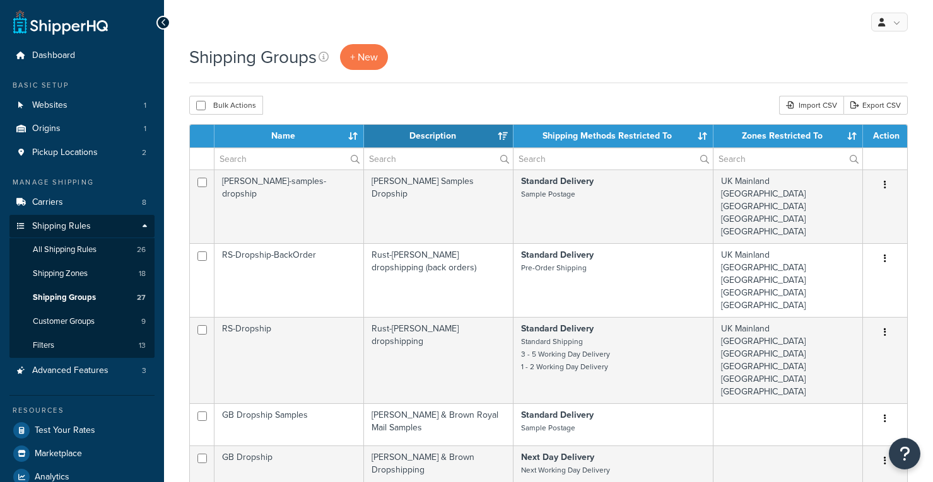
select select "15"
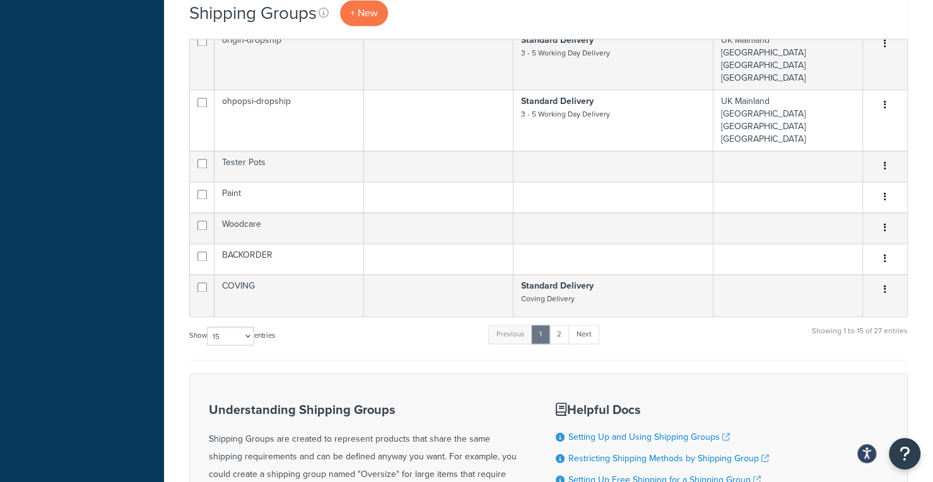
scroll to position [1083, 0]
click at [564, 326] on link "2" at bounding box center [559, 335] width 21 height 19
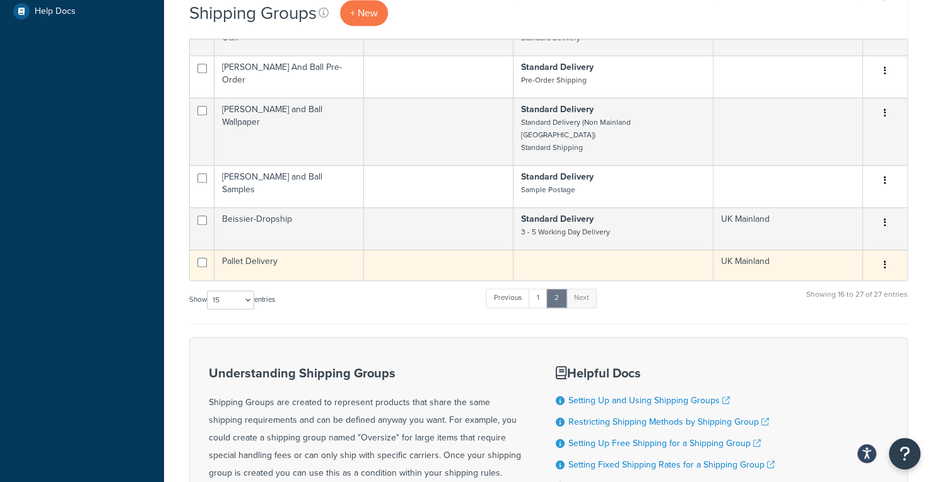
scroll to position [487, 0]
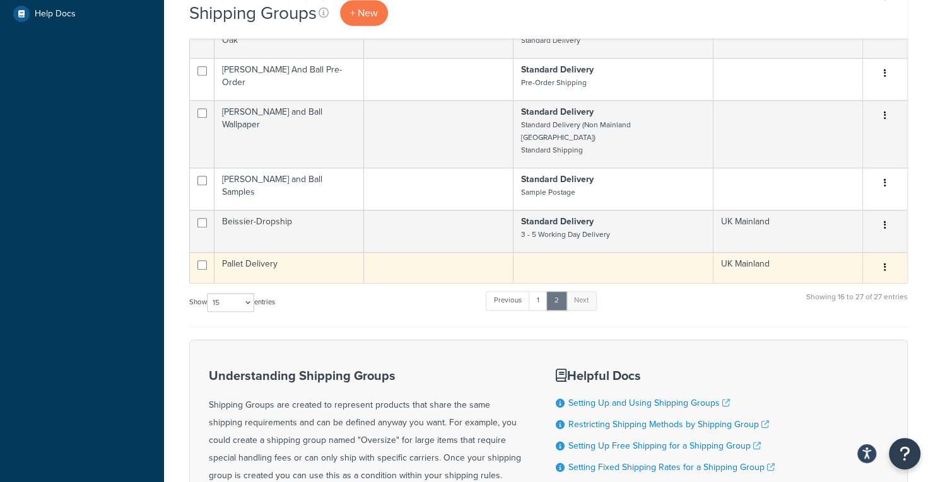
click at [301, 252] on td "Pallet Delivery" at bounding box center [288, 267] width 149 height 31
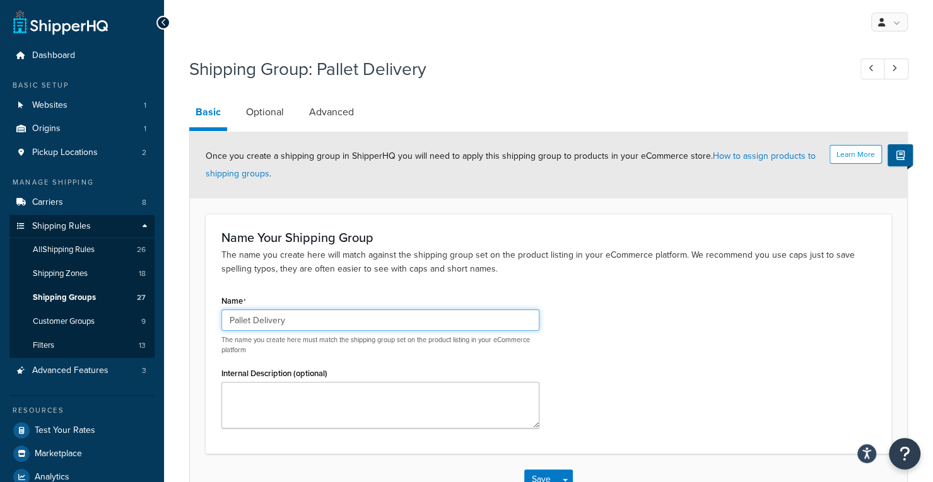
drag, startPoint x: 322, startPoint y: 325, endPoint x: 247, endPoint y: 320, distance: 75.8
click at [247, 320] on input "Pallet Delivery" at bounding box center [380, 320] width 318 height 21
type input "Pallet Only Product"
click at [660, 355] on div "Name Pallet Only Product The name you create here must match the shipping group…" at bounding box center [548, 365] width 673 height 146
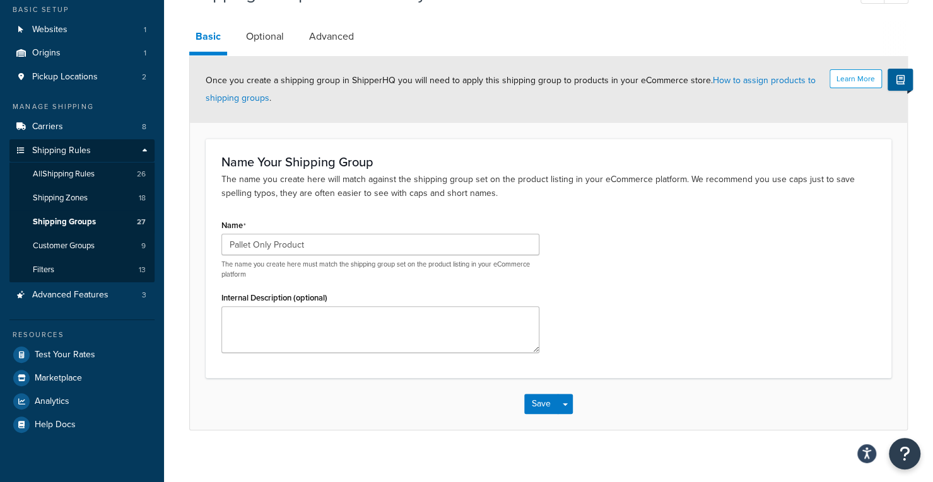
scroll to position [84, 0]
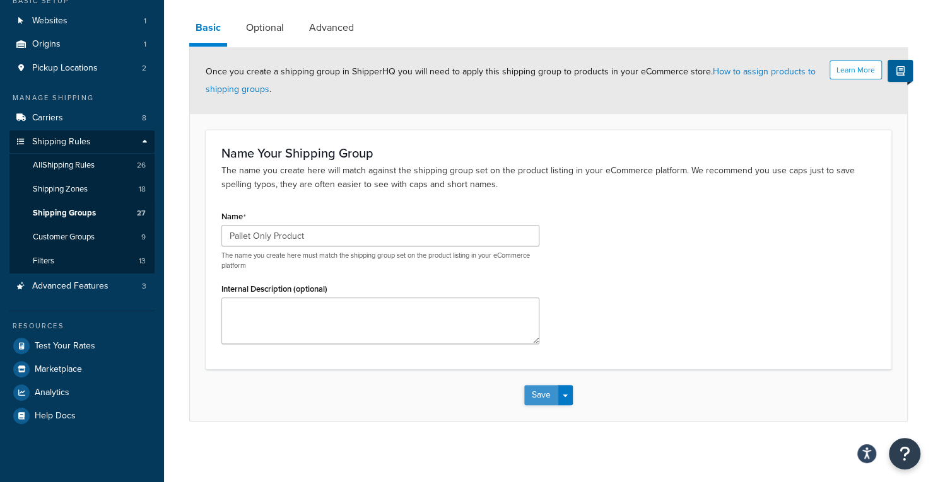
click at [546, 388] on button "Save" at bounding box center [541, 395] width 34 height 20
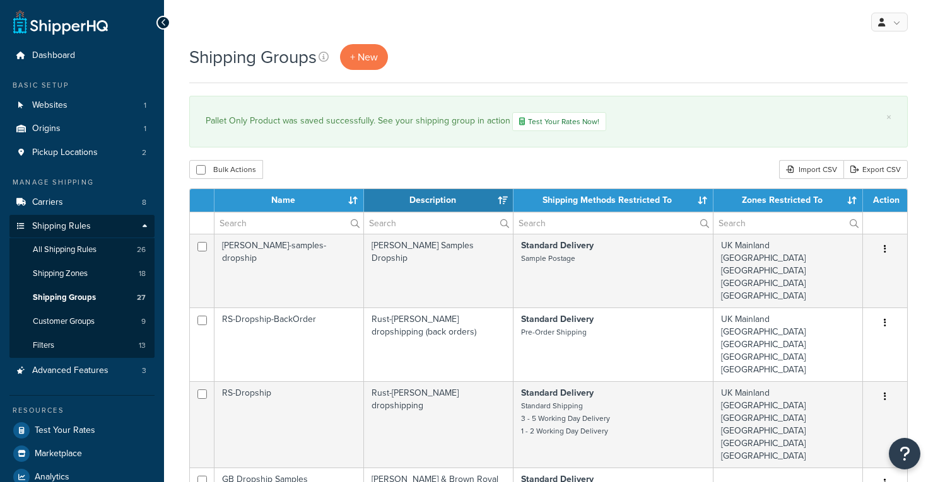
select select "15"
click at [92, 254] on span "All Shipping Rules" at bounding box center [65, 250] width 64 height 11
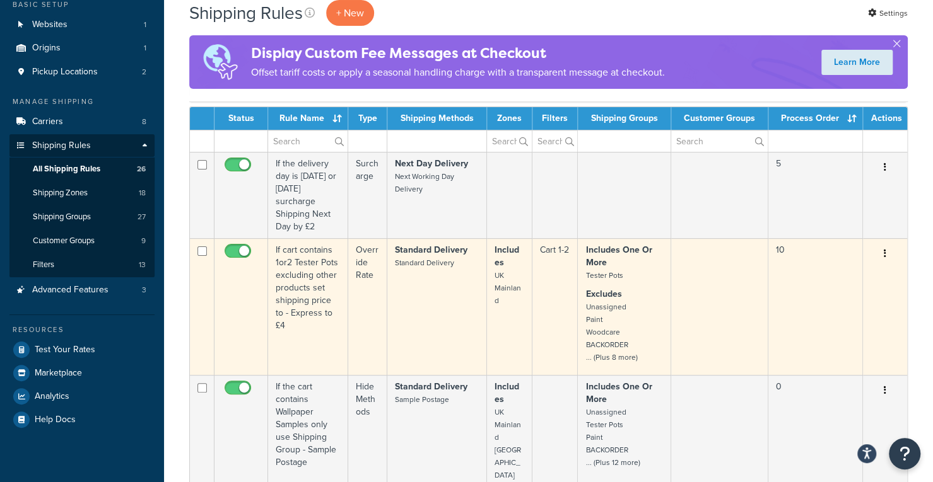
scroll to position [82, 0]
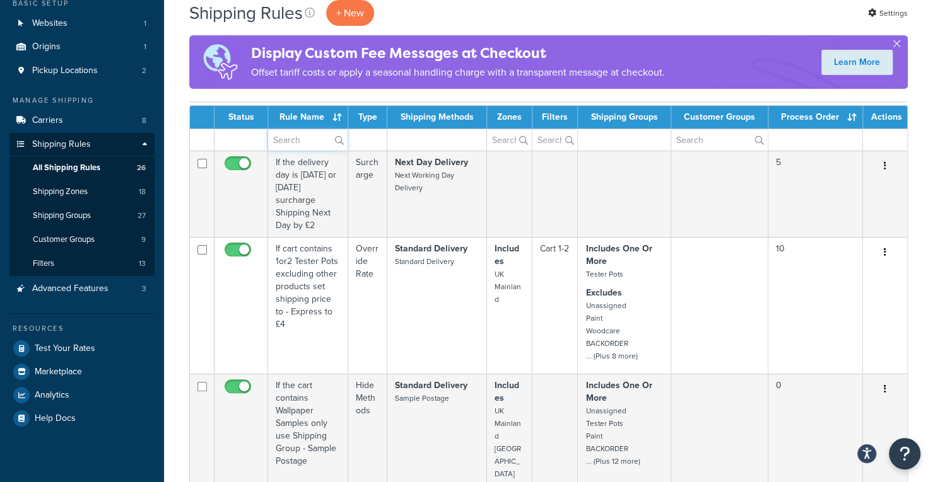
click at [294, 136] on input "text" at bounding box center [307, 139] width 79 height 21
type input "pallet"
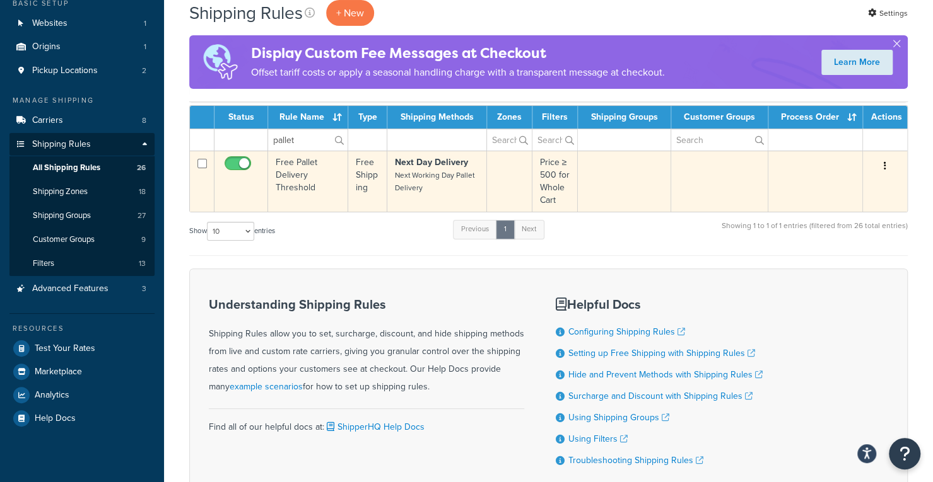
click at [426, 197] on td "Next Day Delivery Next Working Day Pallet Delivery" at bounding box center [437, 181] width 100 height 61
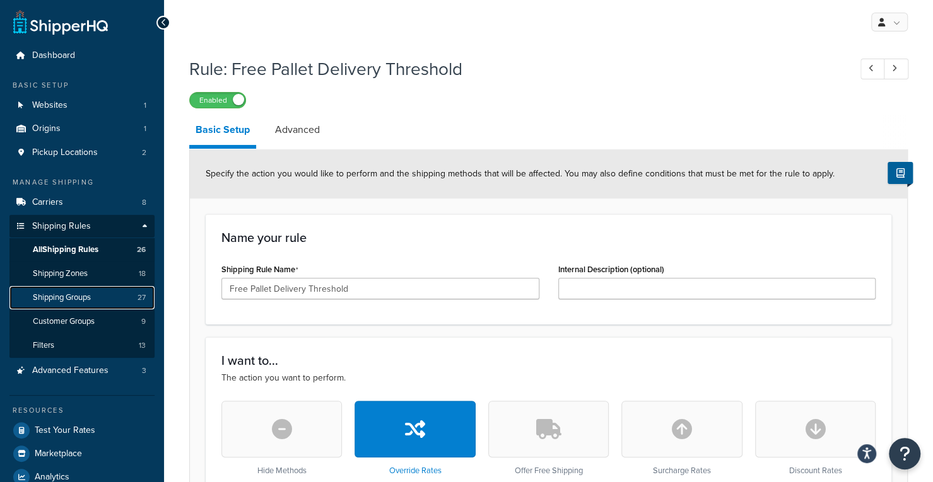
click at [98, 299] on link "Shipping Groups 27" at bounding box center [81, 297] width 145 height 23
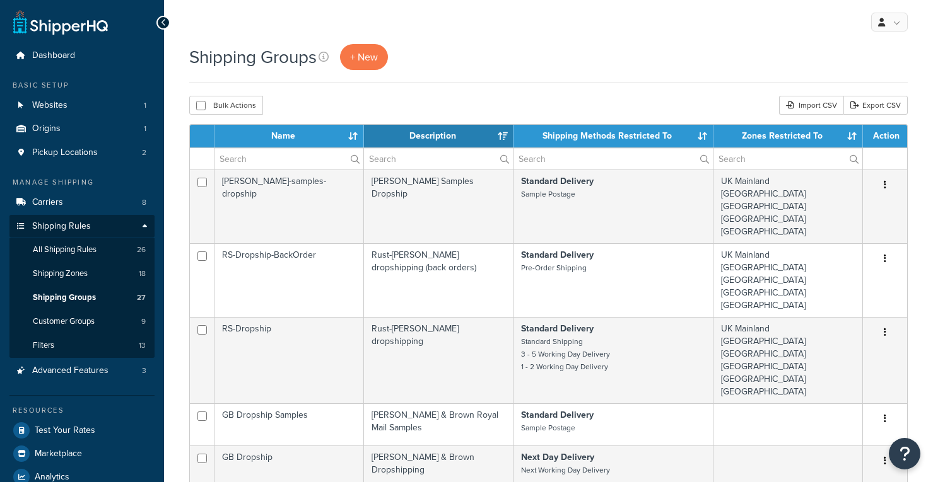
select select "15"
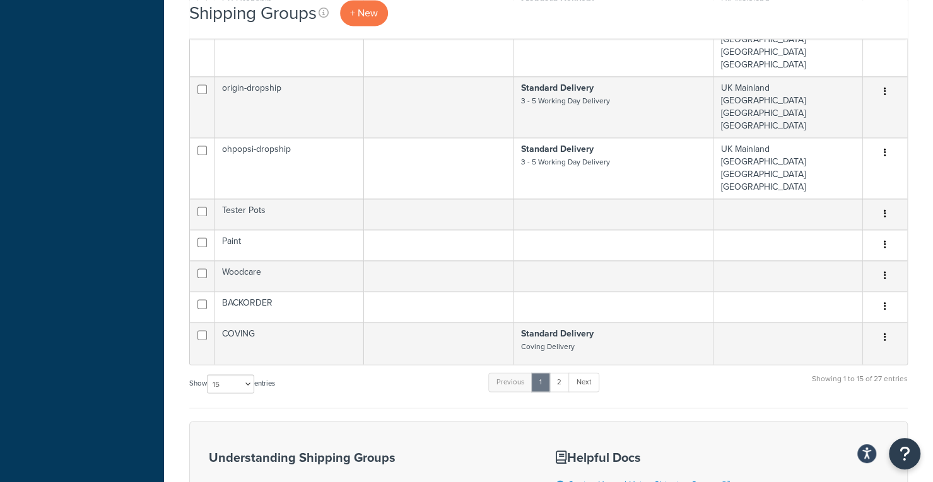
scroll to position [967, 0]
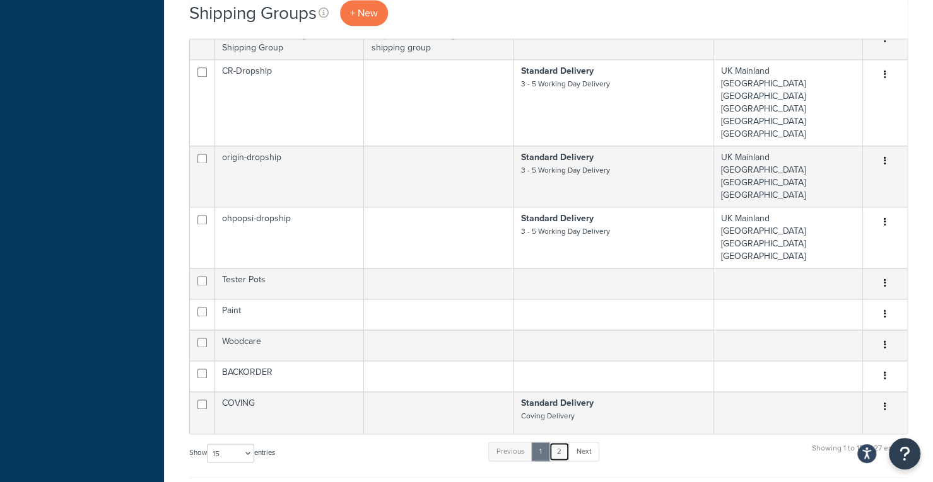
click at [560, 442] on link "2" at bounding box center [559, 451] width 21 height 19
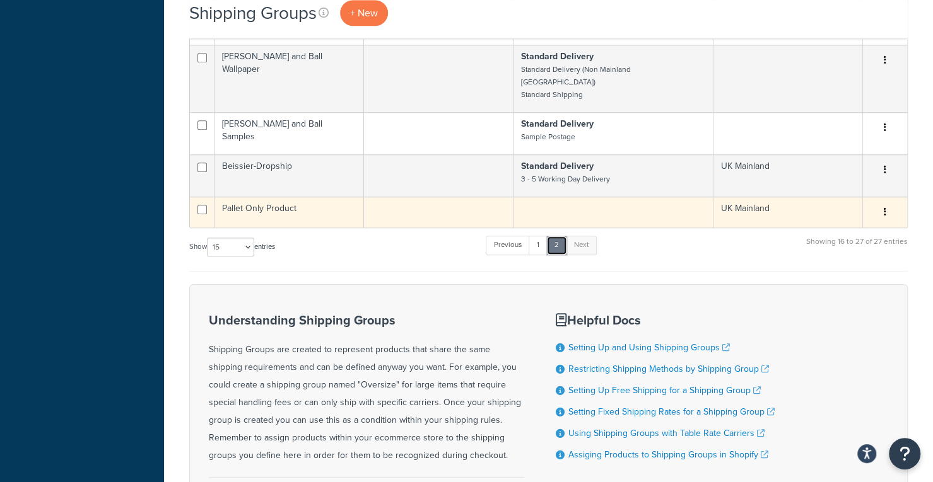
scroll to position [559, 0]
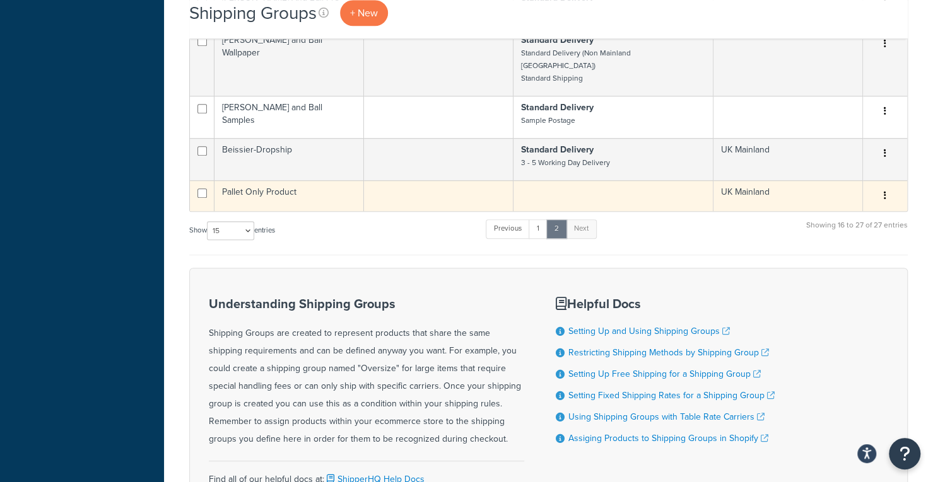
click at [315, 180] on td "Pallet Only Product" at bounding box center [288, 195] width 149 height 31
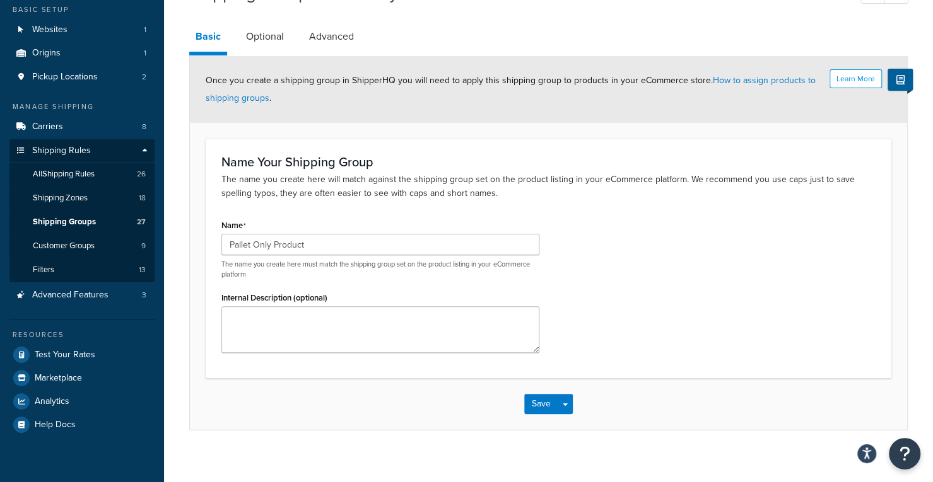
scroll to position [86, 0]
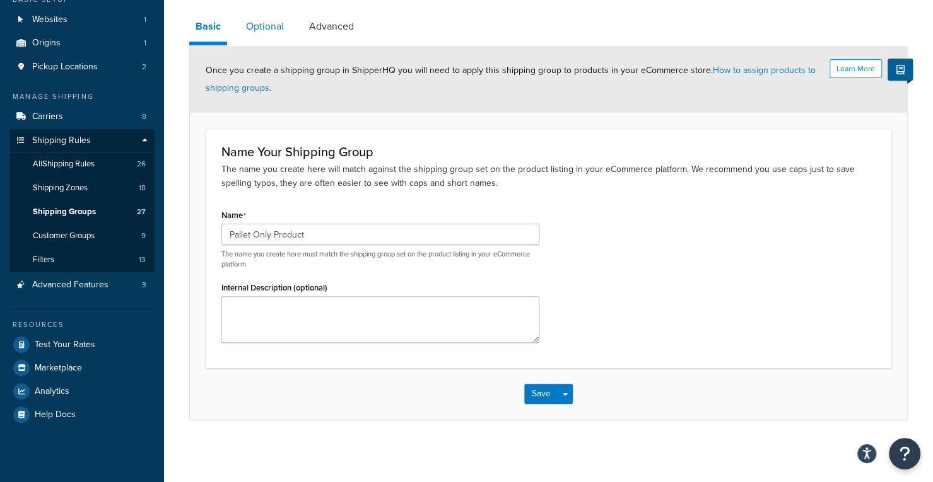
click at [260, 21] on link "Optional" at bounding box center [265, 26] width 50 height 30
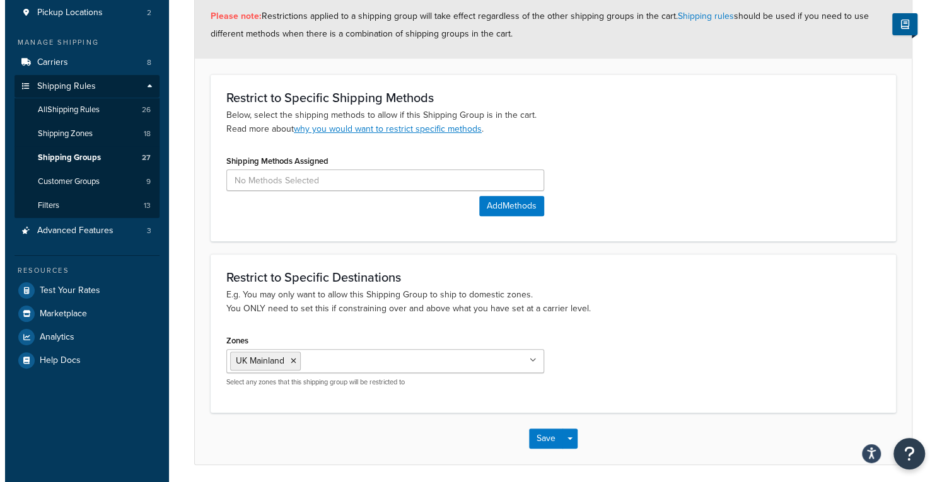
scroll to position [141, 0]
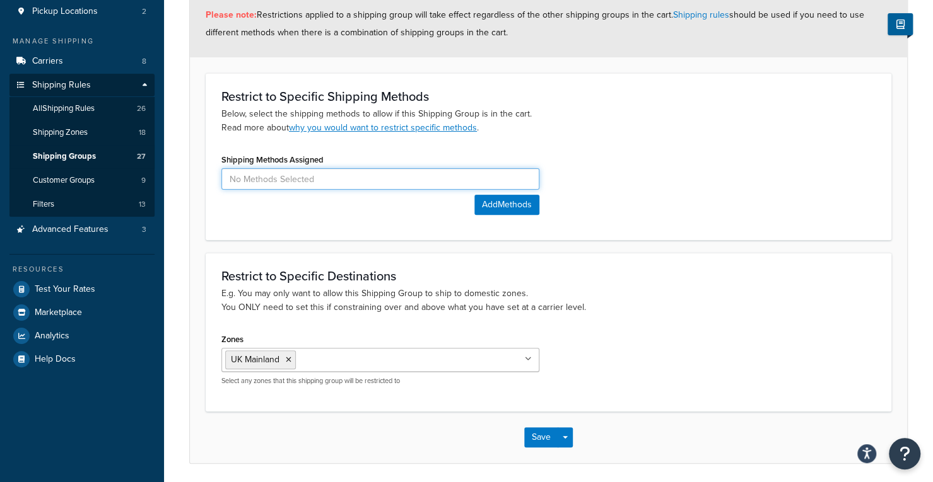
click at [338, 182] on input at bounding box center [380, 178] width 318 height 21
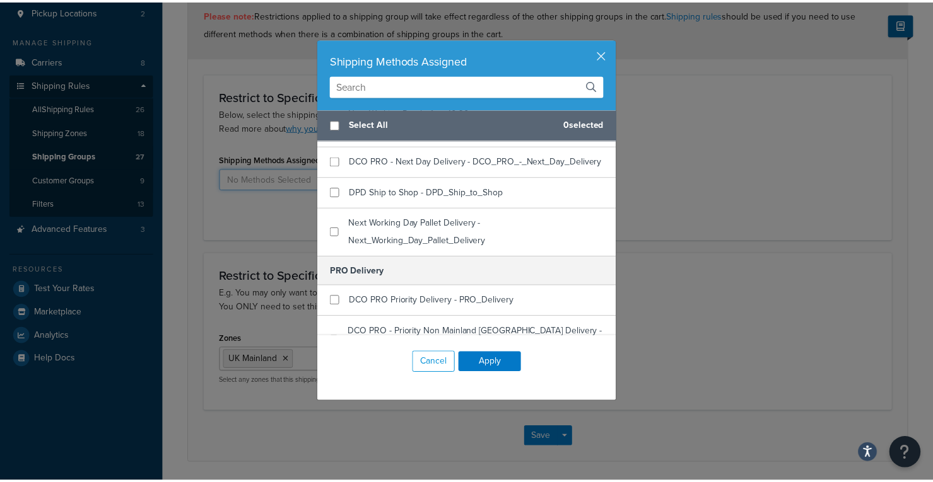
scroll to position [412, 0]
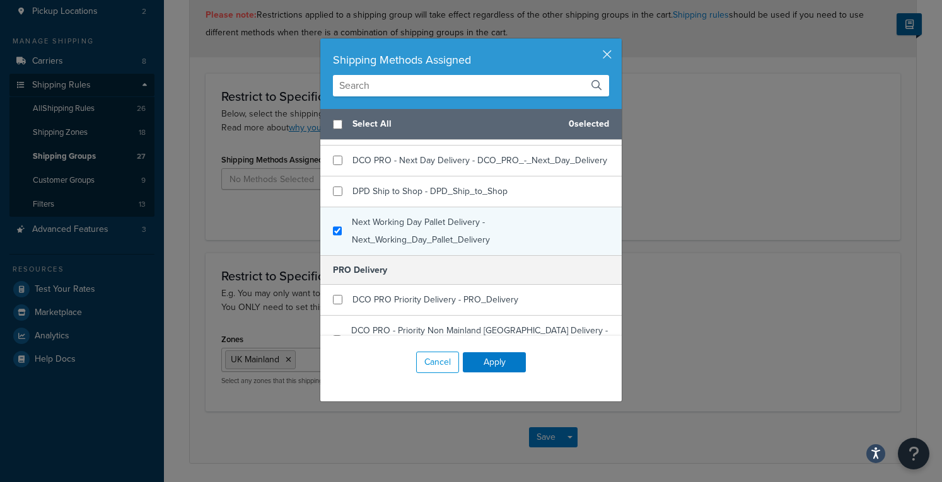
checkbox input "true"
click at [411, 242] on span "Next Working Day Pallet Delivery - Next_Working_Day_Pallet_Delivery" at bounding box center [421, 231] width 138 height 31
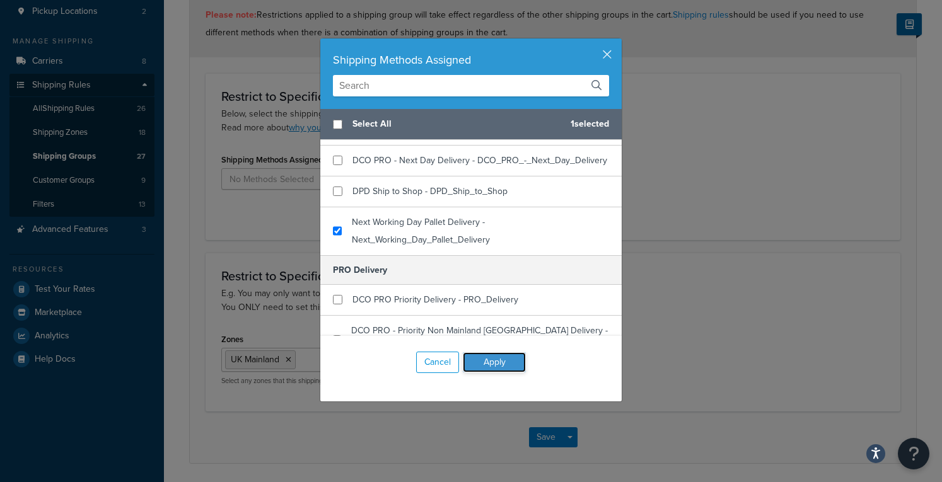
click at [484, 360] on button "Apply" at bounding box center [494, 362] width 63 height 20
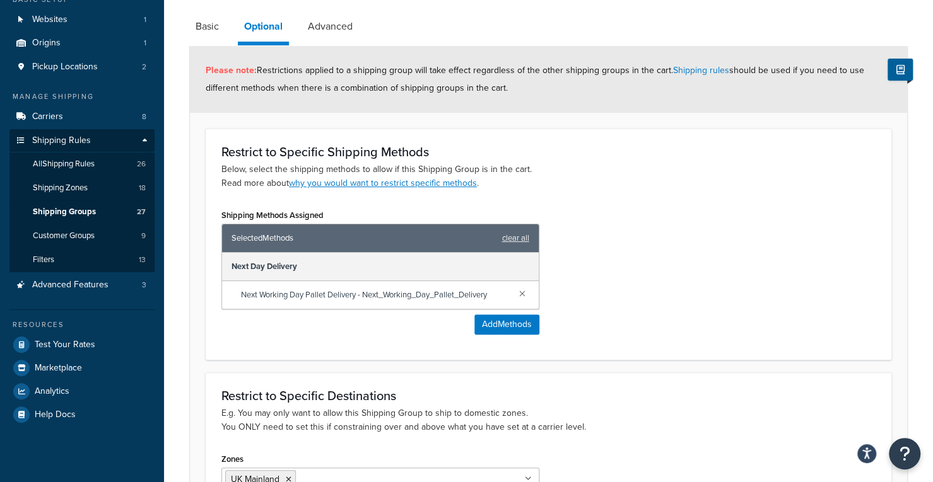
scroll to position [248, 0]
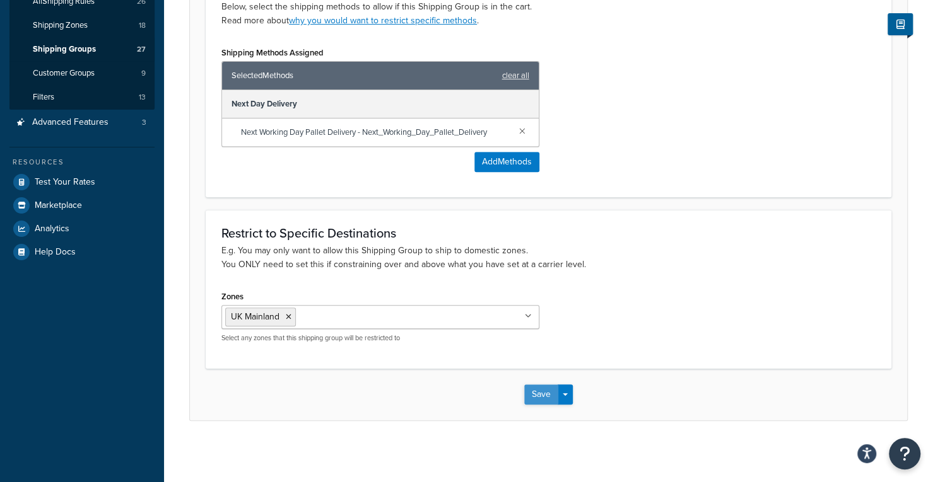
click at [549, 385] on button "Save" at bounding box center [541, 395] width 34 height 20
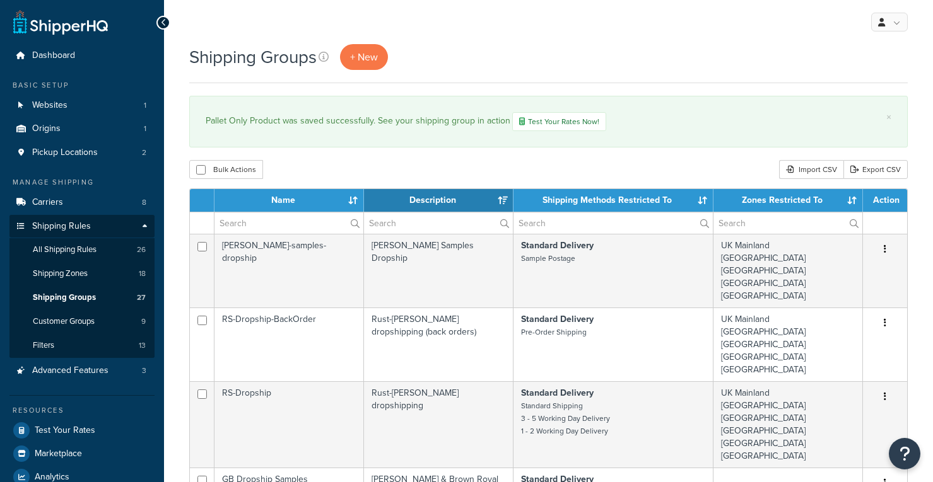
select select "15"
click at [550, 119] on link "Test Your Rates Now!" at bounding box center [559, 121] width 94 height 19
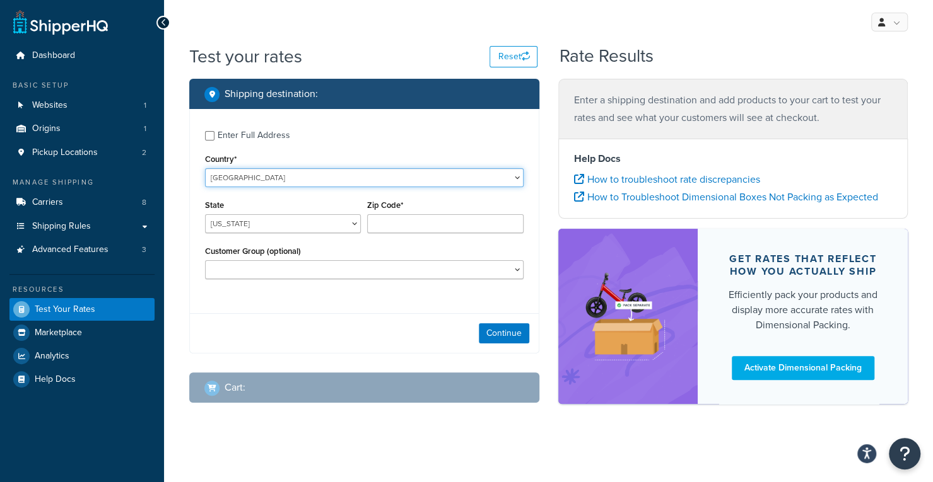
click at [243, 178] on select "United States United Kingdom Afghanistan Åland Islands Albania Algeria American…" at bounding box center [364, 177] width 318 height 19
select select "GB"
click at [205, 169] on select "United States United Kingdom Afghanistan Åland Islands Albania Algeria American…" at bounding box center [364, 177] width 318 height 19
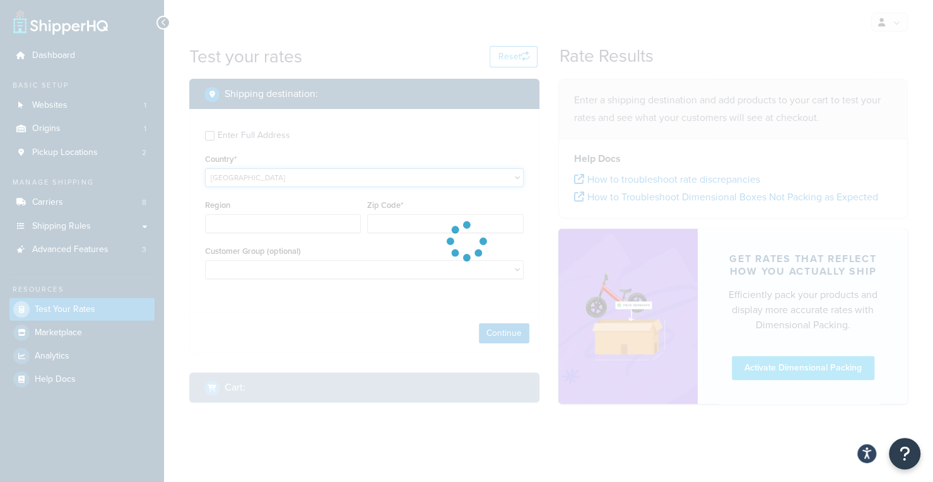
type input "AL"
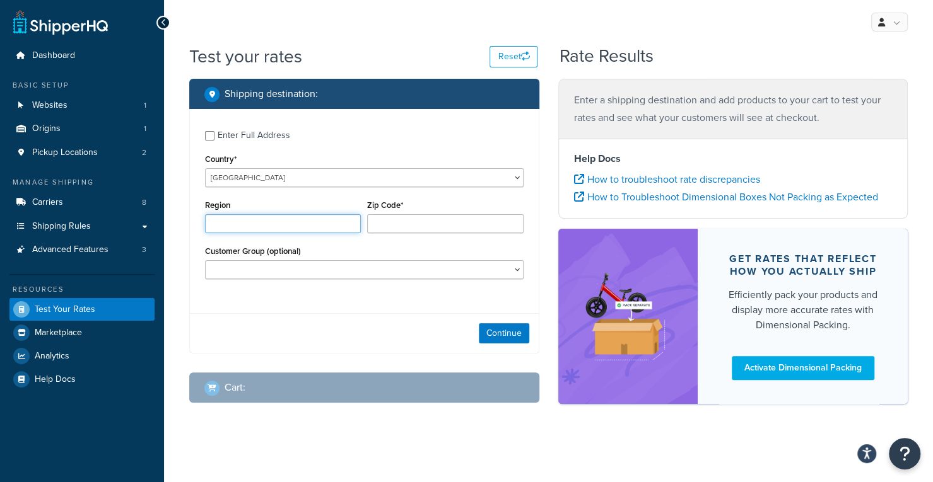
click at [291, 230] on input "Region" at bounding box center [283, 223] width 156 height 19
click at [393, 229] on input "Zip Code*" at bounding box center [445, 223] width 156 height 19
type input "DL16 7QF"
type input "Durham"
click at [504, 336] on button "Continue" at bounding box center [504, 333] width 50 height 20
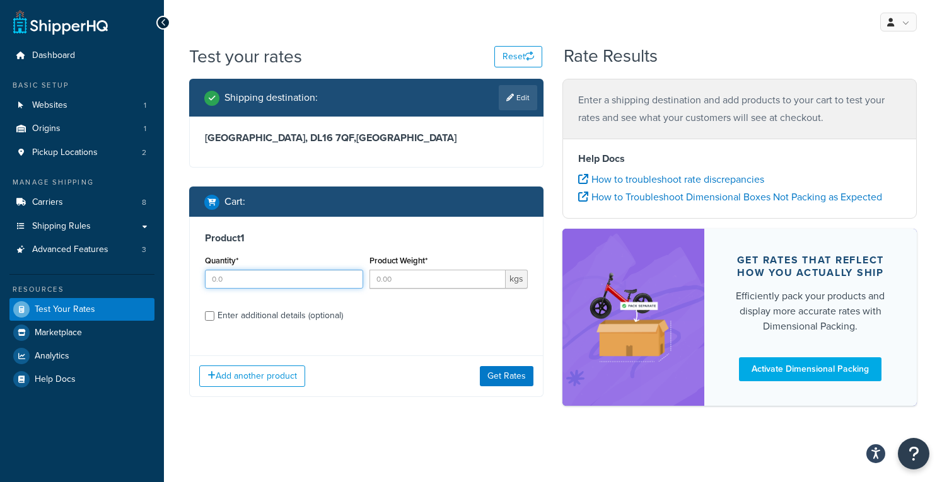
click at [277, 279] on input "Quantity*" at bounding box center [284, 279] width 158 height 19
type input "1"
click at [417, 279] on input "Product Weight*" at bounding box center [438, 279] width 136 height 19
type input "50"
click at [396, 312] on label "Enter additional details (optional)" at bounding box center [373, 315] width 310 height 20
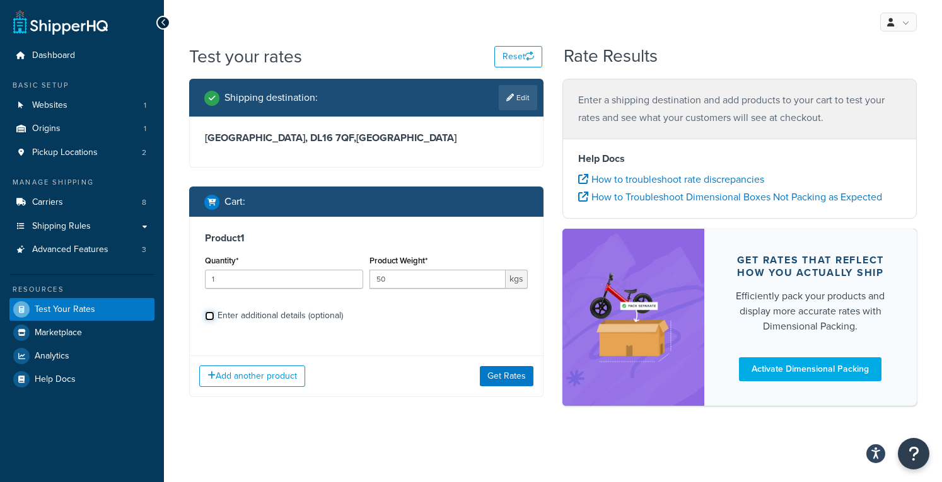
click at [214, 312] on input "Enter additional details (optional)" at bounding box center [209, 316] width 9 height 9
checkbox input "true"
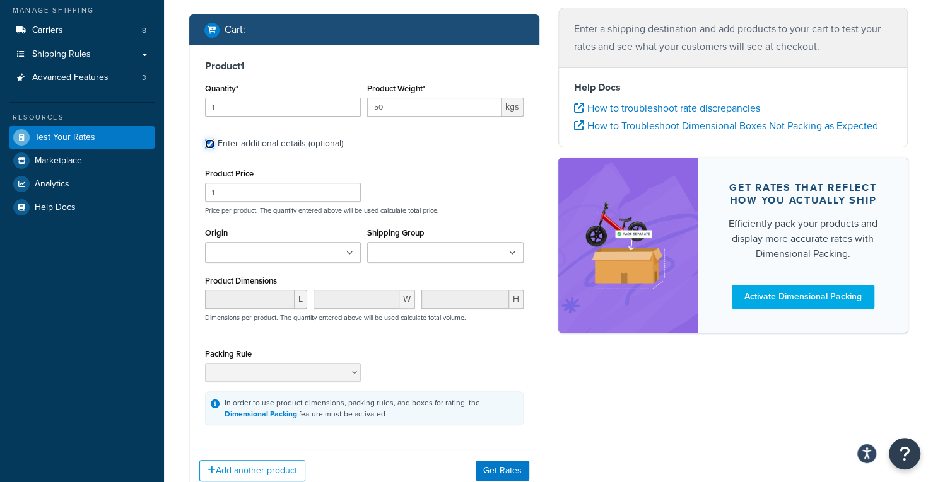
scroll to position [175, 0]
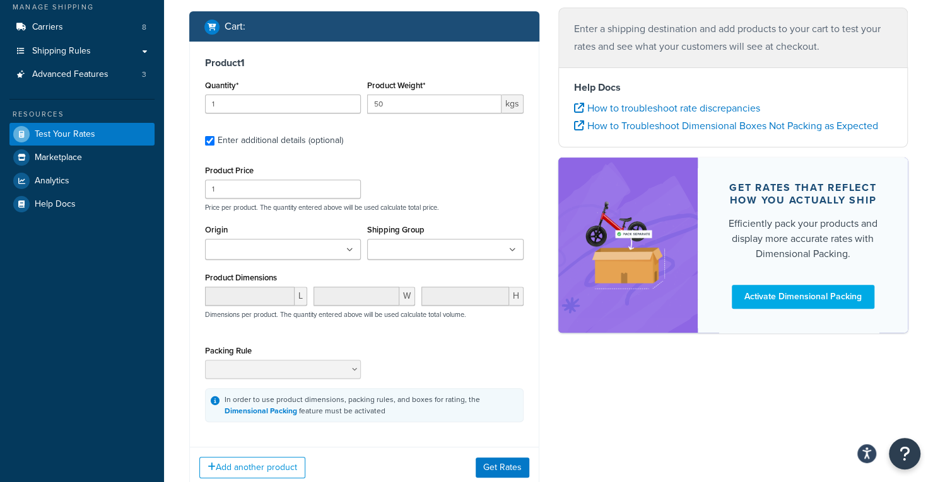
click at [435, 259] on ul at bounding box center [445, 249] width 156 height 21
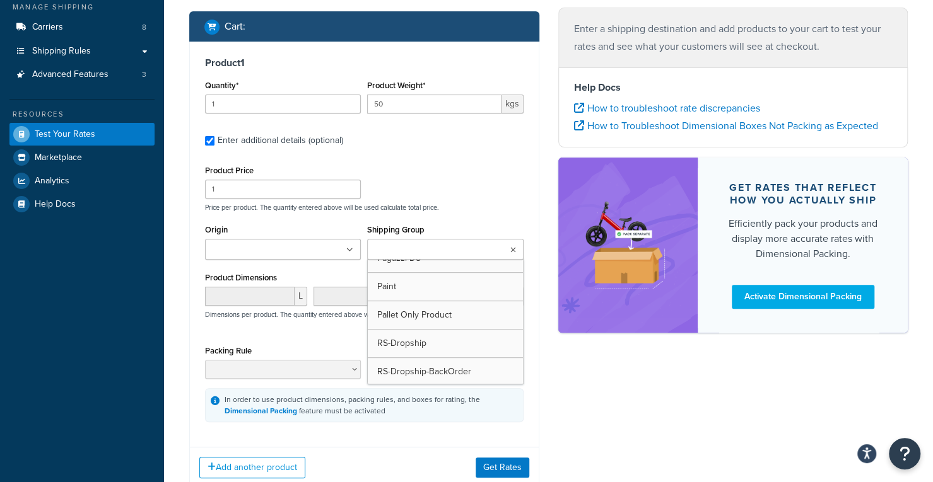
scroll to position [444, 0]
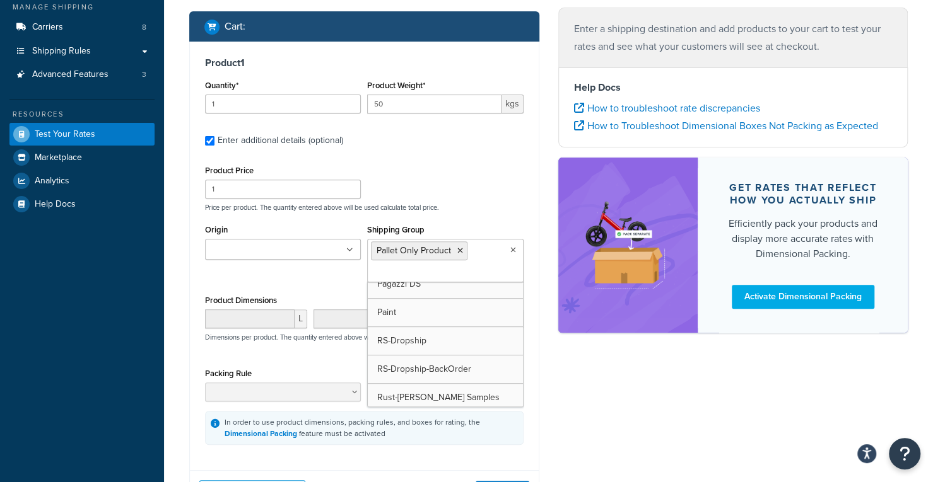
click at [323, 281] on div "Origin Coundon Store & Warehouse Shipping Group Pallet Only Product BACKORDER B…" at bounding box center [364, 256] width 325 height 71
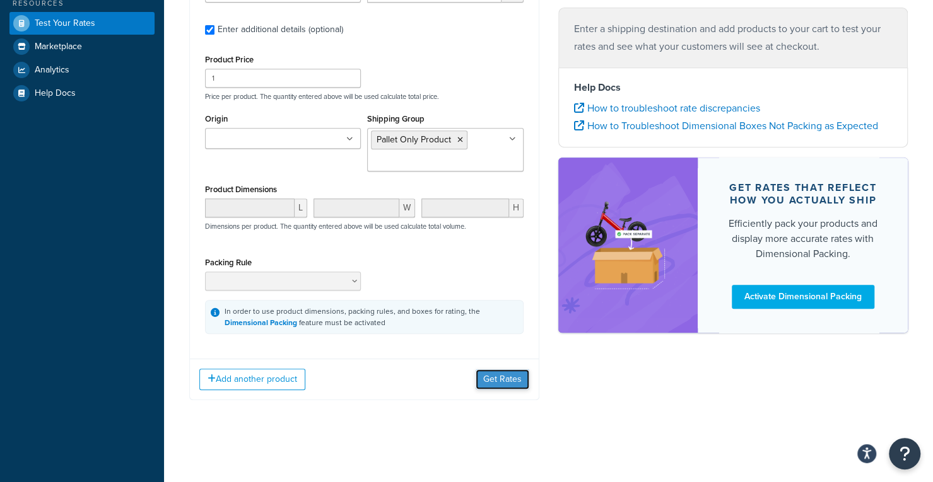
click at [483, 371] on button "Get Rates" at bounding box center [502, 380] width 54 height 20
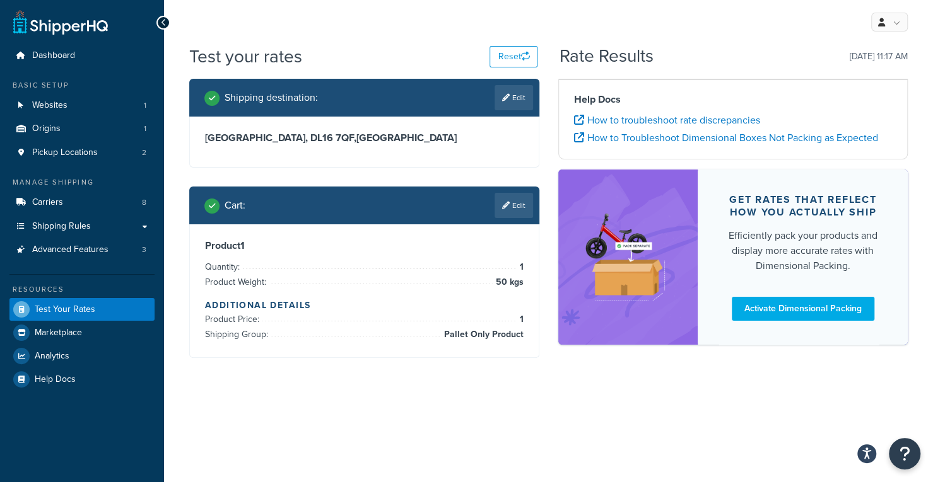
scroll to position [0, 0]
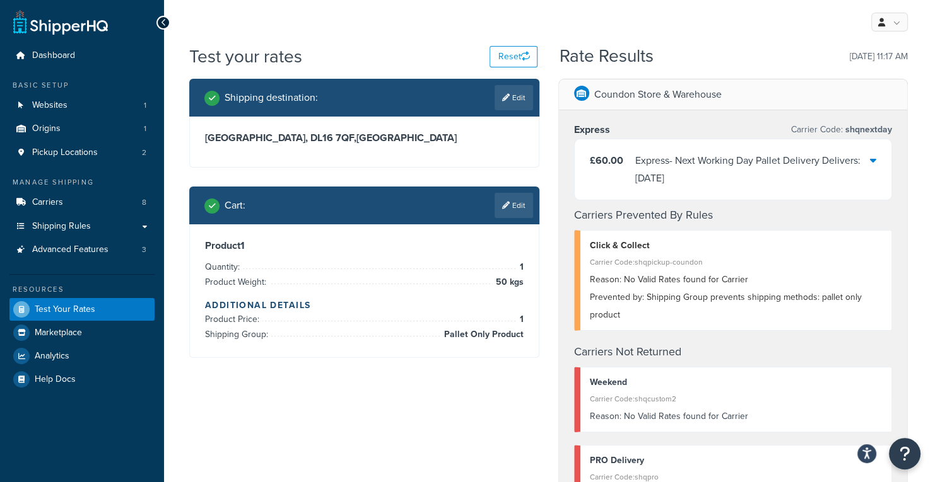
click at [502, 225] on div "Product 1 Quantity: 1 Product Weight: 50 kgs Additional Details Product Price: …" at bounding box center [364, 290] width 349 height 133
click at [510, 213] on link "Edit" at bounding box center [513, 205] width 38 height 25
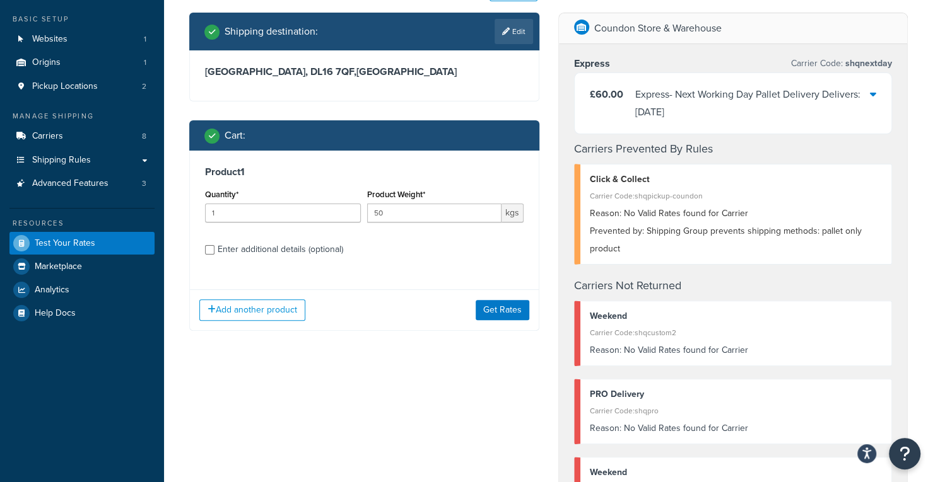
scroll to position [67, 0]
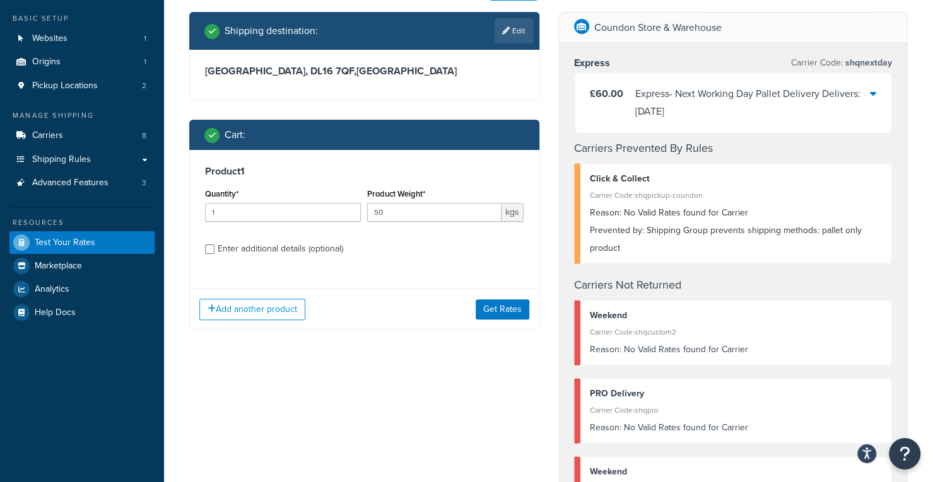
click at [265, 242] on div "Enter additional details (optional)" at bounding box center [280, 249] width 125 height 18
click at [214, 245] on input "Enter additional details (optional)" at bounding box center [209, 249] width 9 height 9
checkbox input "true"
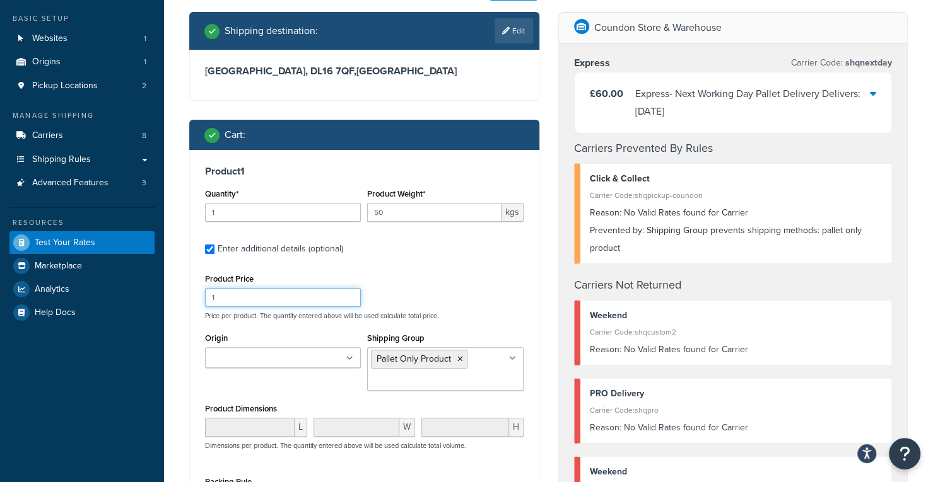
drag, startPoint x: 289, startPoint y: 303, endPoint x: 190, endPoint y: 293, distance: 98.8
click at [190, 293] on div "Product 1 Quantity* 1 Product Weight* 50 kgs Enter additional details (optional…" at bounding box center [364, 359] width 349 height 419
type input "500"
click at [347, 279] on div "Product Price 500" at bounding box center [283, 289] width 156 height 37
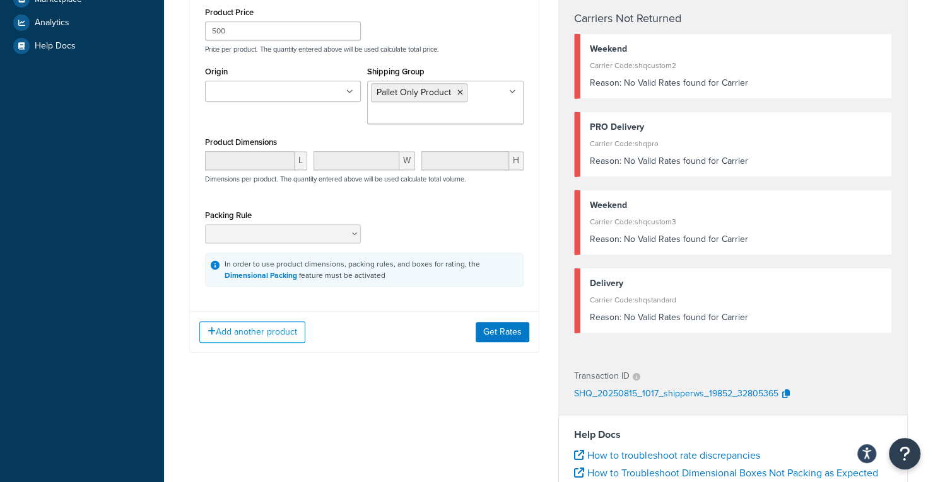
scroll to position [346, 0]
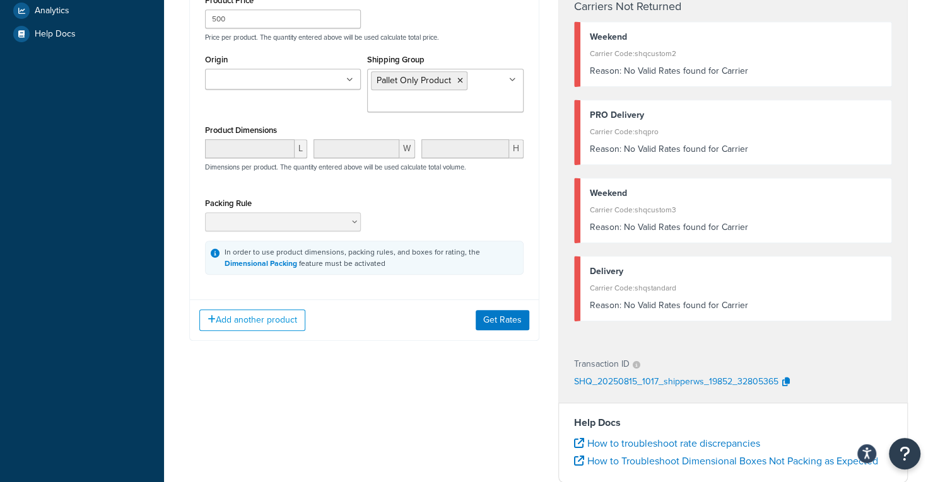
click at [520, 308] on div "Add another product Get Rates" at bounding box center [364, 320] width 349 height 41
click at [499, 323] on button "Get Rates" at bounding box center [502, 320] width 54 height 20
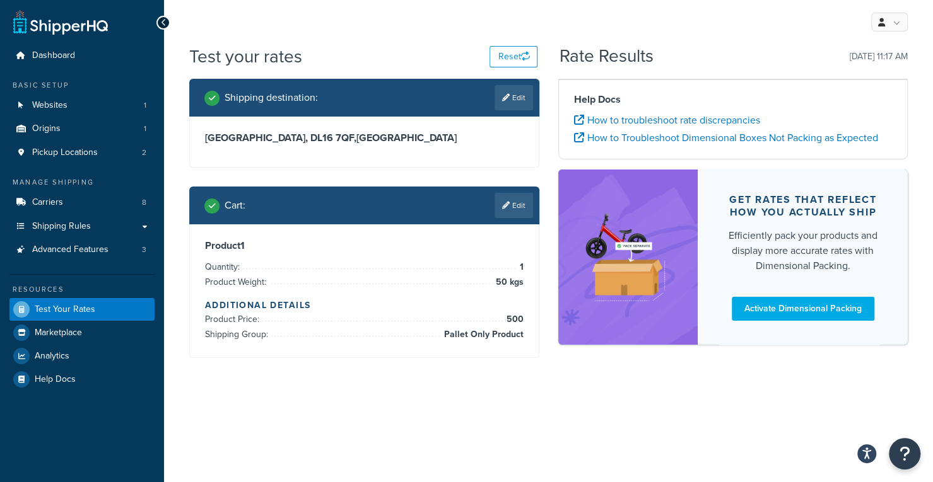
scroll to position [0, 0]
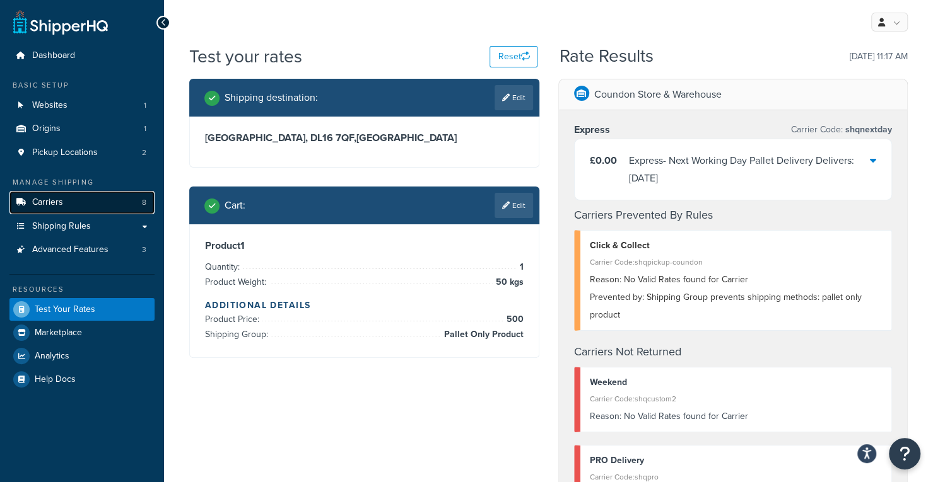
click at [76, 208] on link "Carriers 8" at bounding box center [81, 202] width 145 height 23
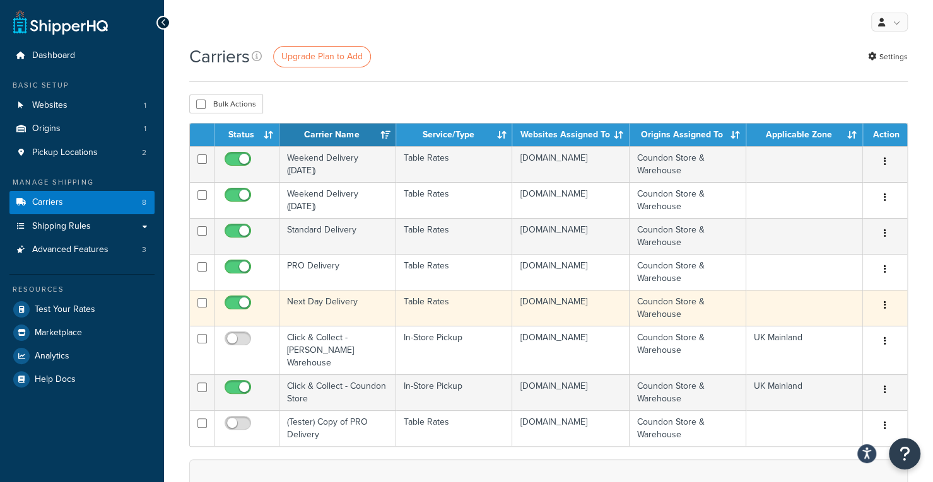
click at [340, 296] on td "Next Day Delivery" at bounding box center [337, 308] width 117 height 36
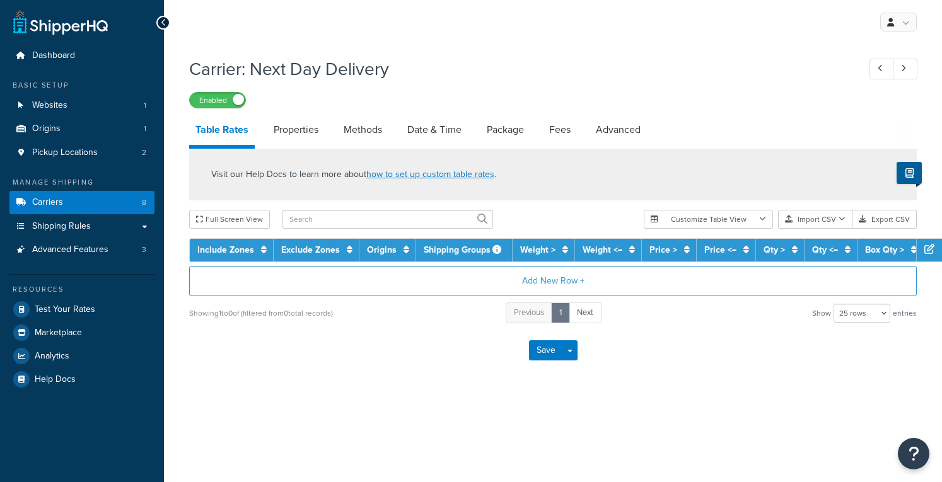
select select "25"
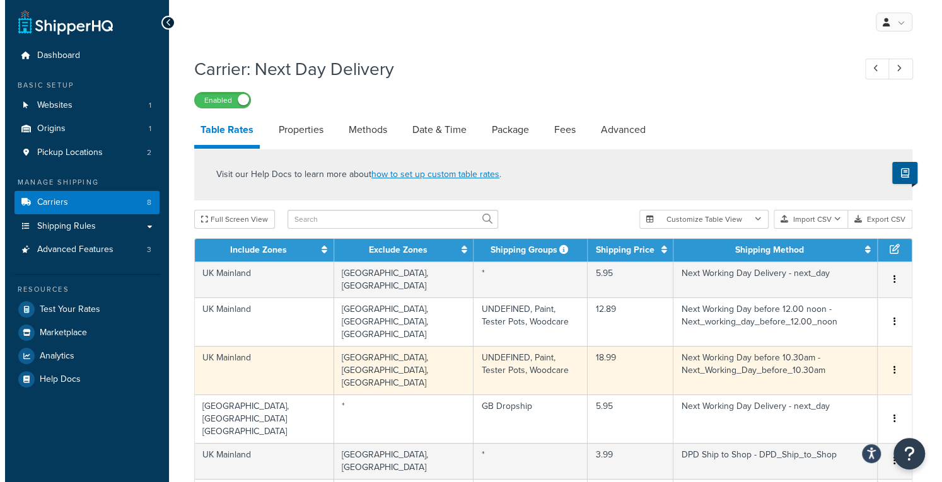
scroll to position [172, 0]
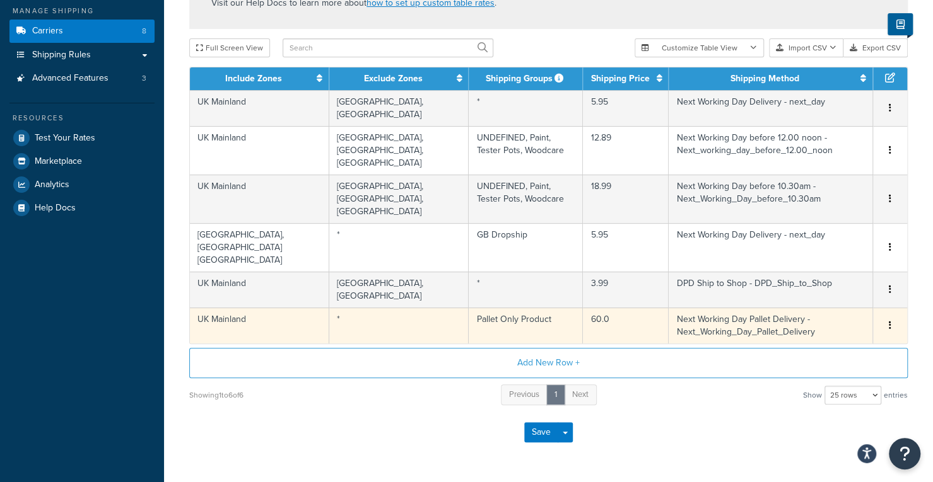
click at [386, 308] on td "*" at bounding box center [399, 326] width 140 height 36
select select "181683"
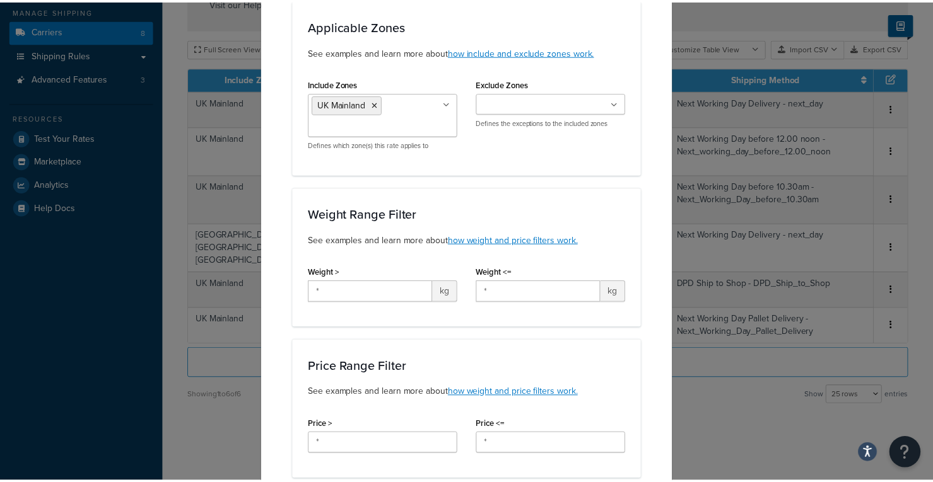
scroll to position [0, 0]
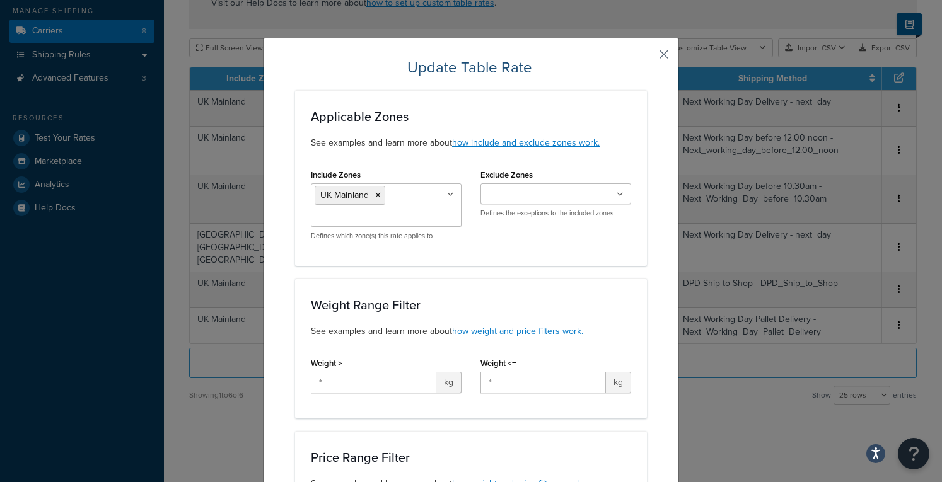
click at [647, 60] on button "button" at bounding box center [645, 58] width 3 height 3
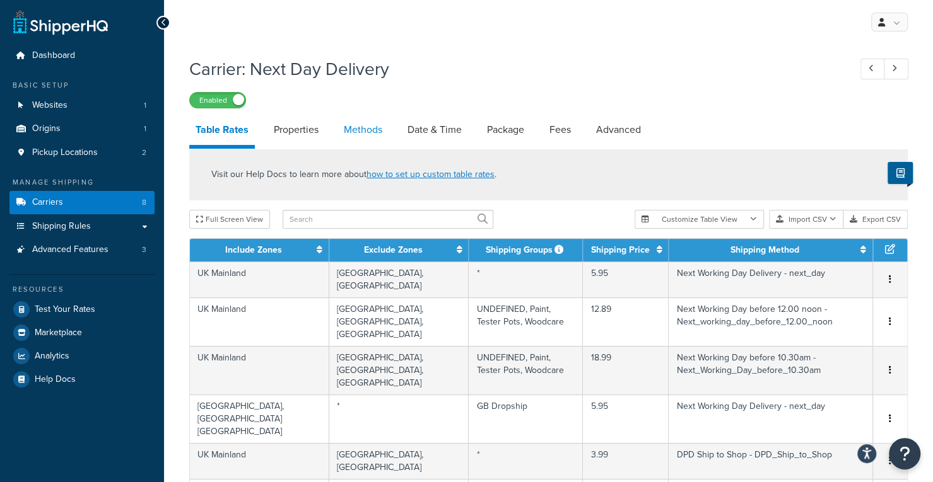
click at [371, 129] on link "Methods" at bounding box center [362, 130] width 51 height 30
select select "25"
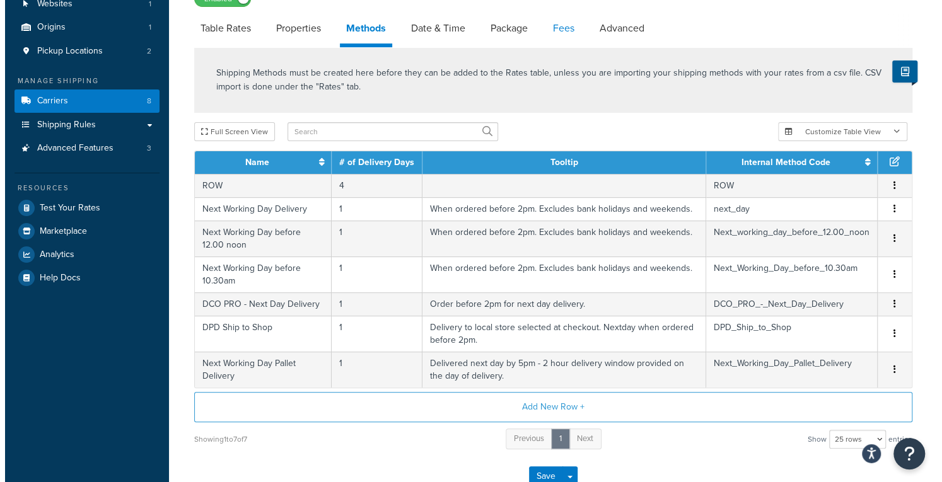
scroll to position [107, 0]
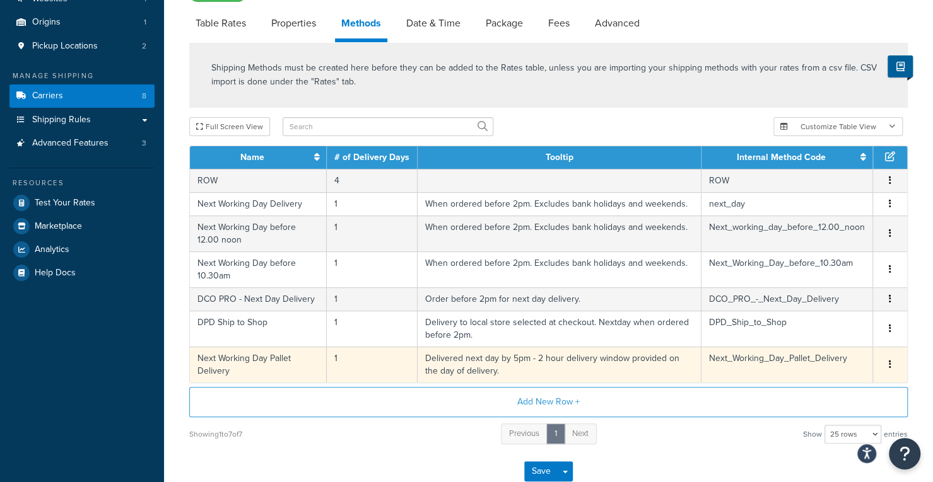
click at [283, 358] on td "Next Working Day Pallet Delivery" at bounding box center [258, 365] width 137 height 36
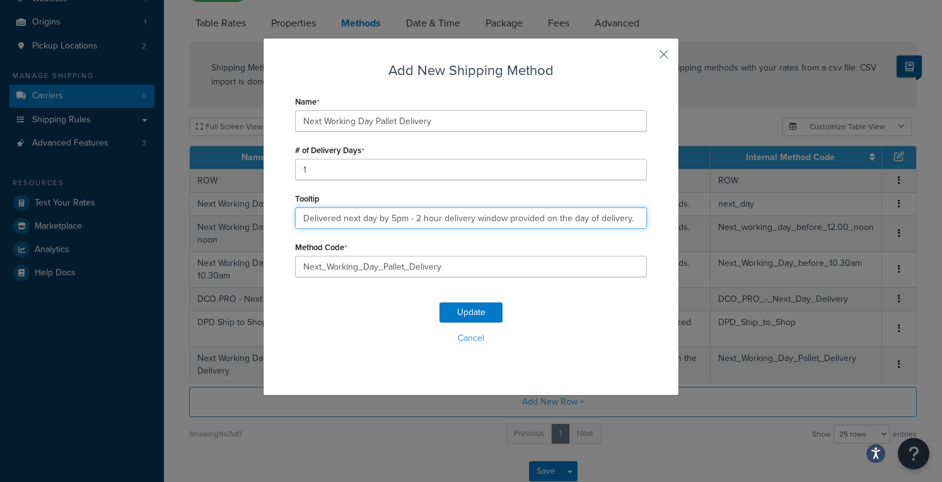
click at [399, 219] on input "Delivered next day by 5pm - 2 hour delivery window provided on the day of deliv…" at bounding box center [471, 217] width 352 height 21
click at [357, 220] on input "Delivered next day by 5pm when ordered before 1pm - 2 hour delivery window prov…" at bounding box center [471, 217] width 352 height 21
click at [536, 221] on input "Delivered next working day by 5pm when ordered before 1pm - 2 hour delivery win…" at bounding box center [471, 217] width 352 height 21
drag, startPoint x: 589, startPoint y: 220, endPoint x: 653, endPoint y: 226, distance: 64.6
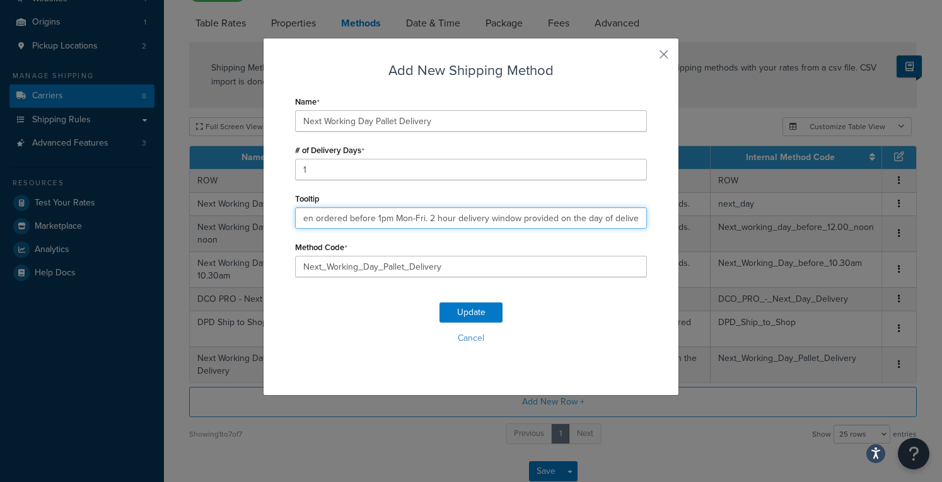
click at [653, 226] on div "Add New Shipping Method Name Next Working Day Pallet Delivery # of Delivery Day…" at bounding box center [471, 217] width 416 height 358
click at [590, 222] on input "Delivered next working day by 5pm when ordered before 1pm Mon-Fri. 2 hour deliv…" at bounding box center [471, 217] width 352 height 21
type input "Delivered next working day by 5pm when ordered before 1pm Mon-Fri. 2 hour deliv…"
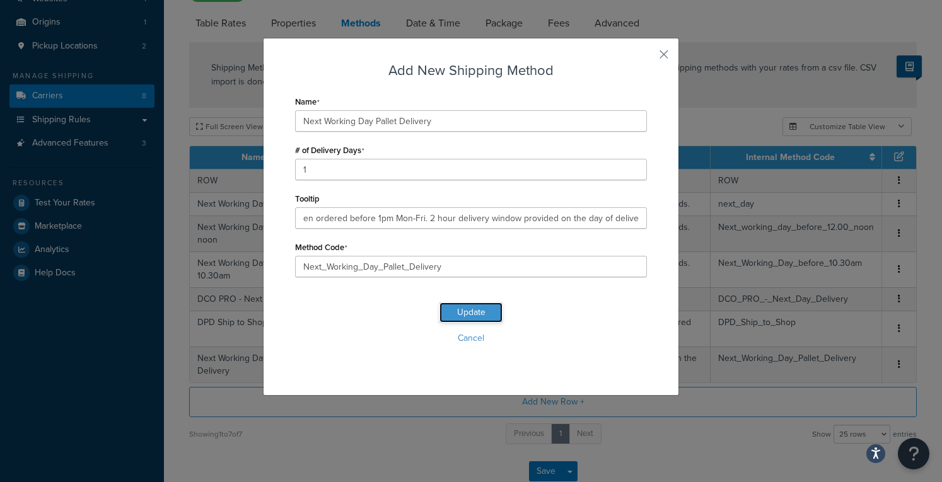
click at [468, 316] on button "Update" at bounding box center [471, 313] width 63 height 20
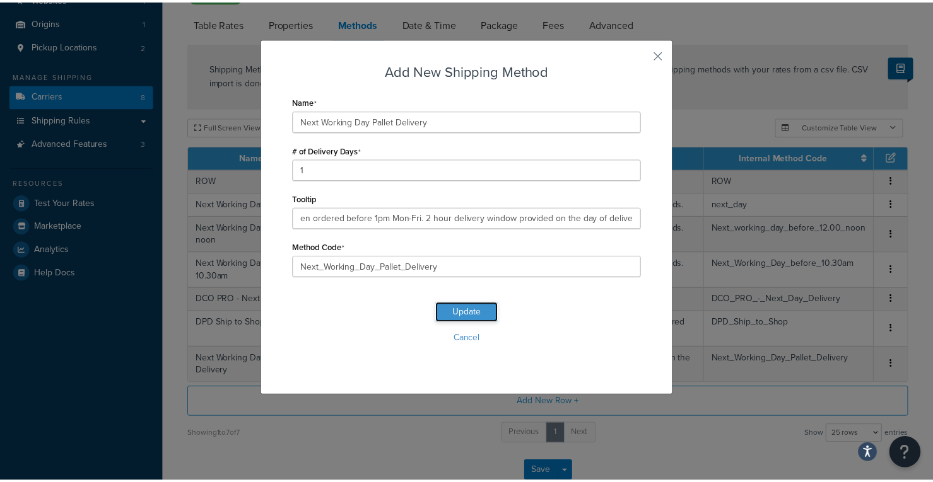
scroll to position [0, 0]
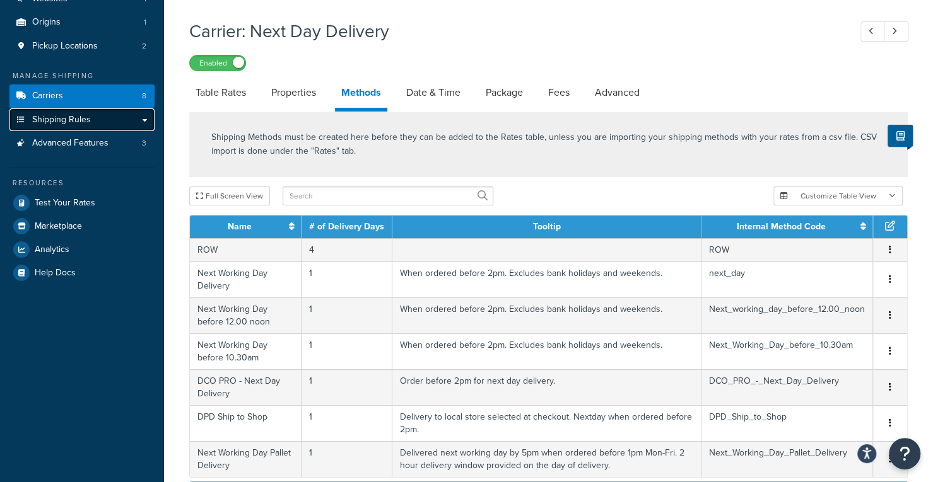
click at [138, 122] on link "Shipping Rules" at bounding box center [81, 119] width 145 height 23
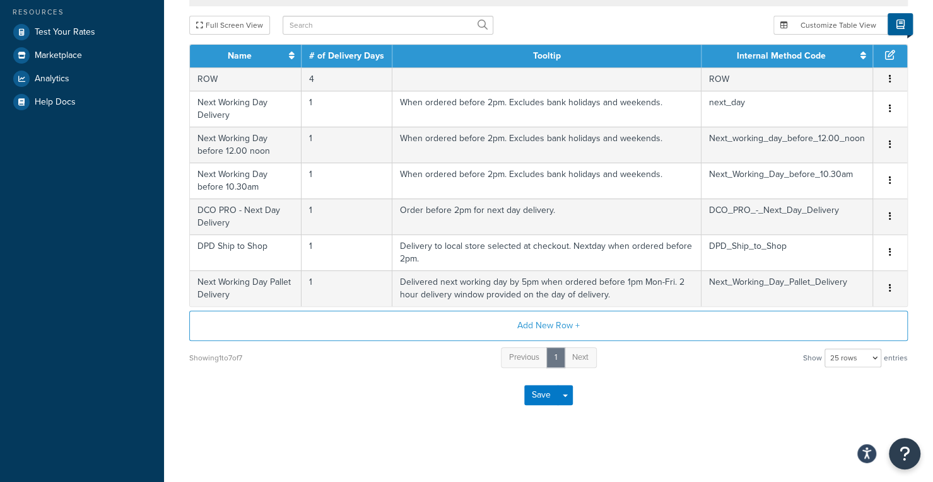
click at [542, 406] on div "Save Save Dropdown Save and Edit" at bounding box center [548, 396] width 718 height 52
click at [537, 390] on button "Save" at bounding box center [541, 395] width 34 height 20
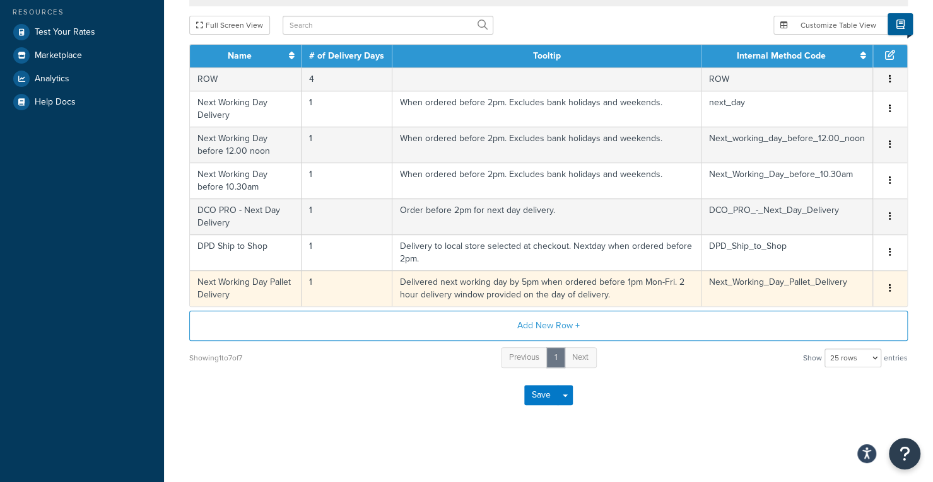
scroll to position [0, 0]
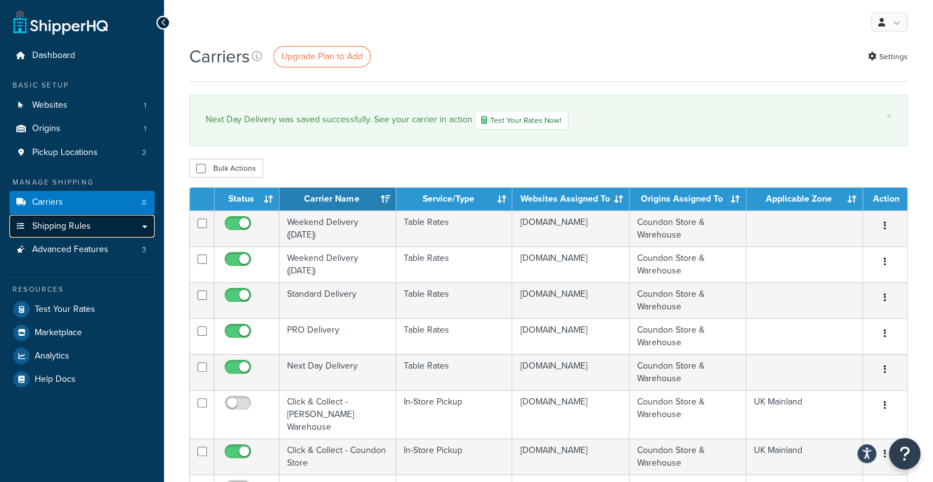
click at [109, 228] on link "Shipping Rules" at bounding box center [81, 226] width 145 height 23
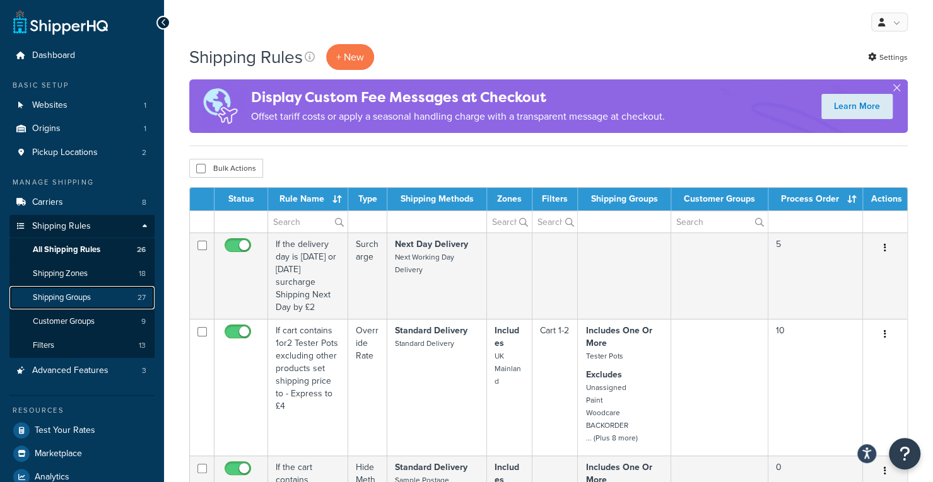
click at [104, 303] on link "Shipping Groups 27" at bounding box center [81, 297] width 145 height 23
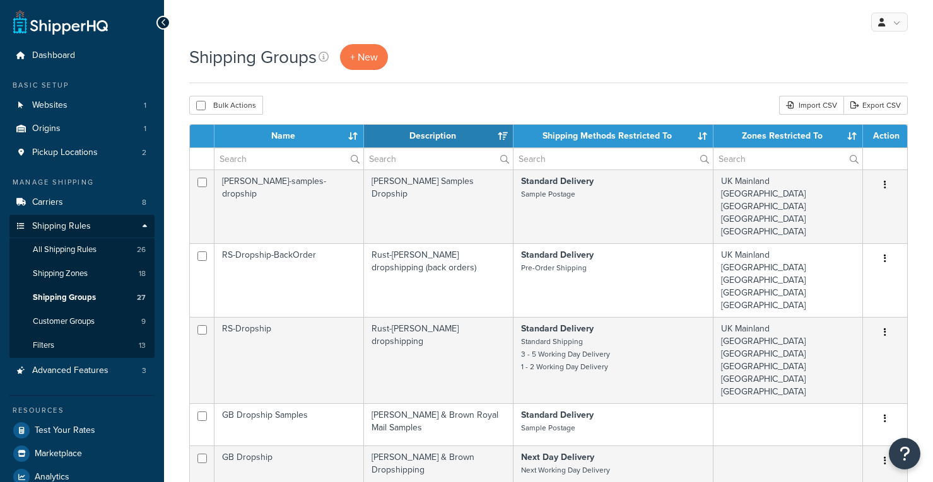
select select "15"
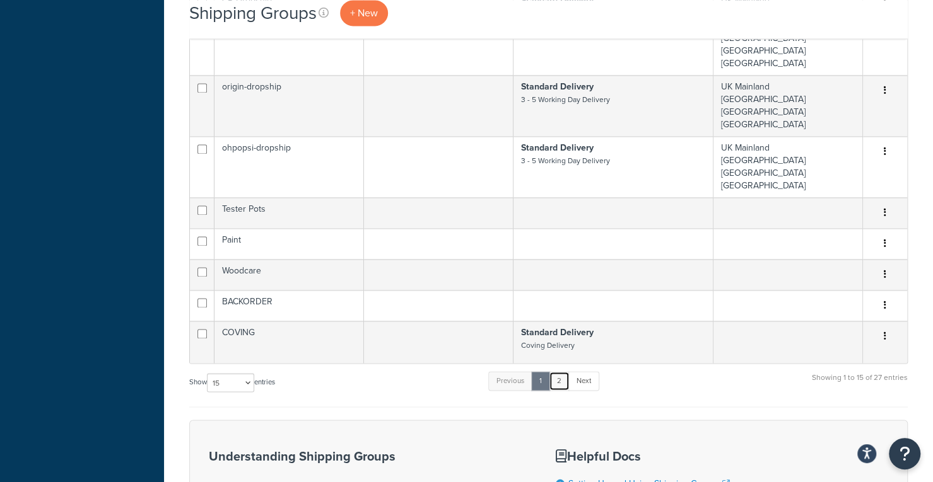
click at [565, 371] on link "2" at bounding box center [559, 380] width 21 height 19
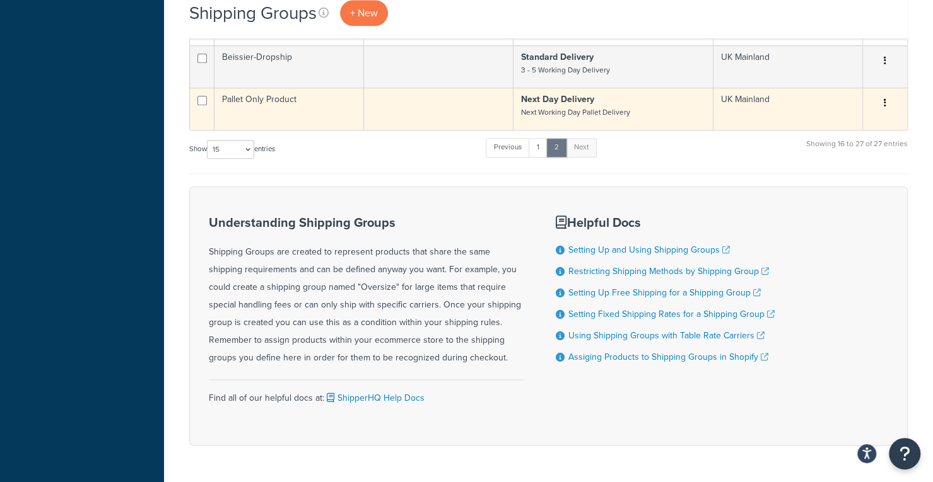
click at [288, 88] on td "Pallet Only Product" at bounding box center [288, 109] width 149 height 42
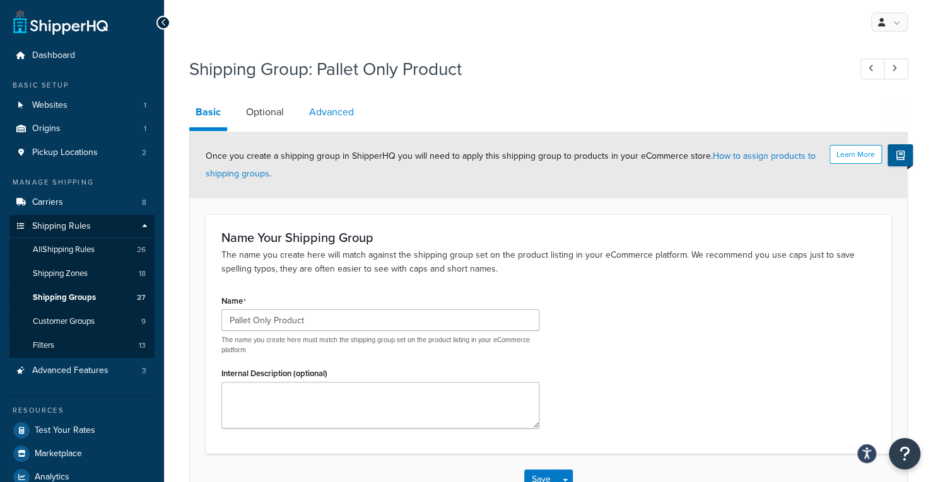
click at [325, 119] on link "Advanced" at bounding box center [331, 112] width 57 height 30
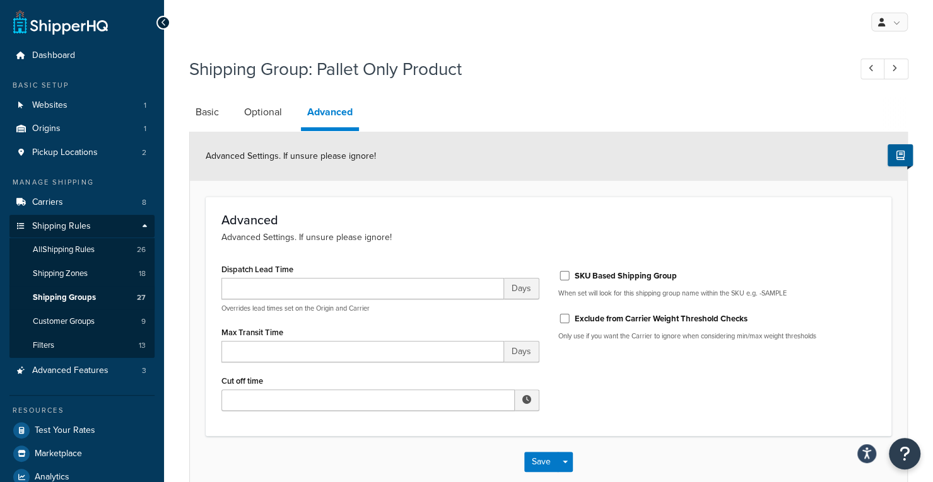
click at [528, 402] on span at bounding box center [526, 399] width 9 height 9
click at [435, 431] on span "▲" at bounding box center [433, 428] width 25 height 25
click at [487, 424] on span "▲" at bounding box center [486, 428] width 25 height 25
type input "1:00 PM"
click at [605, 413] on div "Dispatch Lead Time Days Overrides lead times set on the Origin and Carrier Max …" at bounding box center [548, 340] width 673 height 160
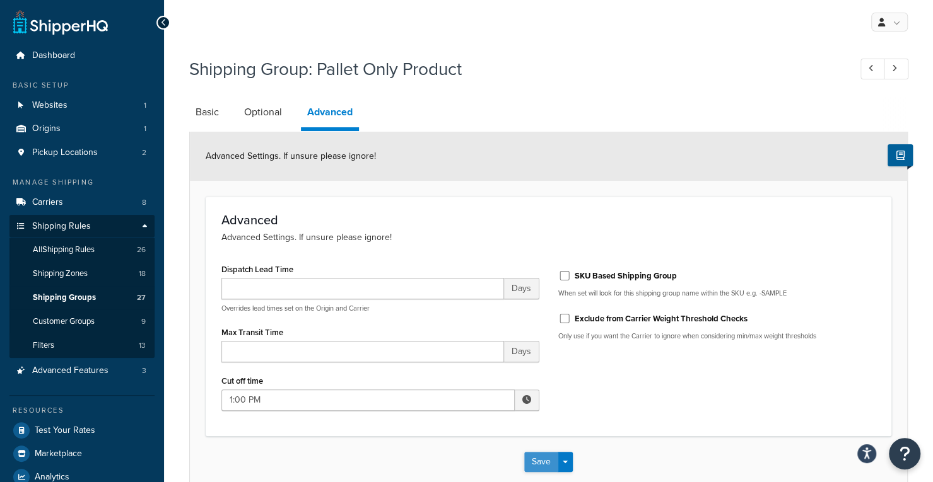
click at [545, 463] on button "Save" at bounding box center [541, 462] width 34 height 20
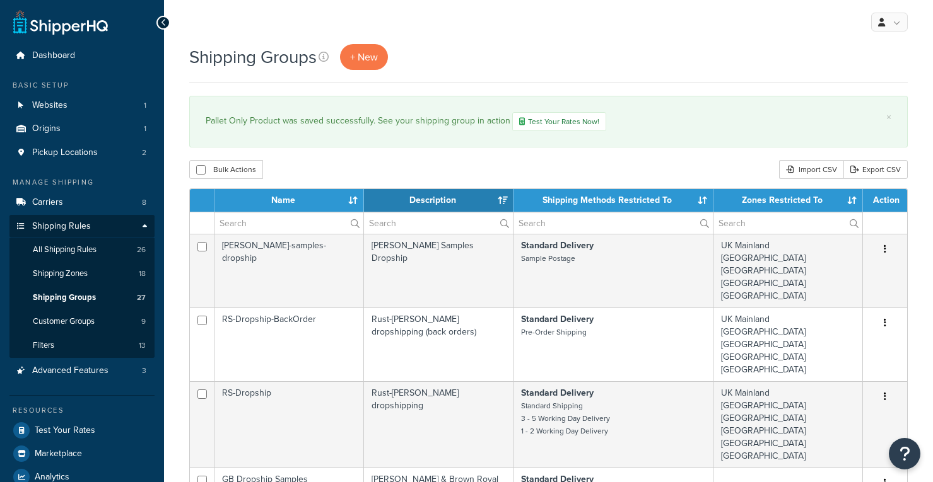
select select "15"
